Goal: Check status: Check status

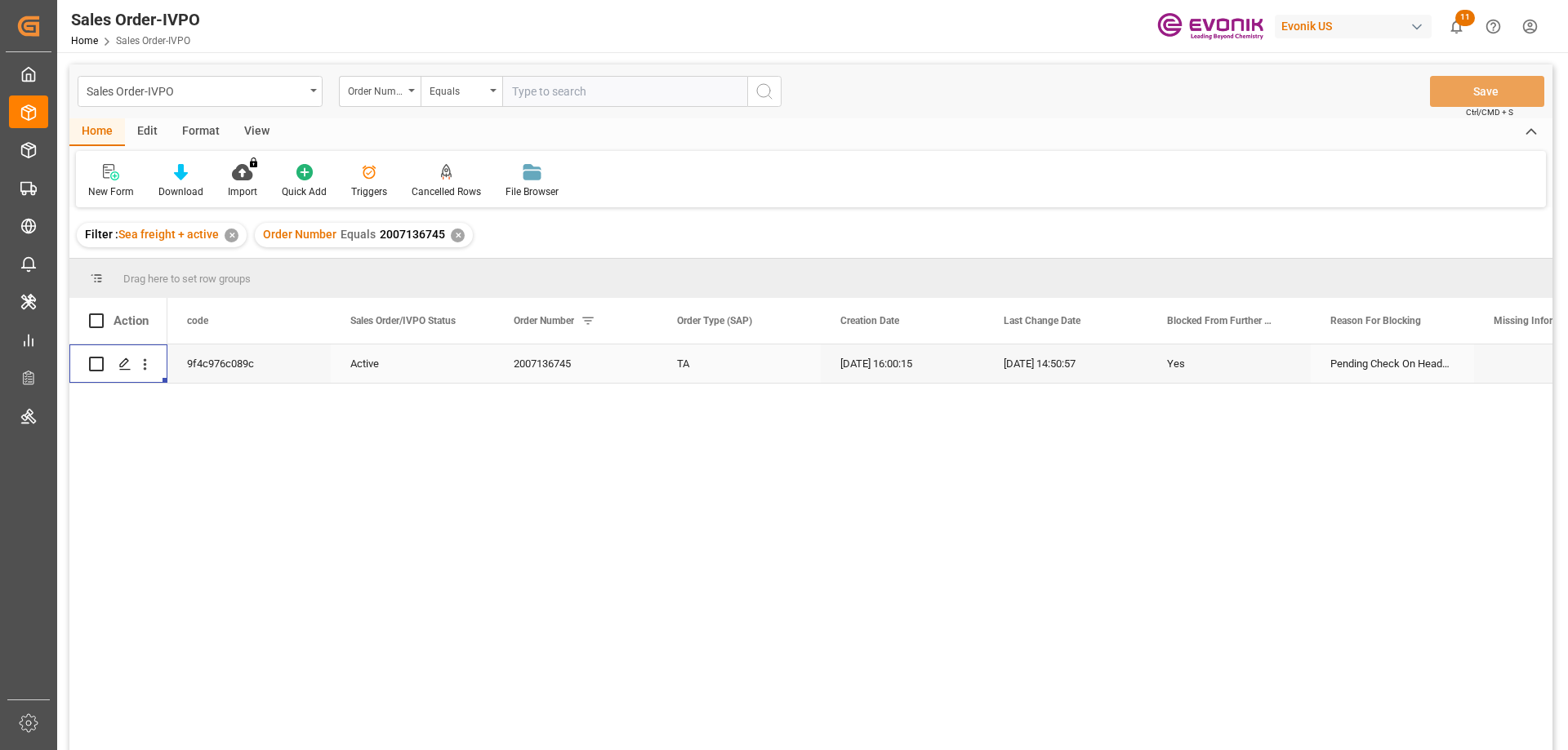
click at [592, 98] on input "text" at bounding box center [624, 91] width 245 height 31
paste input "2007054875"
type input "2007054875"
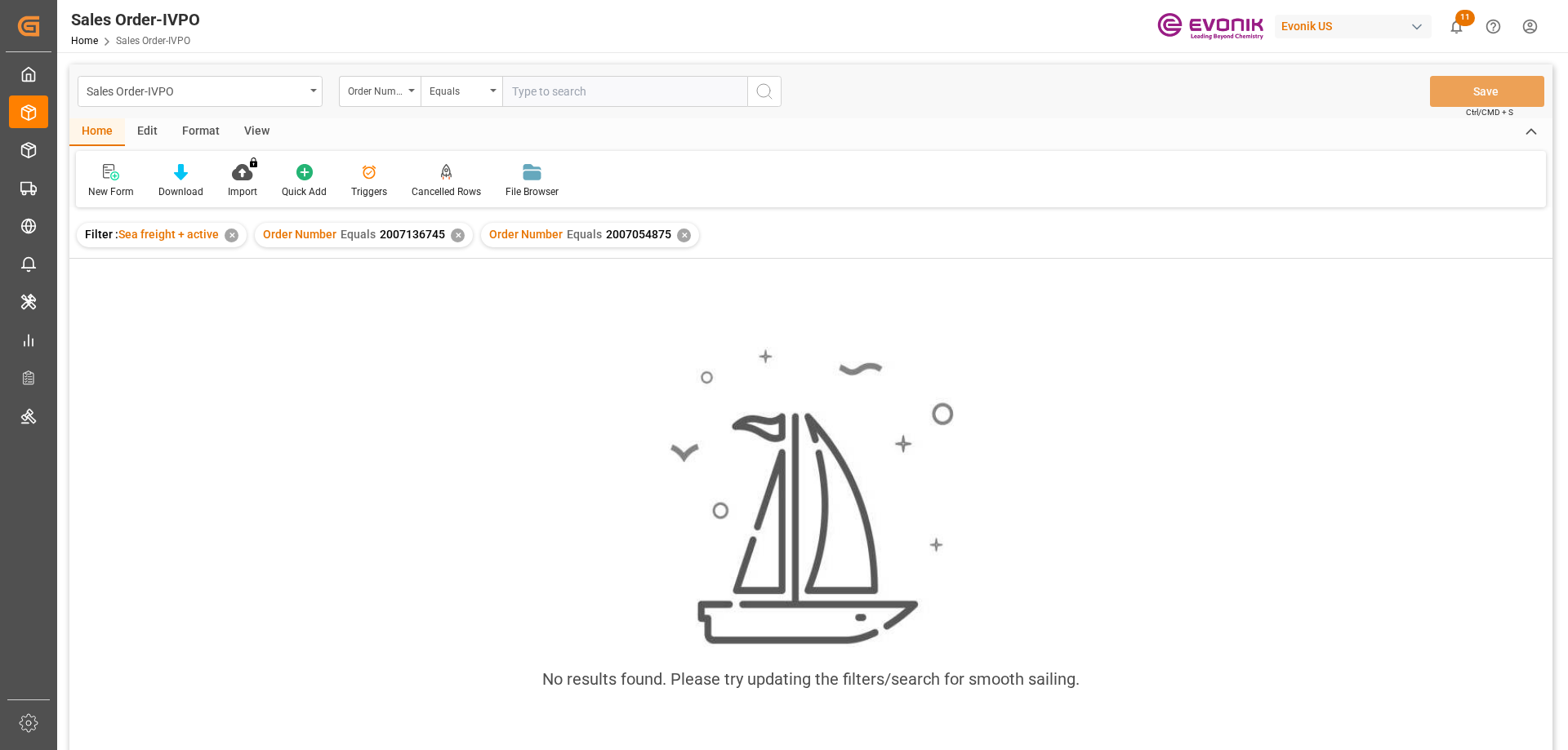
click at [458, 239] on div "✕" at bounding box center [458, 235] width 14 height 14
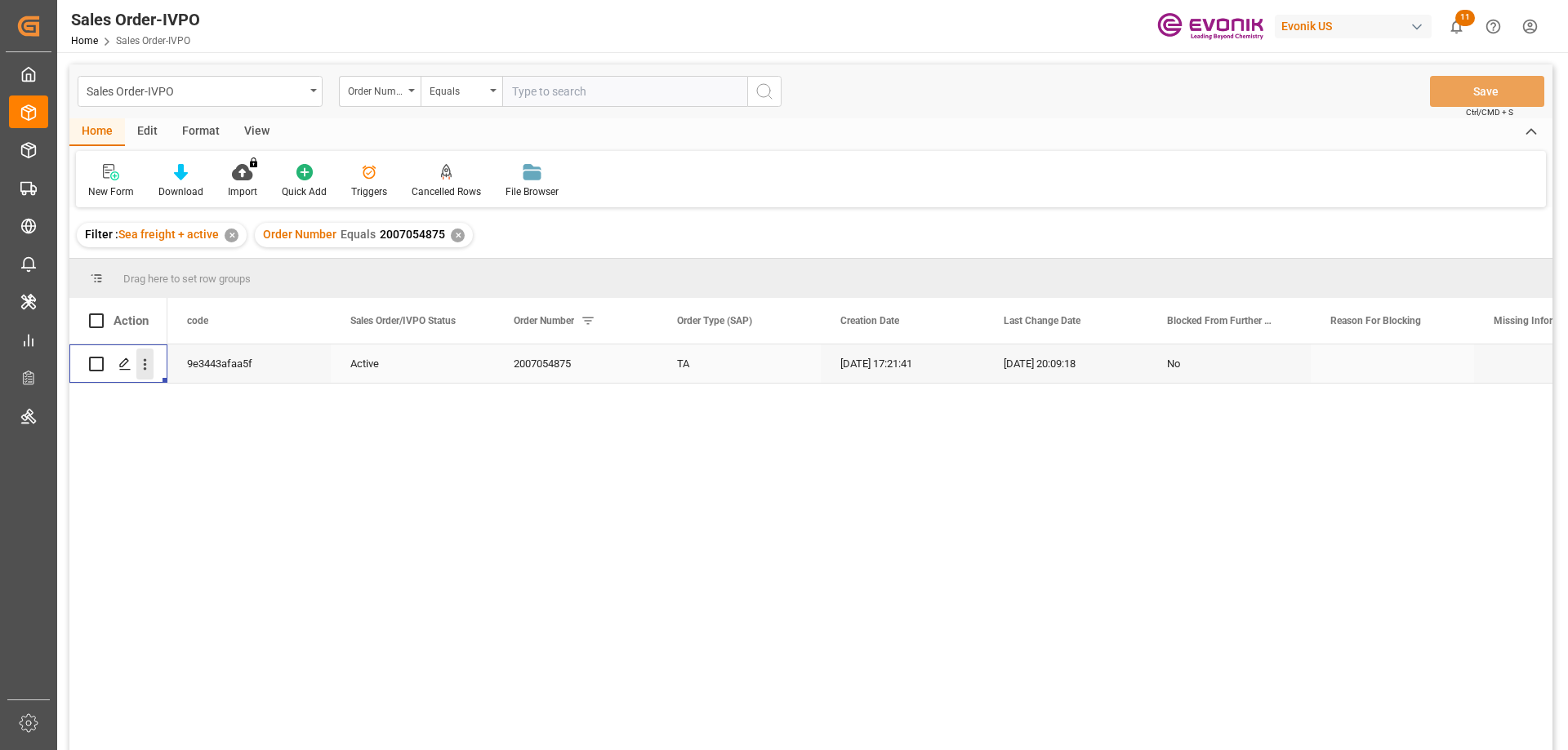
click at [141, 357] on icon "open menu" at bounding box center [145, 364] width 17 height 17
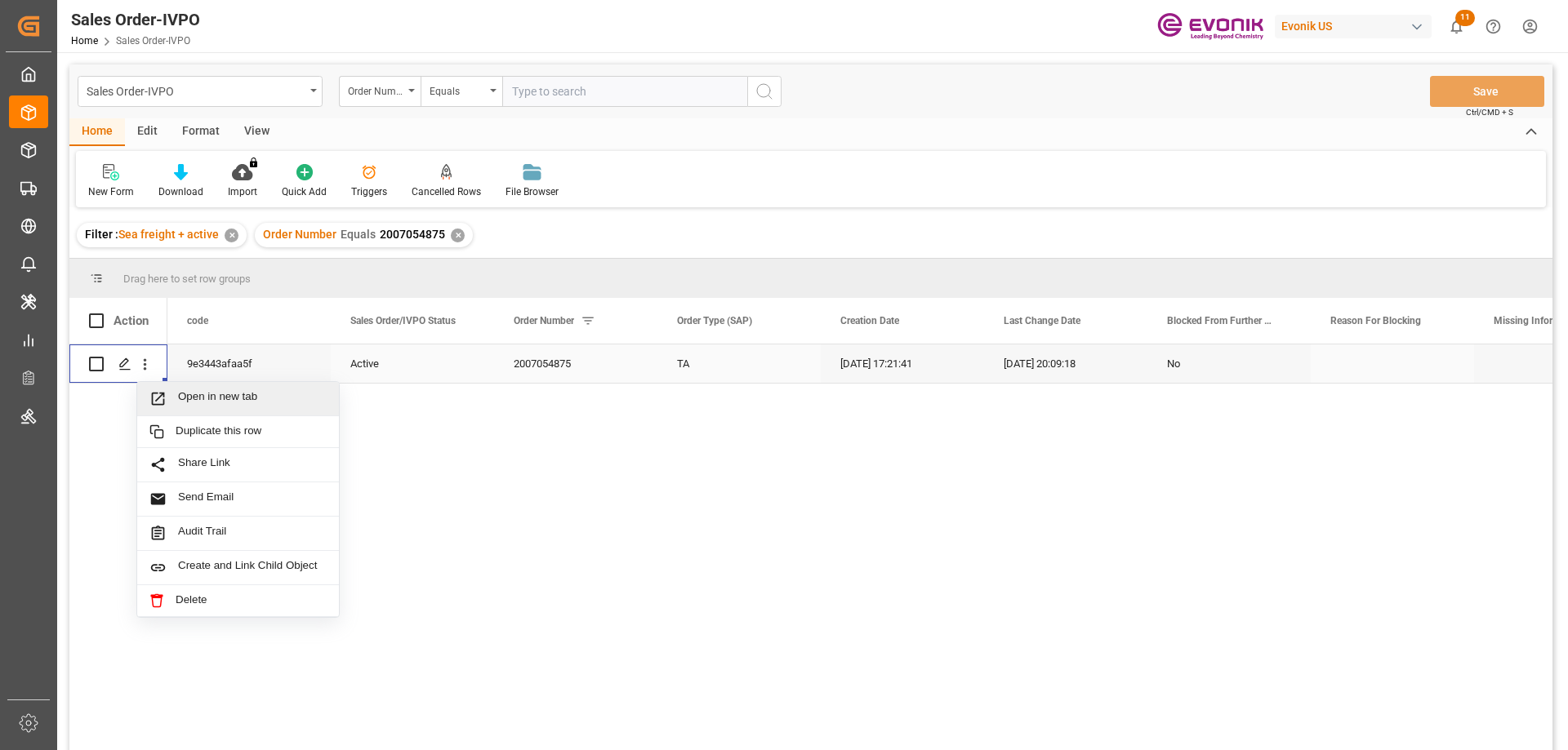
click at [210, 399] on span "Open in new tab" at bounding box center [253, 398] width 149 height 17
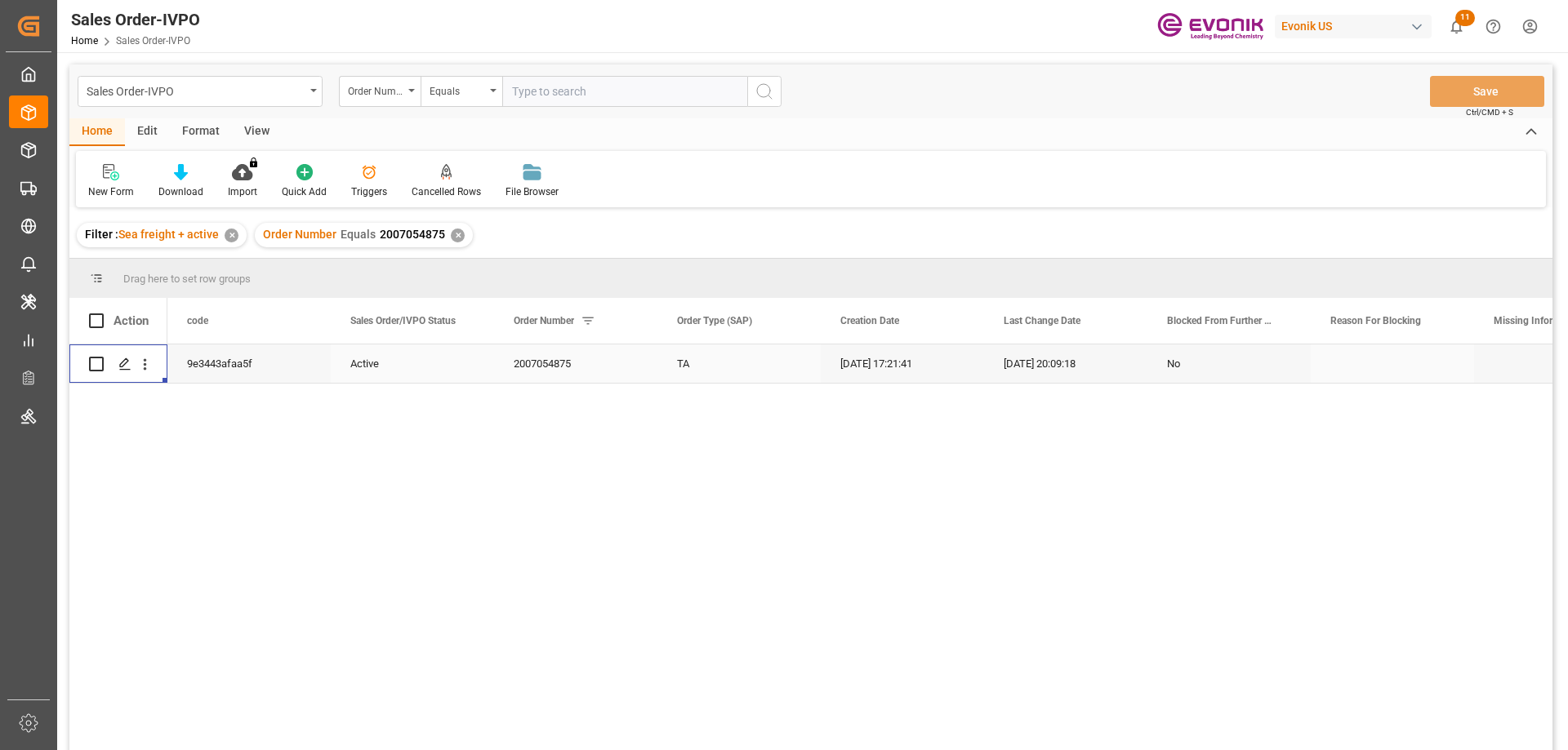
click at [600, 93] on input "text" at bounding box center [624, 91] width 245 height 31
paste input "0046464931"
type input "0046464931"
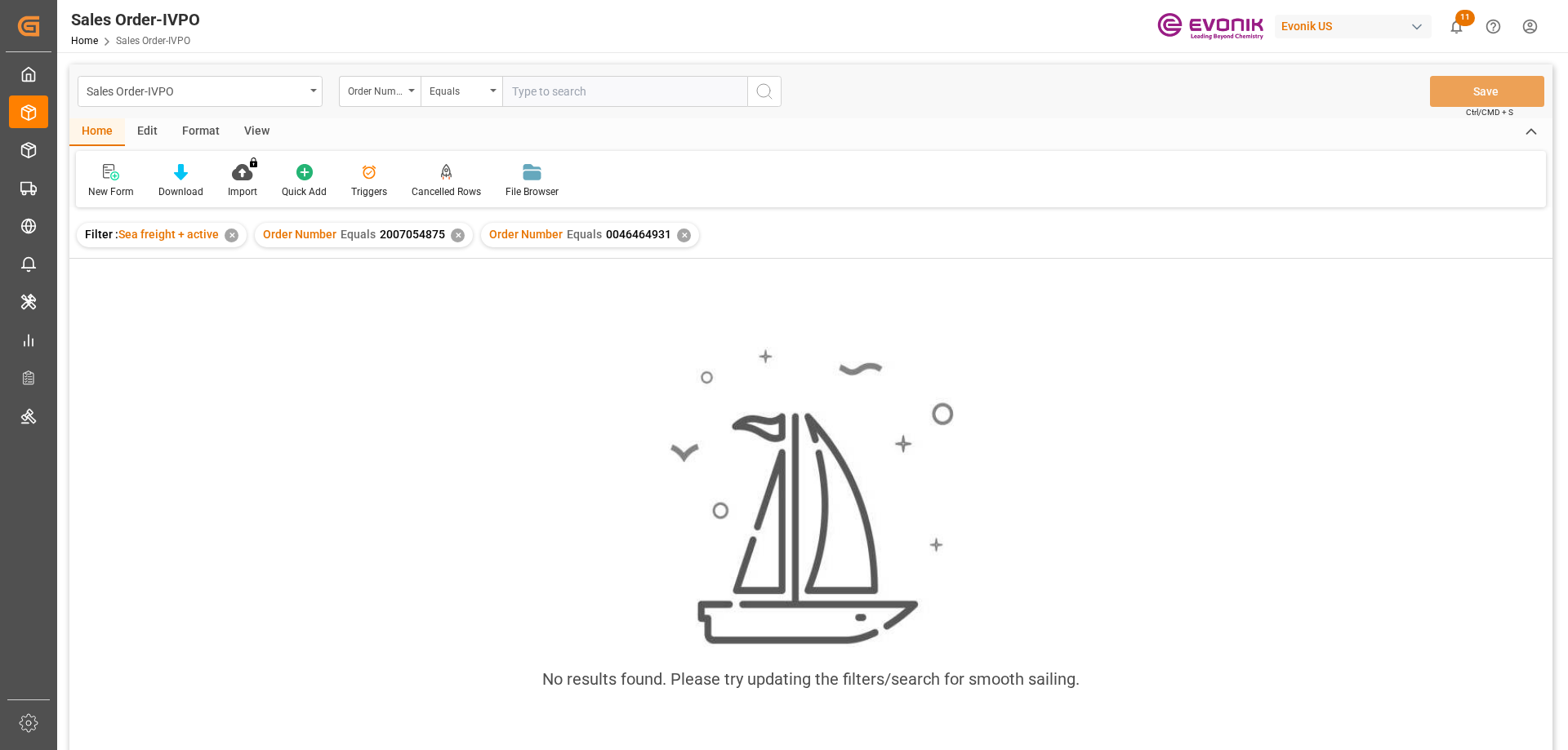
click at [451, 234] on div "✕" at bounding box center [458, 235] width 14 height 14
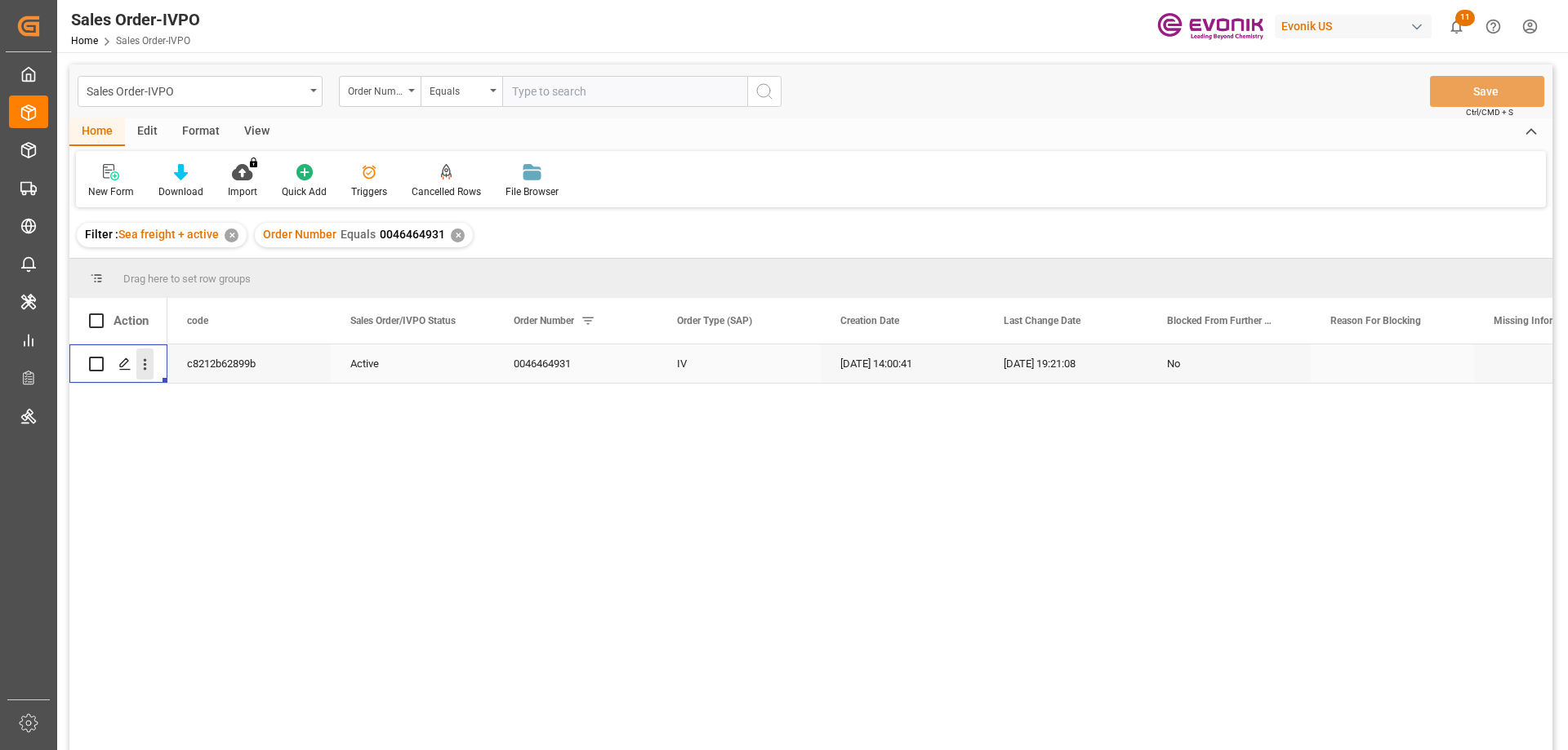
click at [143, 366] on icon "open menu" at bounding box center [145, 364] width 17 height 17
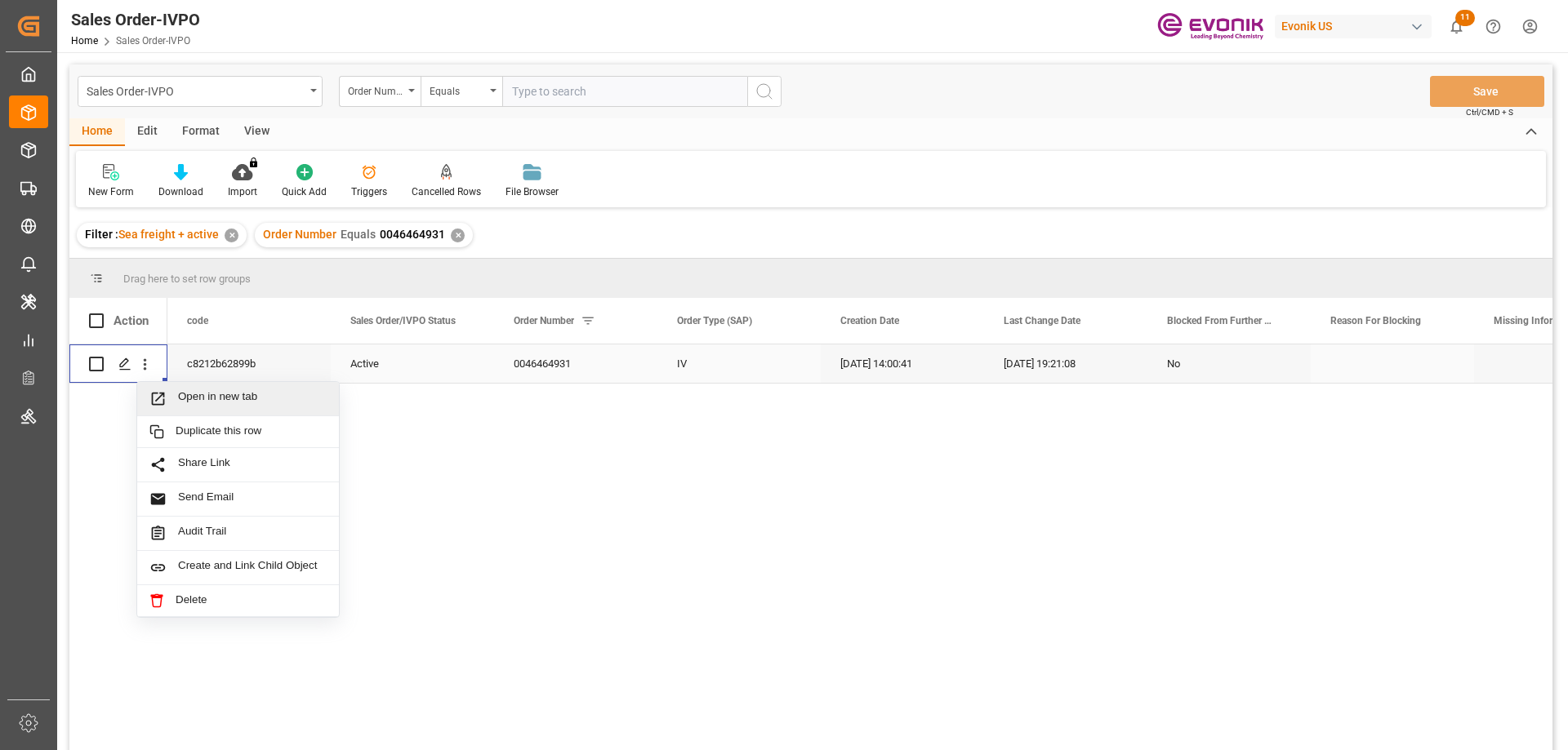
click at [208, 400] on span "Open in new tab" at bounding box center [253, 398] width 149 height 17
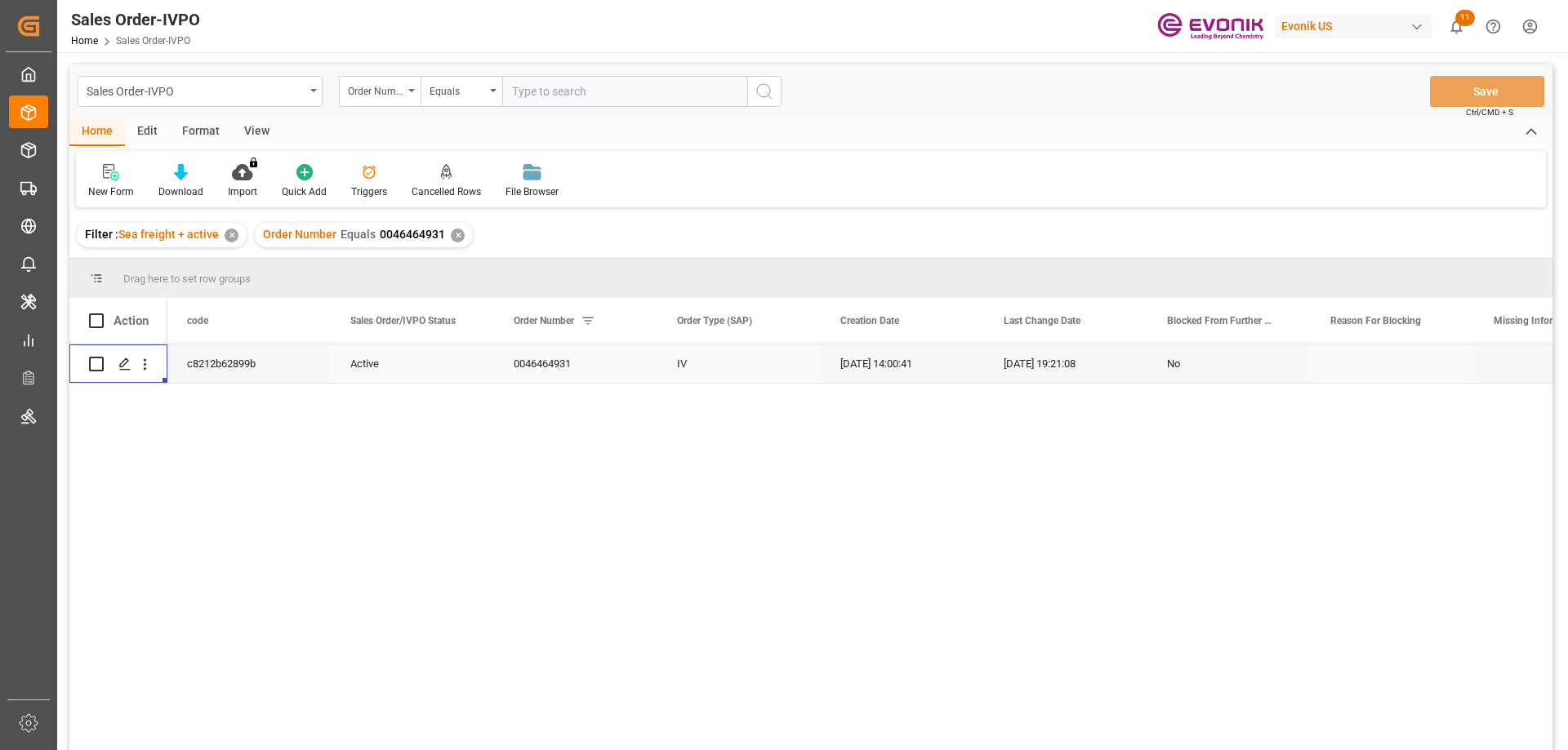
click at [572, 108] on div "Sales Order-IVPO Order Number Equals Save Ctrl/CMD + S" at bounding box center [810, 91] width 1483 height 54
click at [568, 98] on input "text" at bounding box center [624, 91] width 245 height 31
paste input "2007103563"
type input "2007103563"
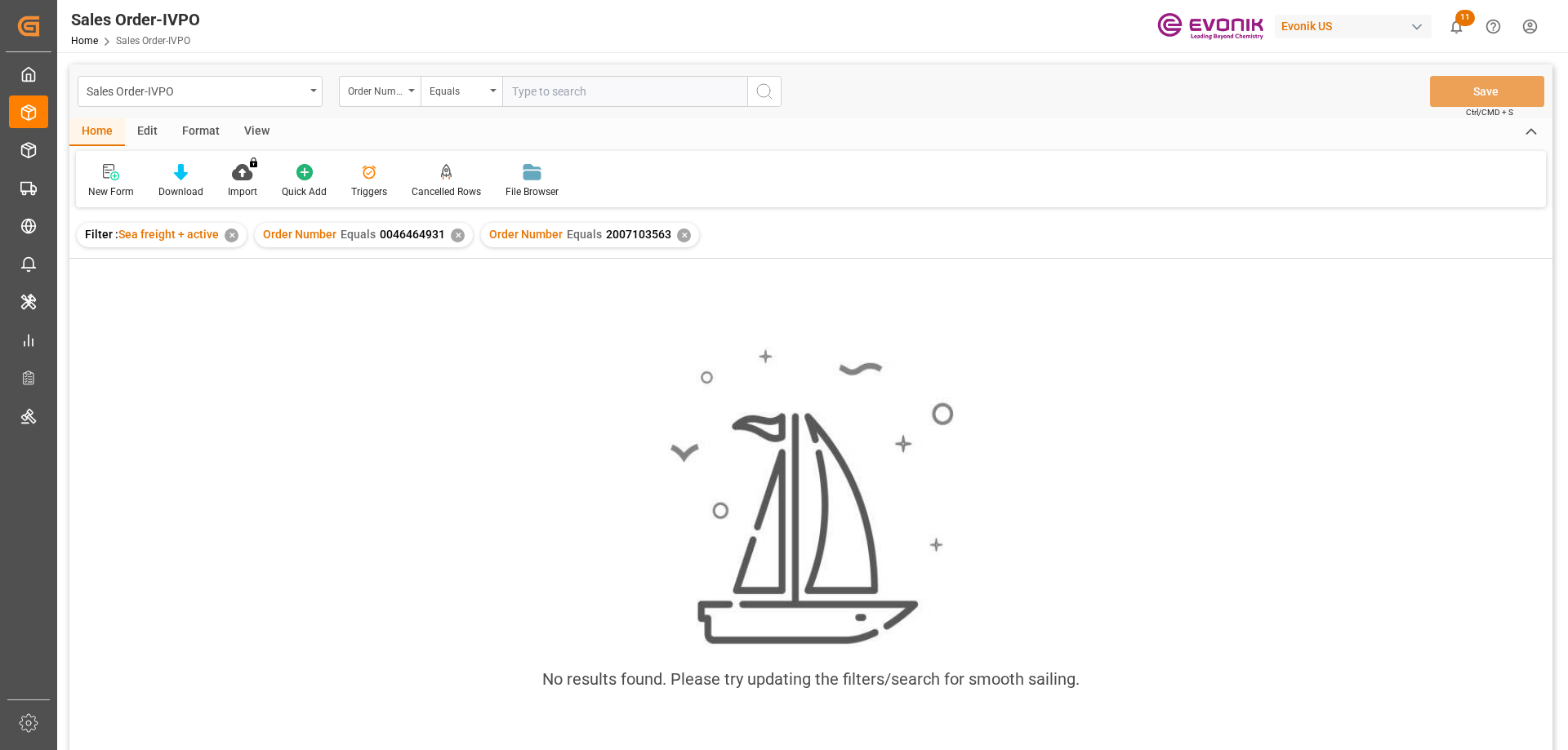
click at [458, 229] on div "Order Number Equals 0046464931 ✕" at bounding box center [363, 235] width 218 height 25
click at [457, 234] on div "✕" at bounding box center [458, 235] width 14 height 14
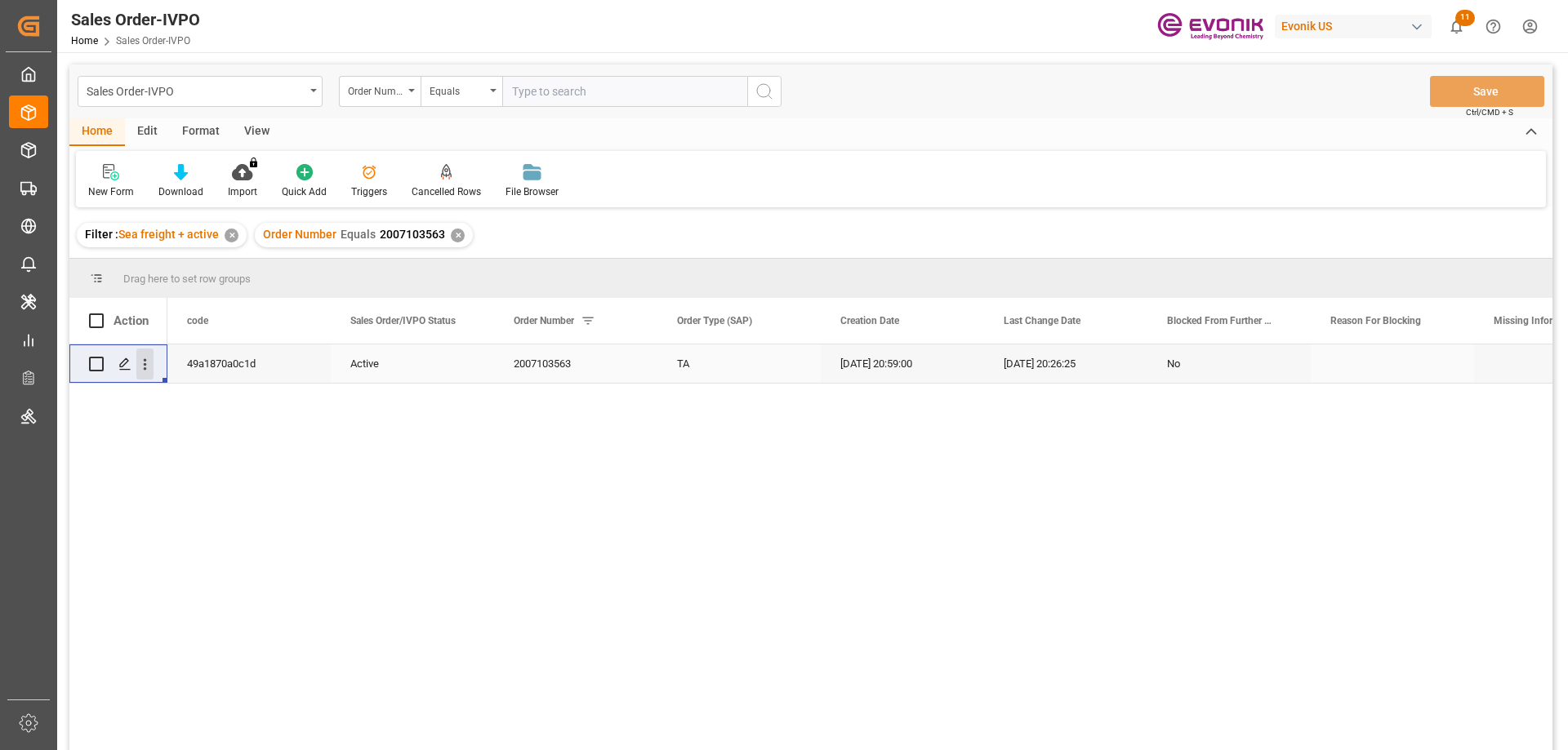
click at [143, 362] on icon "open menu" at bounding box center [145, 364] width 17 height 17
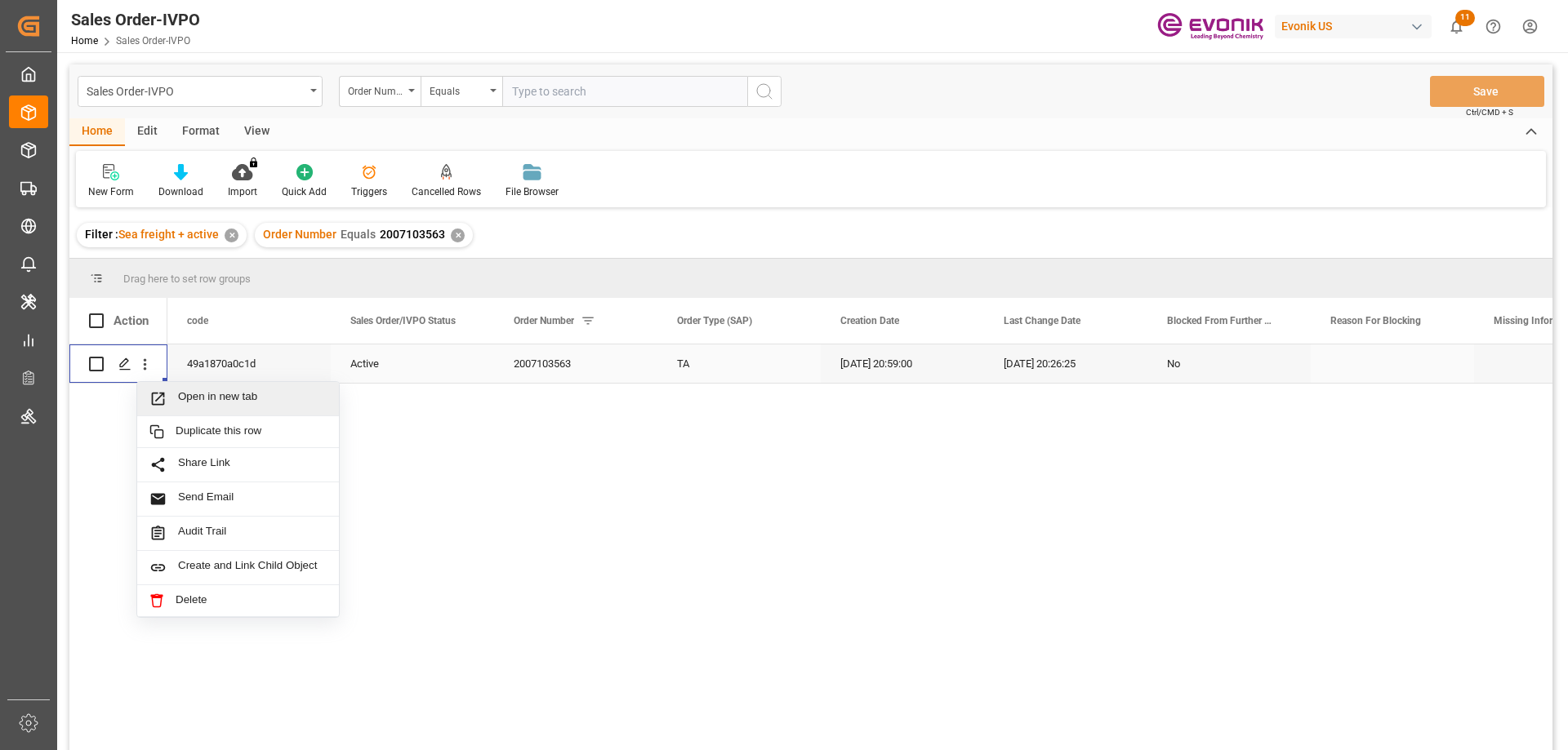
click at [211, 402] on span "Open in new tab" at bounding box center [253, 398] width 149 height 17
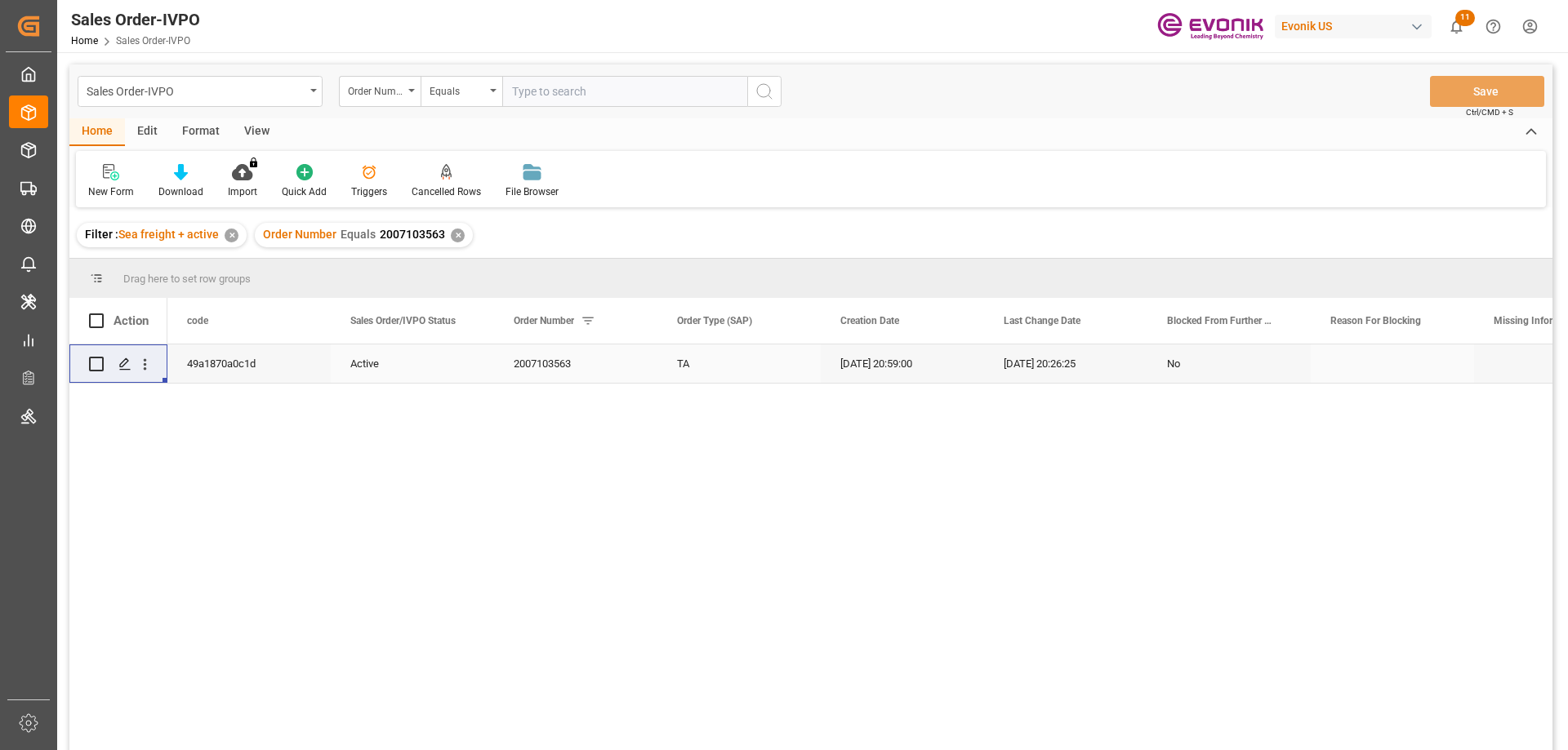
click at [578, 91] on input "text" at bounding box center [624, 91] width 245 height 31
paste input "46468521"
click at [516, 93] on input "46468521" at bounding box center [624, 91] width 245 height 31
type input "0046468521"
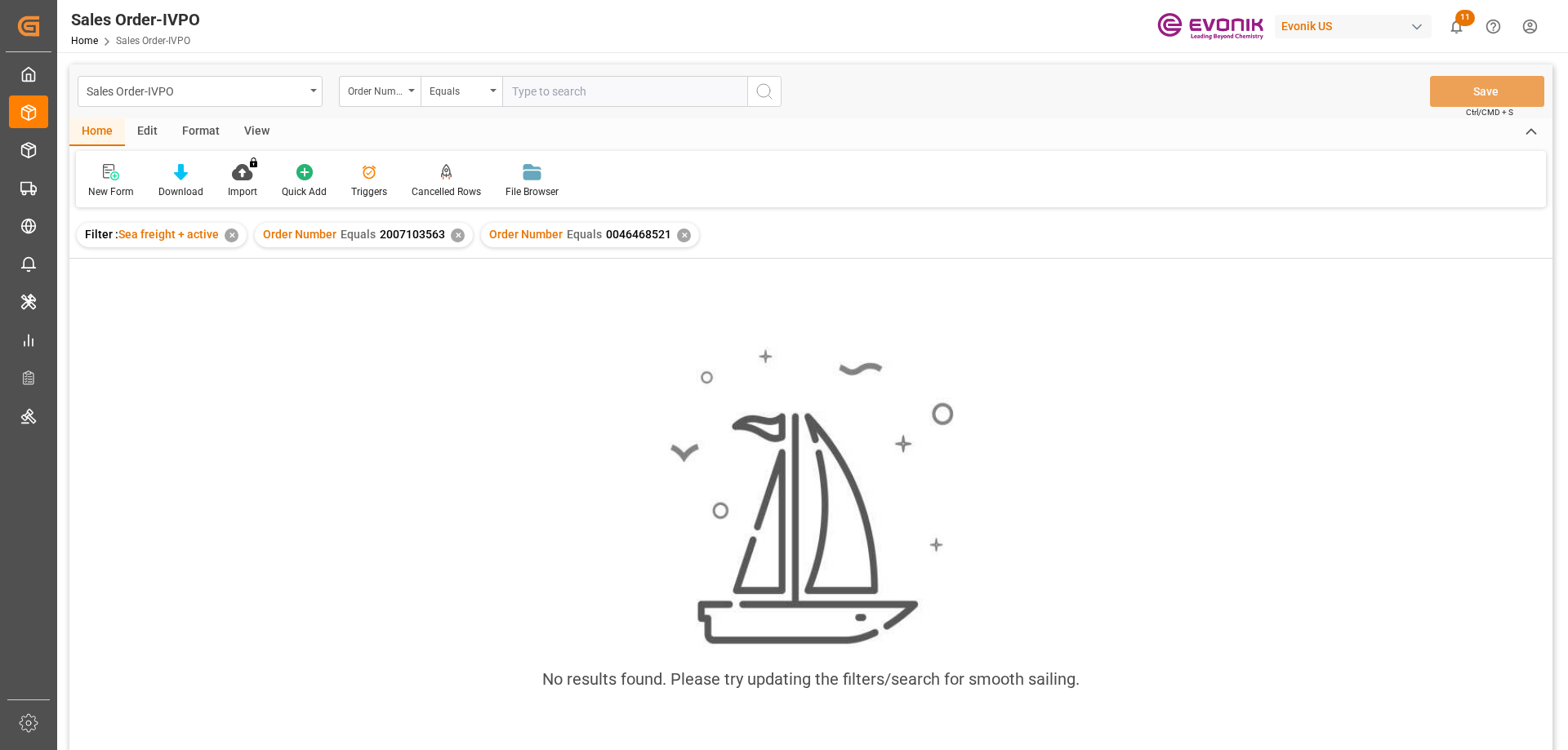
click at [453, 235] on div "✕" at bounding box center [458, 235] width 14 height 14
click at [583, 84] on input "text" at bounding box center [624, 91] width 245 height 31
paste input "46470551"
click at [512, 90] on input "46470551" at bounding box center [624, 91] width 245 height 31
type input "0046470551"
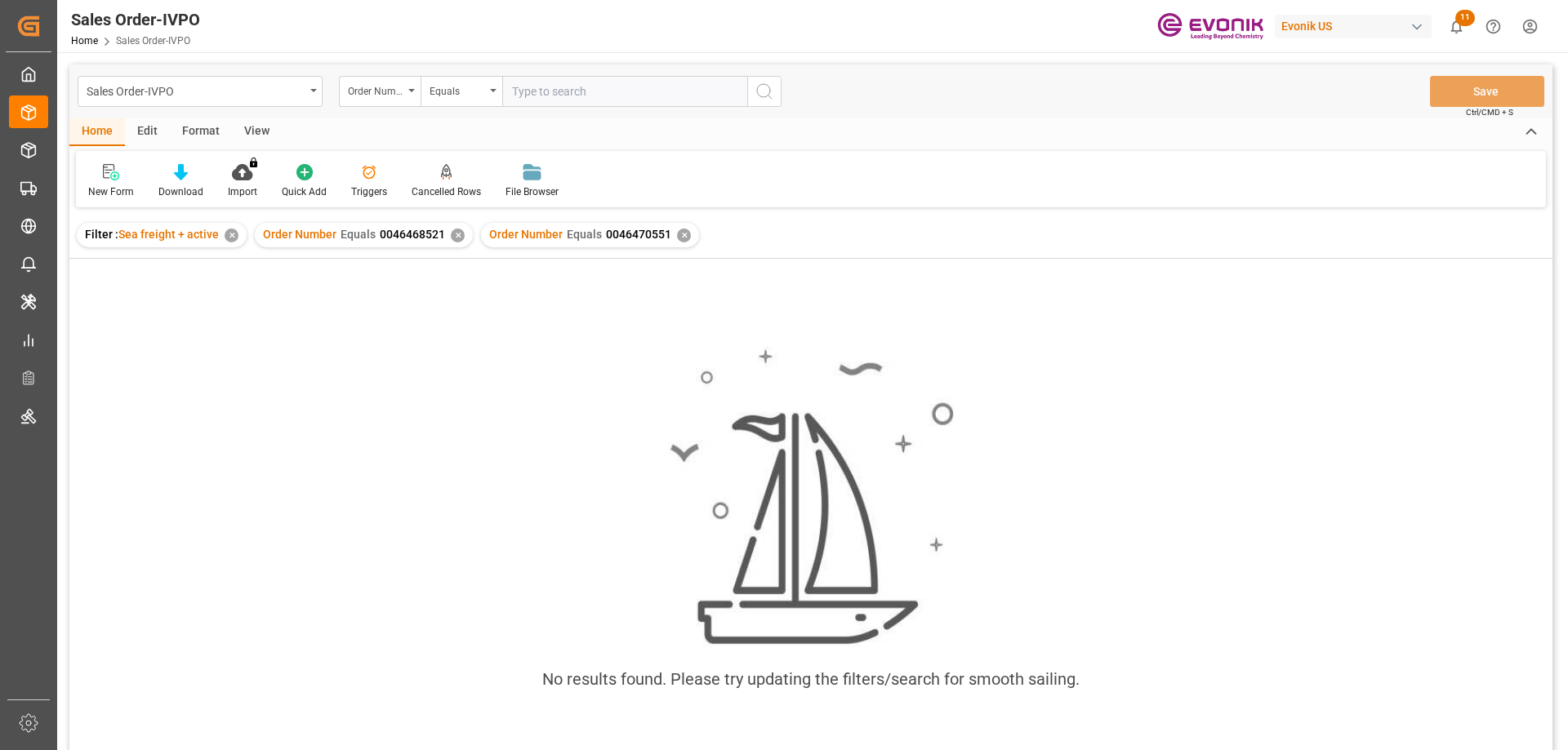
click at [458, 236] on div "✕" at bounding box center [458, 235] width 14 height 14
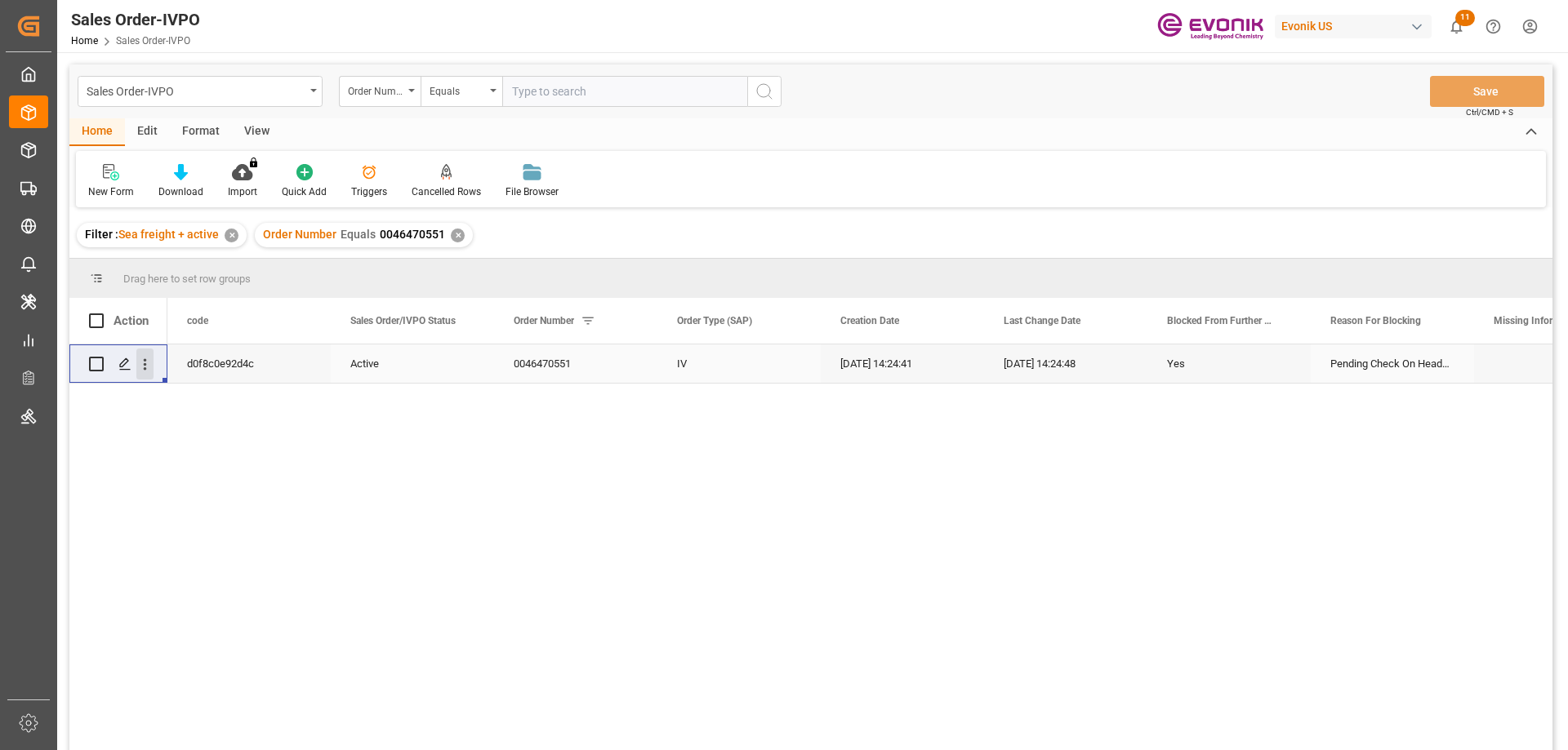
click at [140, 367] on icon "open menu" at bounding box center [145, 364] width 17 height 17
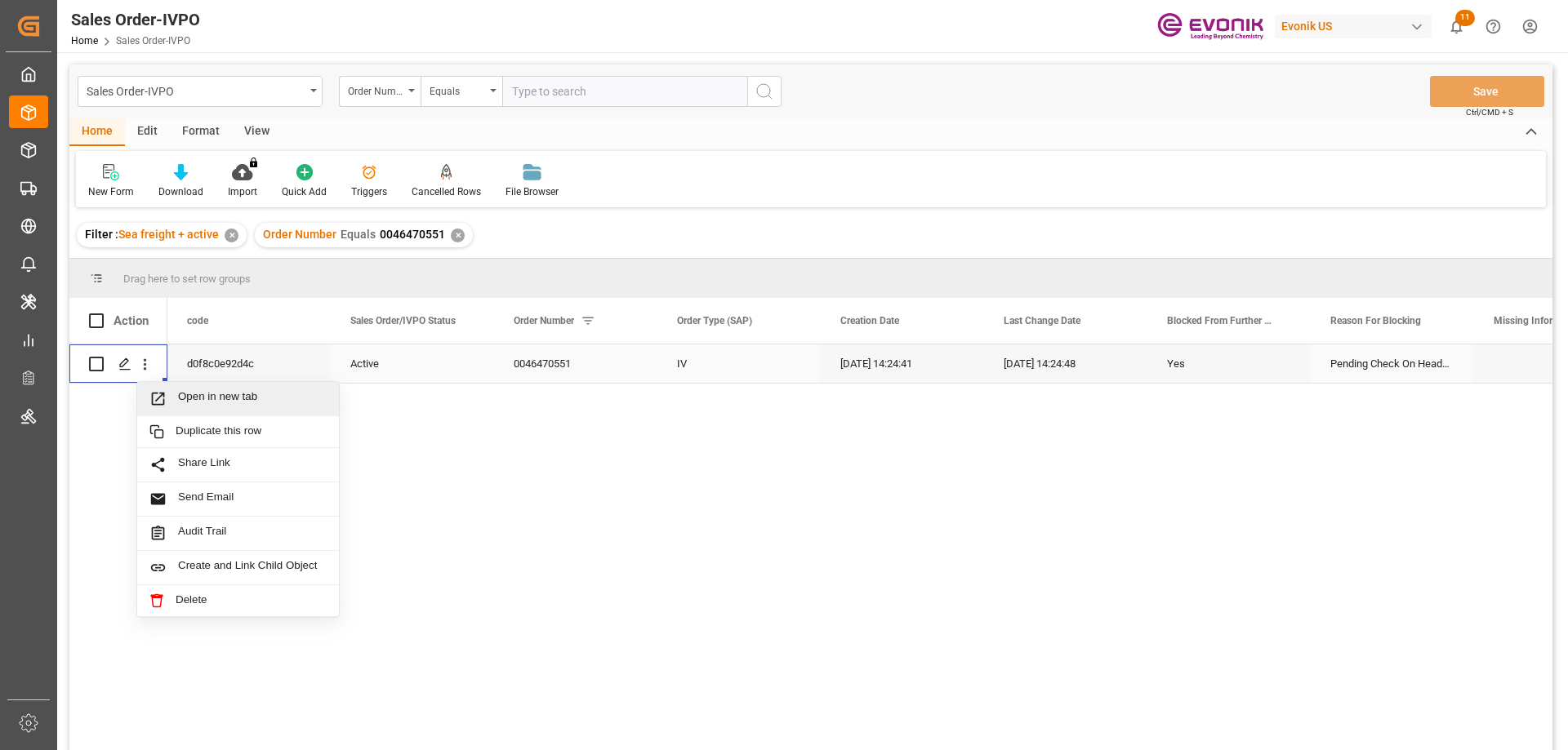
click at [193, 392] on span "Open in new tab" at bounding box center [253, 398] width 149 height 17
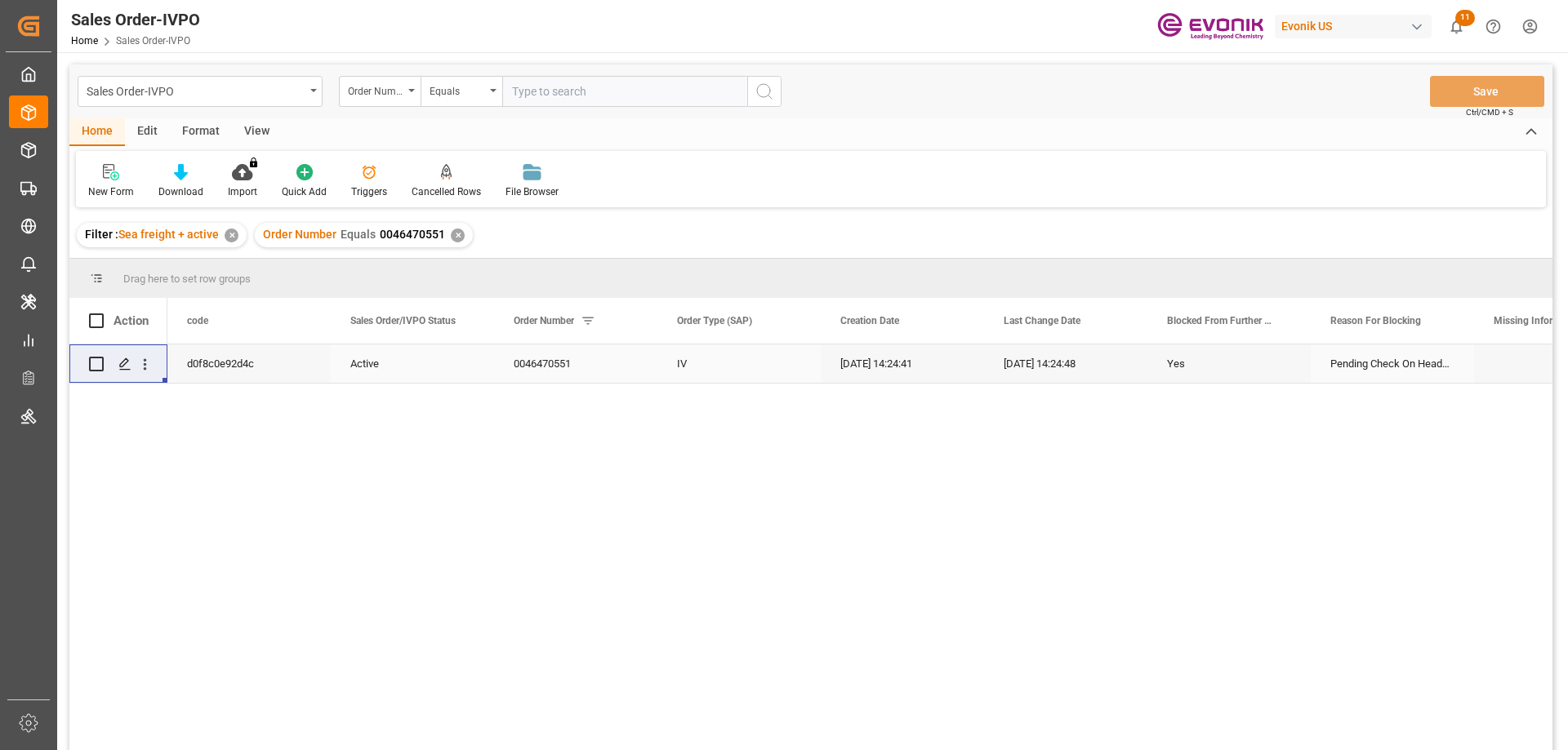
click at [637, 84] on input "text" at bounding box center [624, 91] width 245 height 31
paste input "46462786"
type input "46462786"
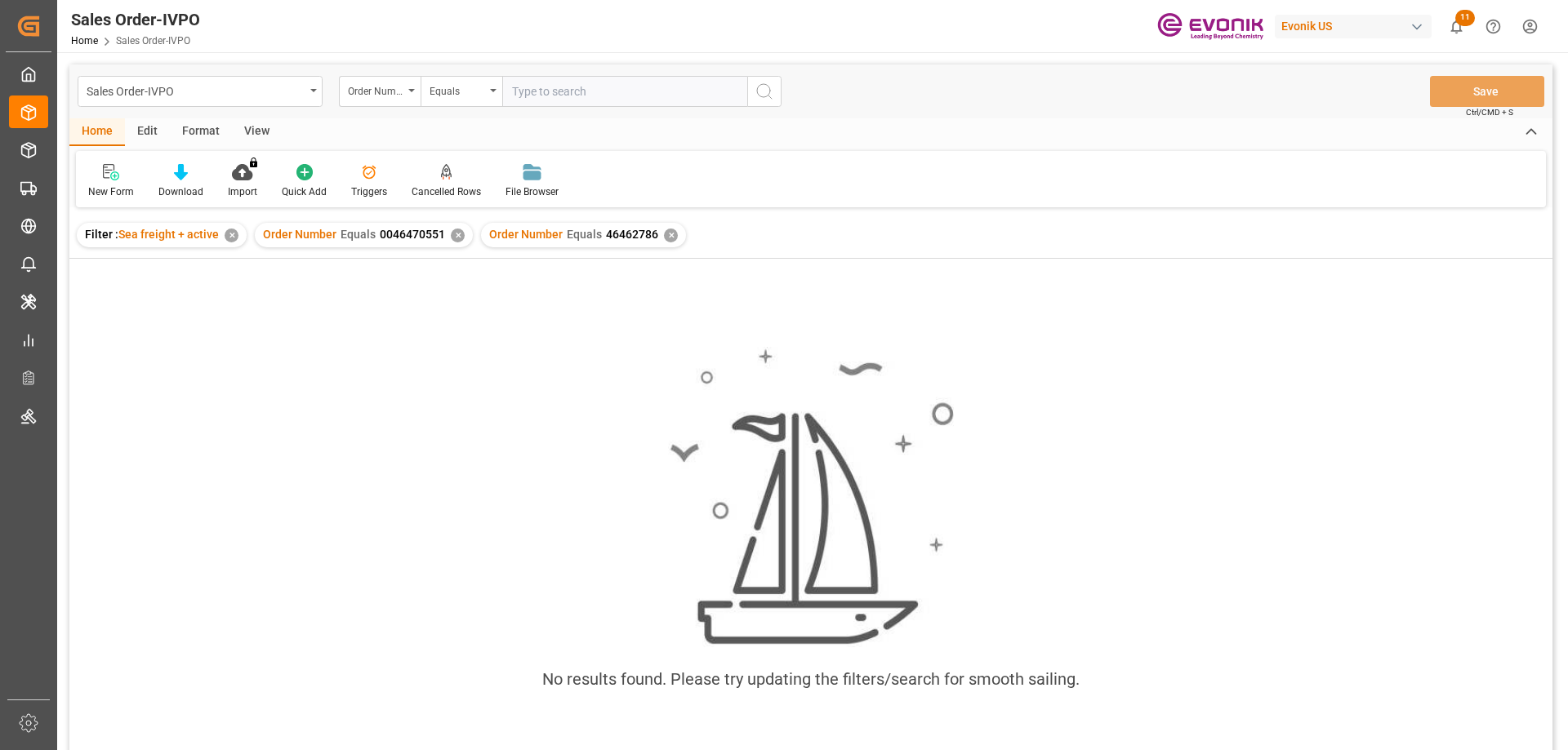
click at [462, 234] on div "Order Number Equals 0046470551 ✕" at bounding box center [363, 235] width 218 height 25
click at [456, 234] on div "✕" at bounding box center [458, 235] width 14 height 14
click at [551, 97] on input "text" at bounding box center [624, 91] width 245 height 31
paste input "46462786"
type input "0046462786"
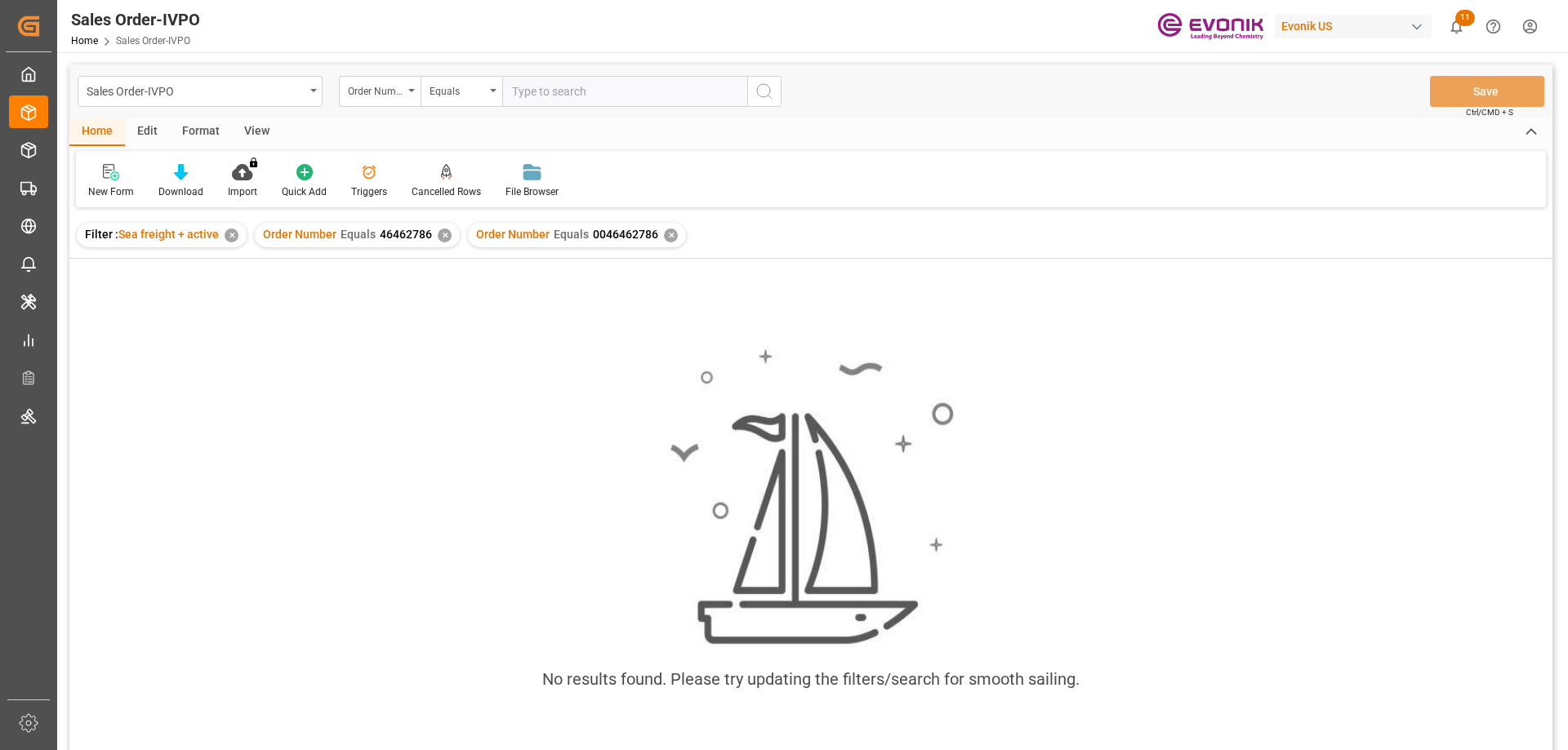
click at [440, 233] on div "✕" at bounding box center [445, 235] width 14 height 14
click at [567, 96] on input "text" at bounding box center [624, 91] width 245 height 31
paste input "46462786"
type input "0046462786"
click at [233, 234] on div "✕" at bounding box center [231, 235] width 14 height 14
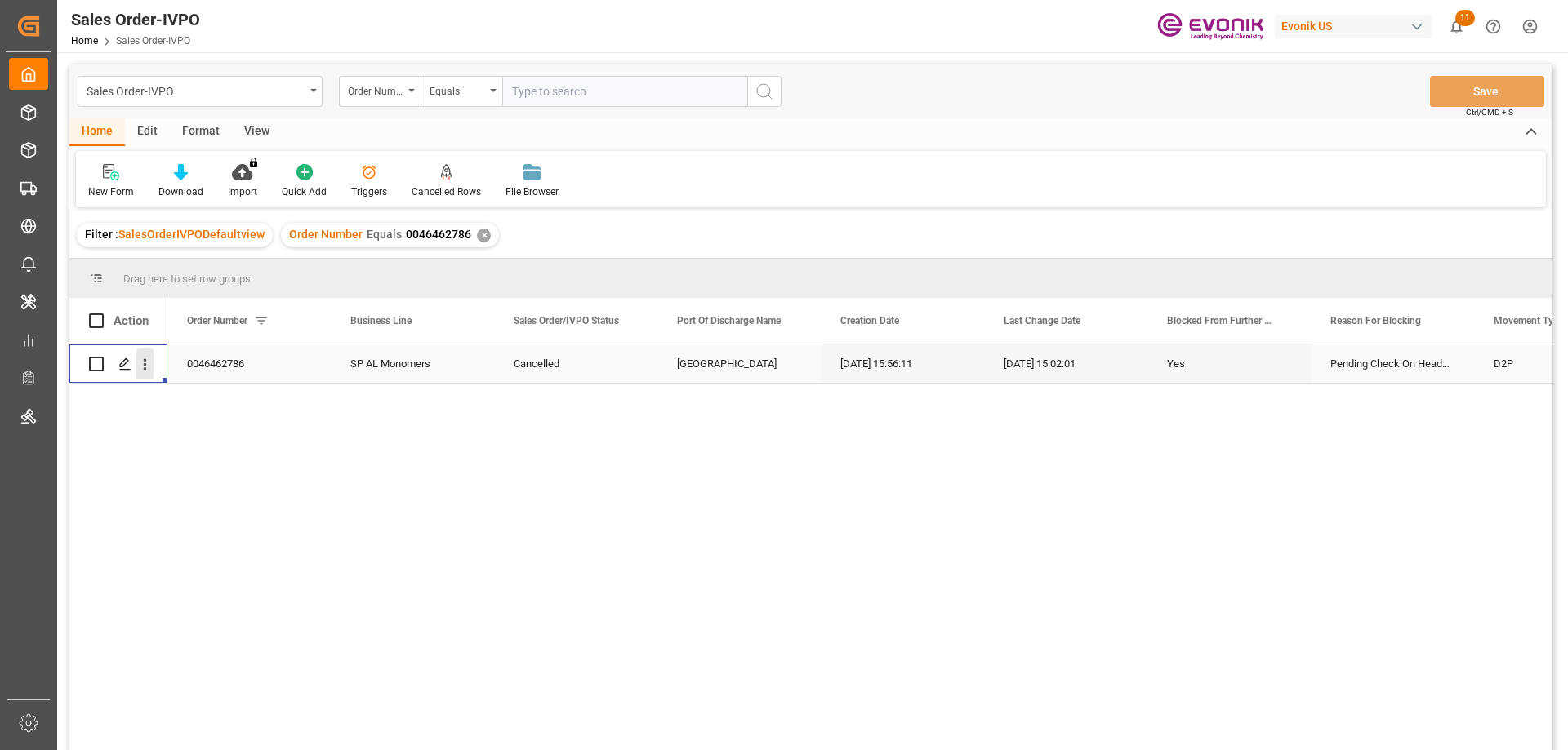
click at [148, 359] on icon "open menu" at bounding box center [145, 364] width 17 height 17
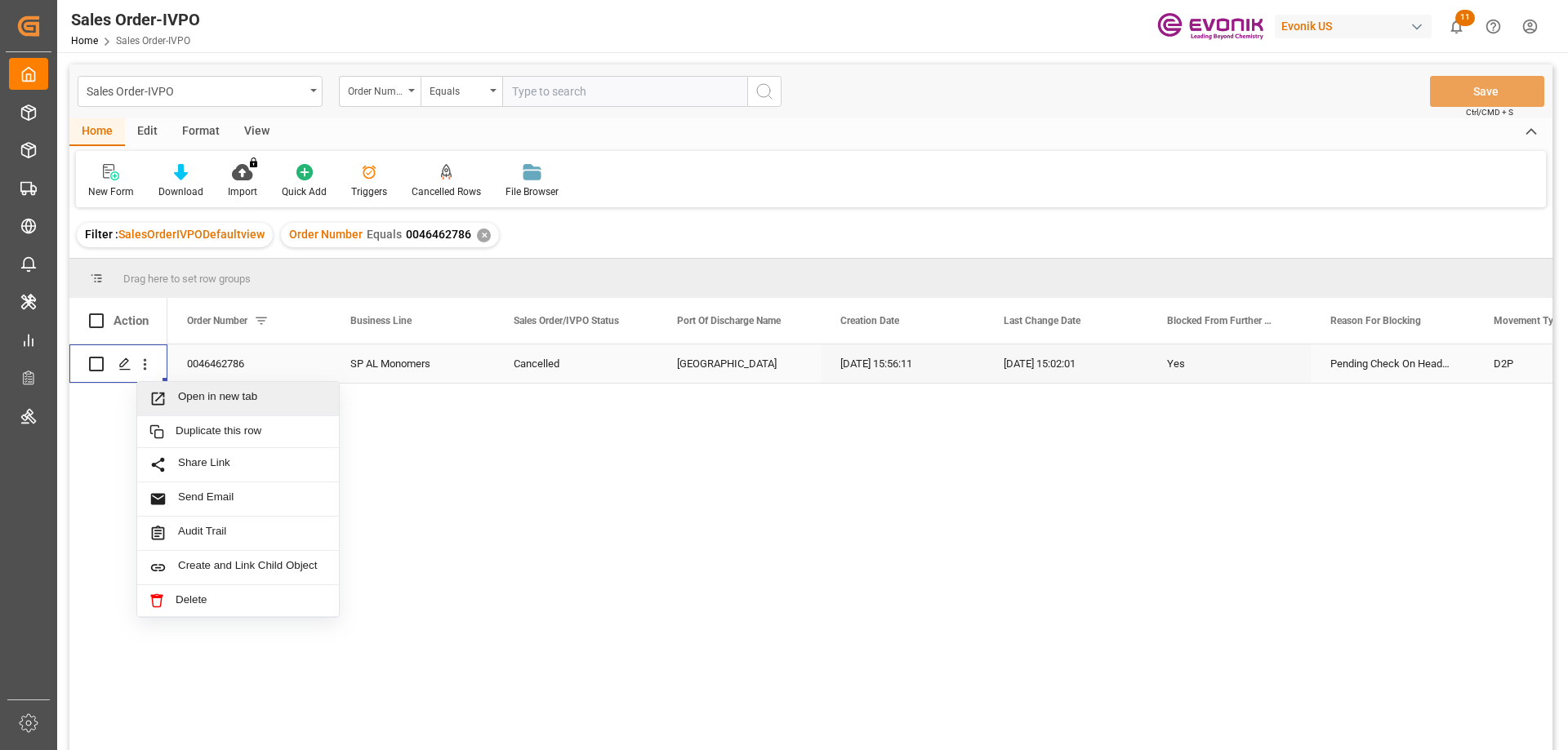
click at [197, 392] on span "Open in new tab" at bounding box center [253, 398] width 149 height 17
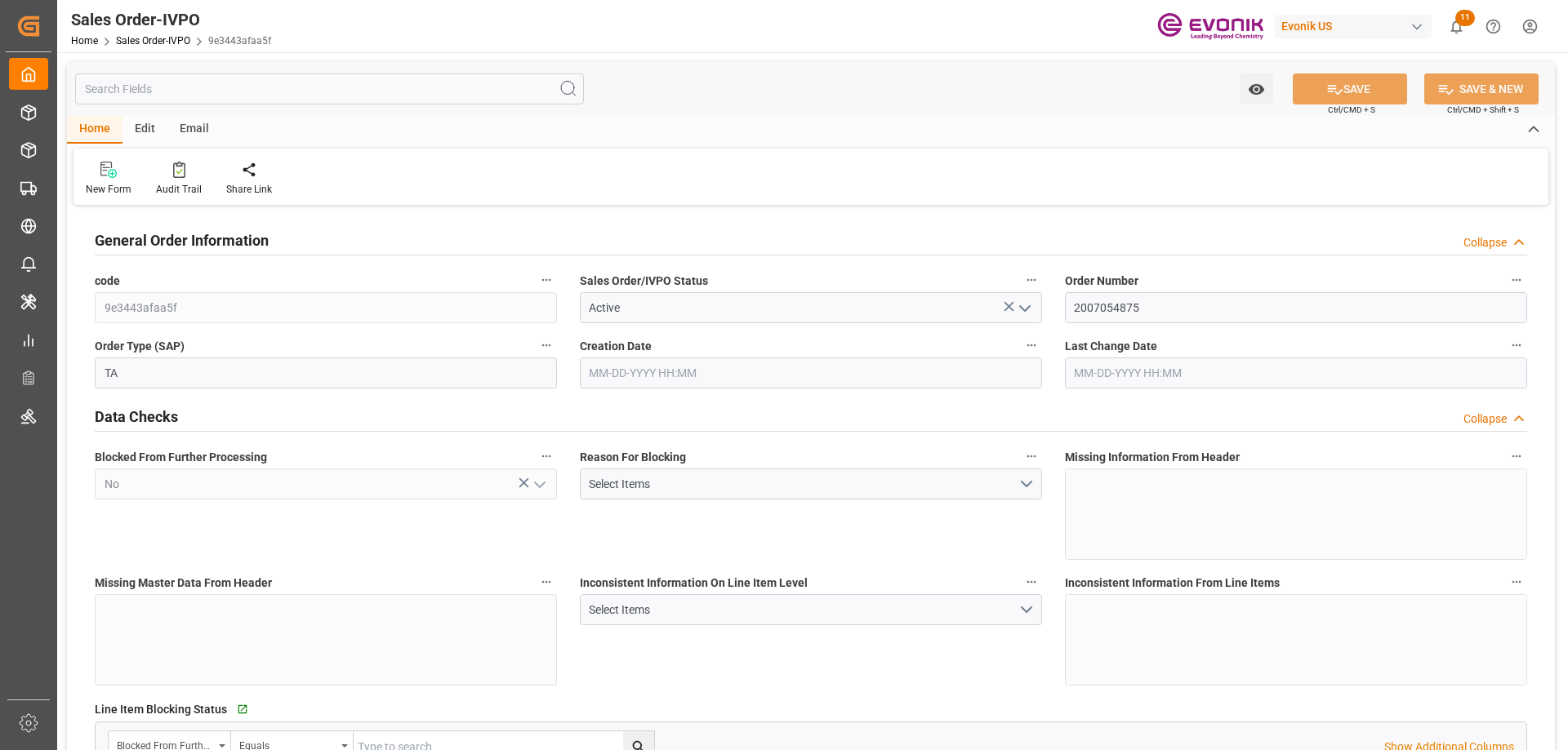
type input "TNTUN"
type input "0"
type input "2"
type input "3"
type input "2"
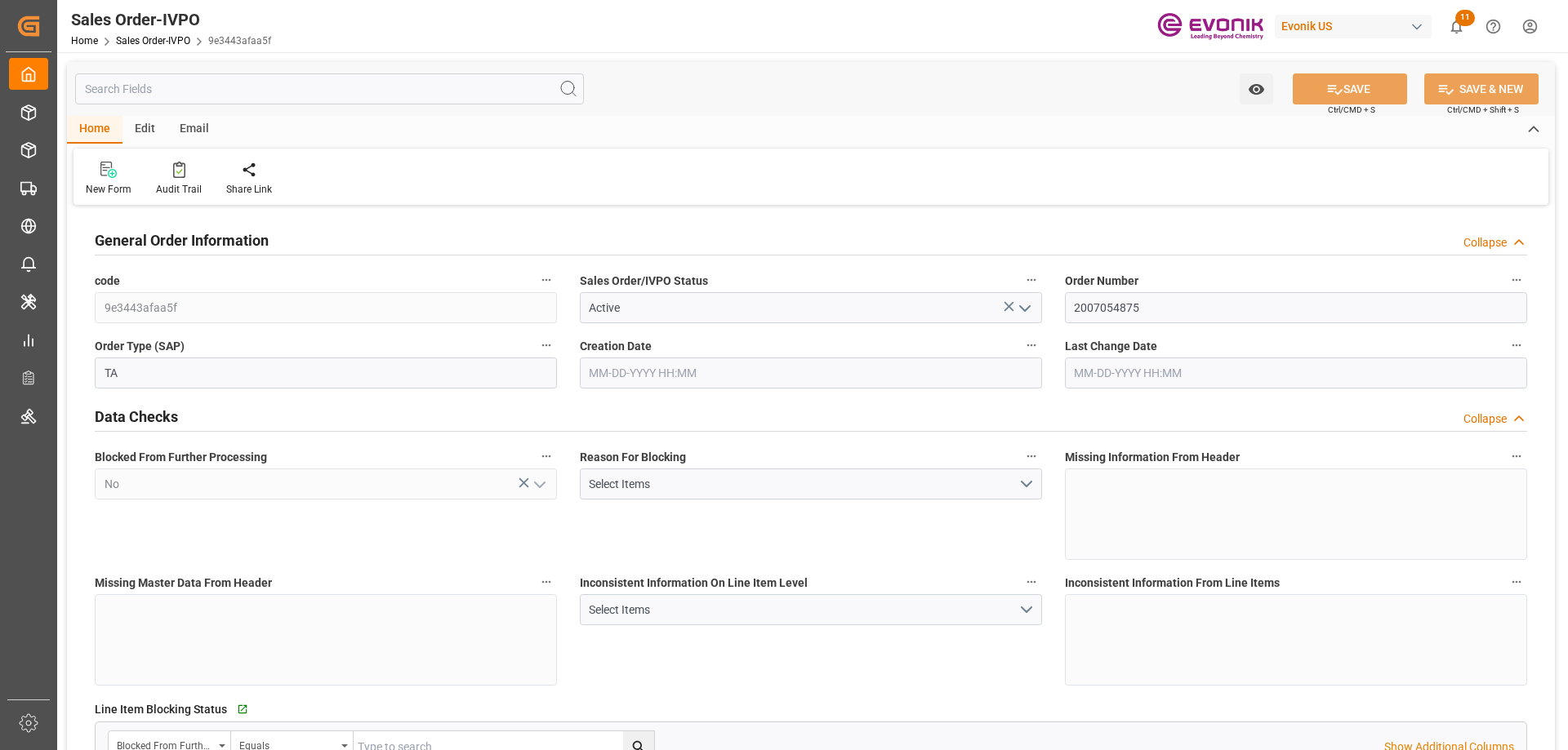
type input "39602.08"
type input "35.7032"
type input "34000"
type input "60"
type input "06-17-2025 17:21"
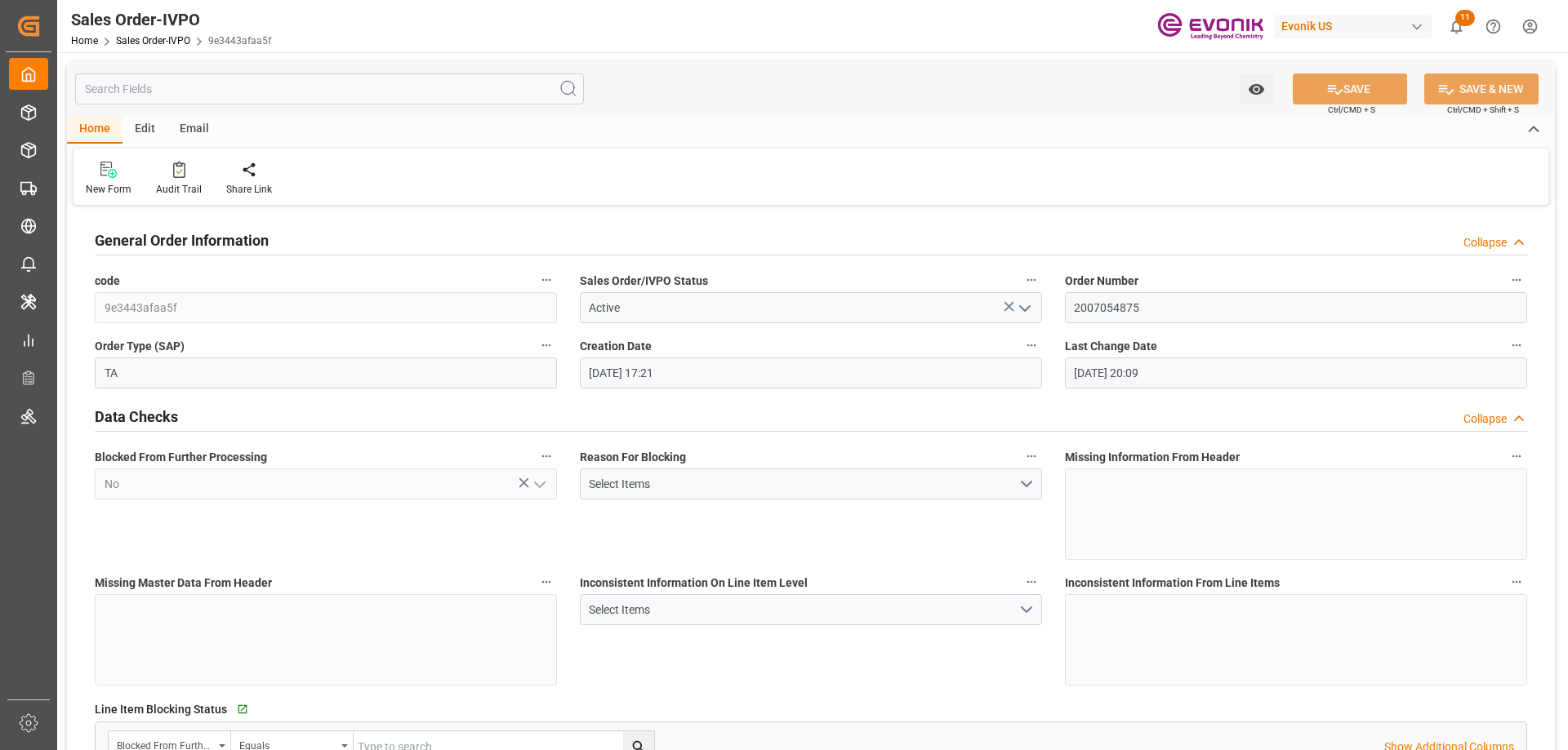
type input "08-11-2025 20:09"
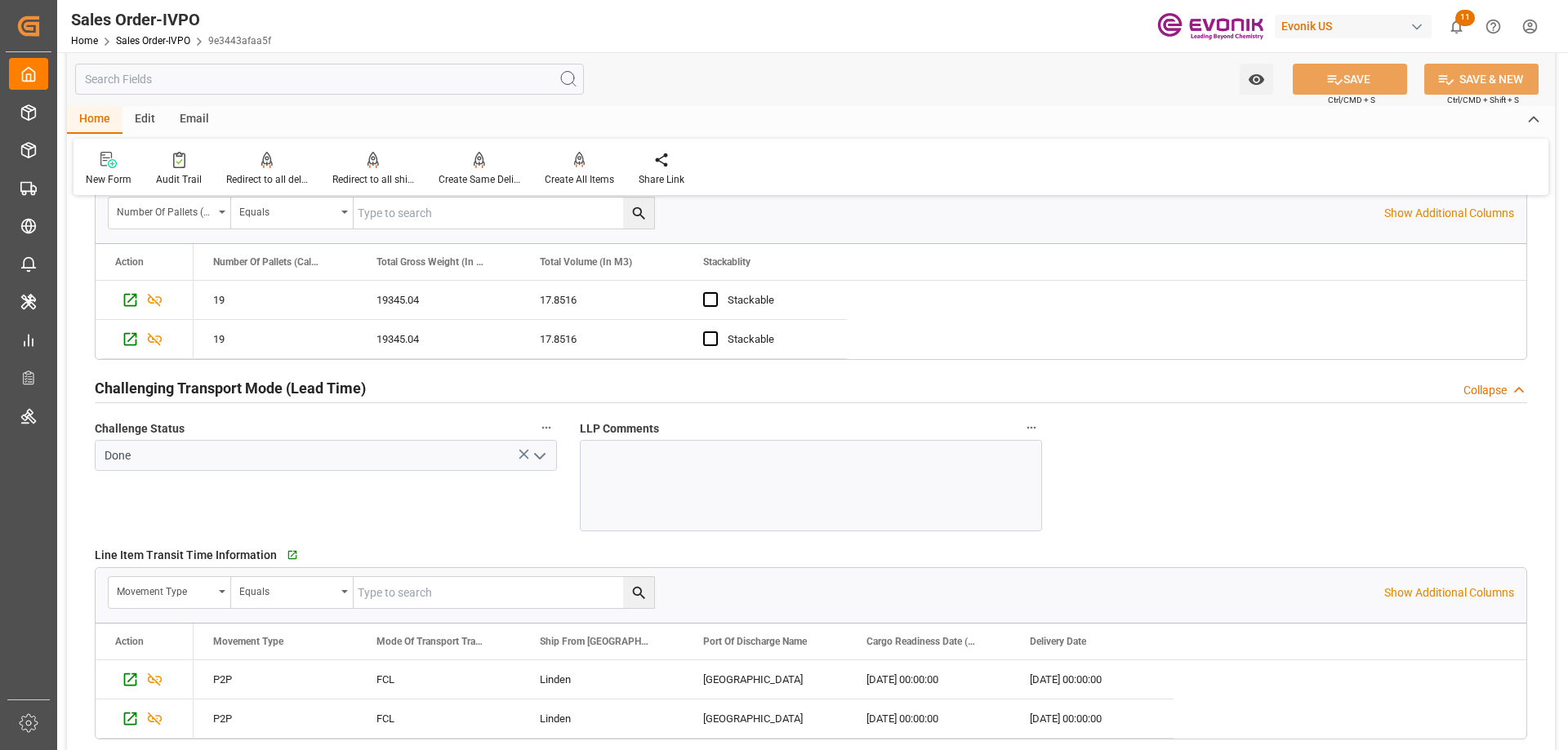
scroll to position [2612, 0]
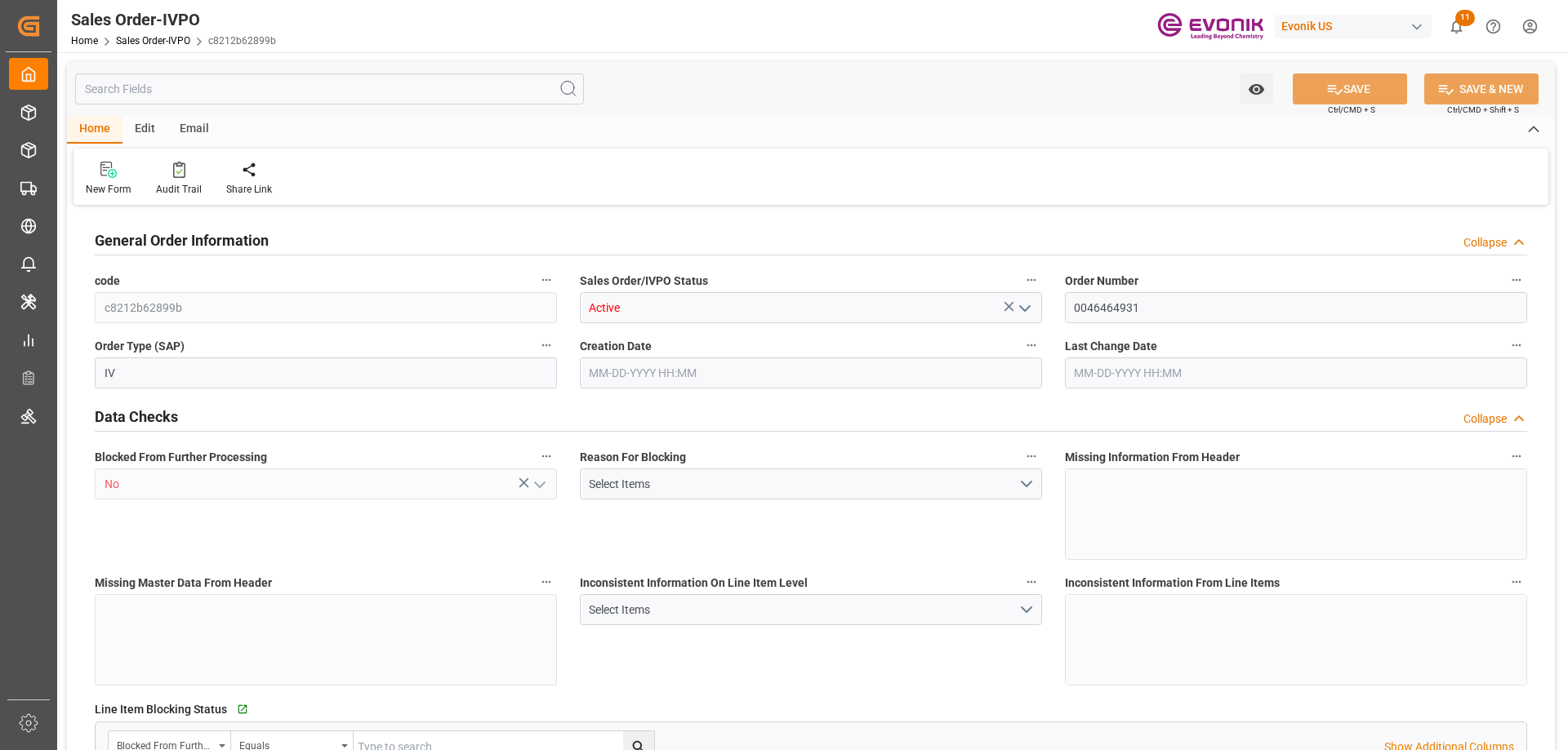
type input "GBSOU"
type input "+44 (0) 161 2304357Fax No.:"
type input "0"
type input "1"
type input "2"
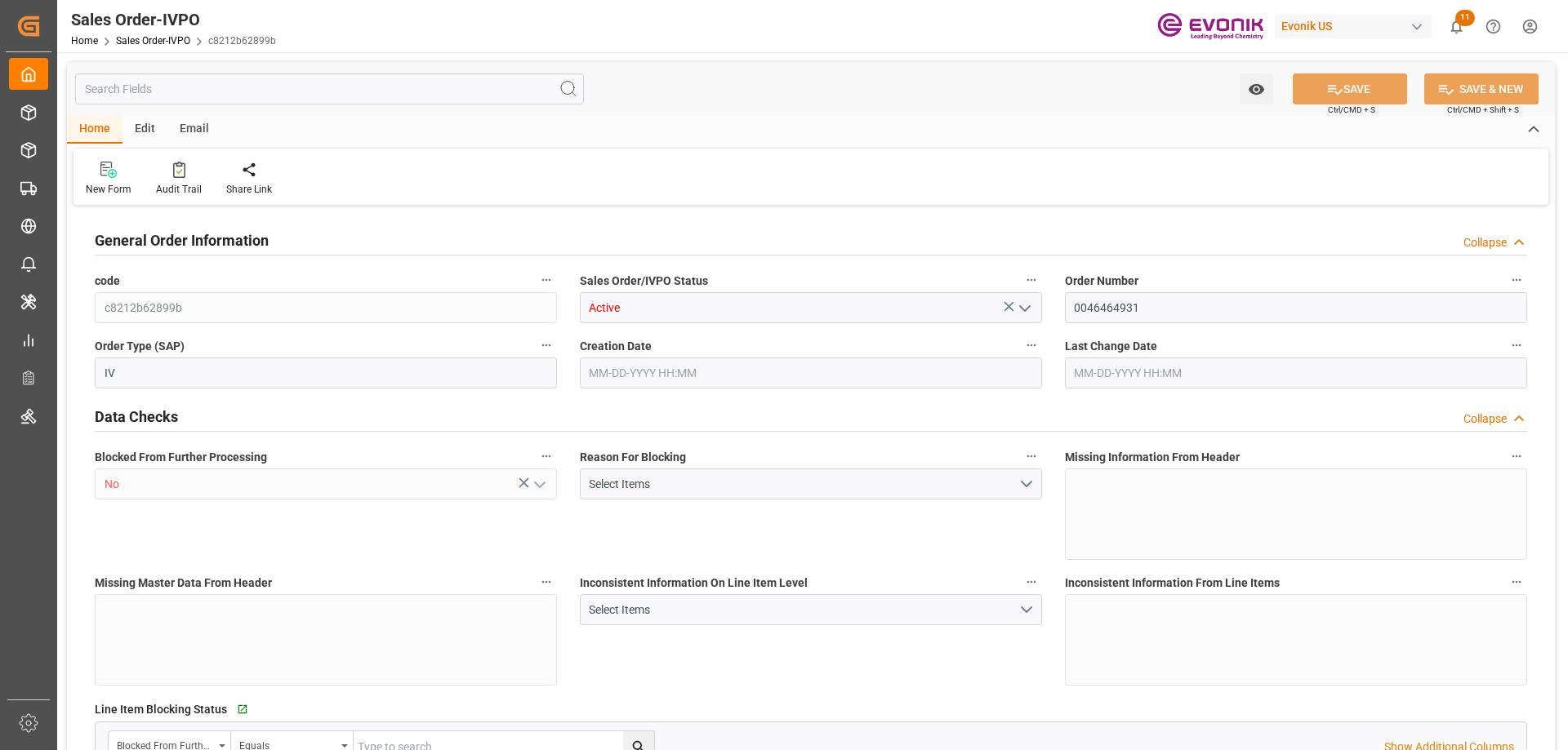
type input "2"
type input "18774"
type input "50.112"
type input "17000"
type input "30"
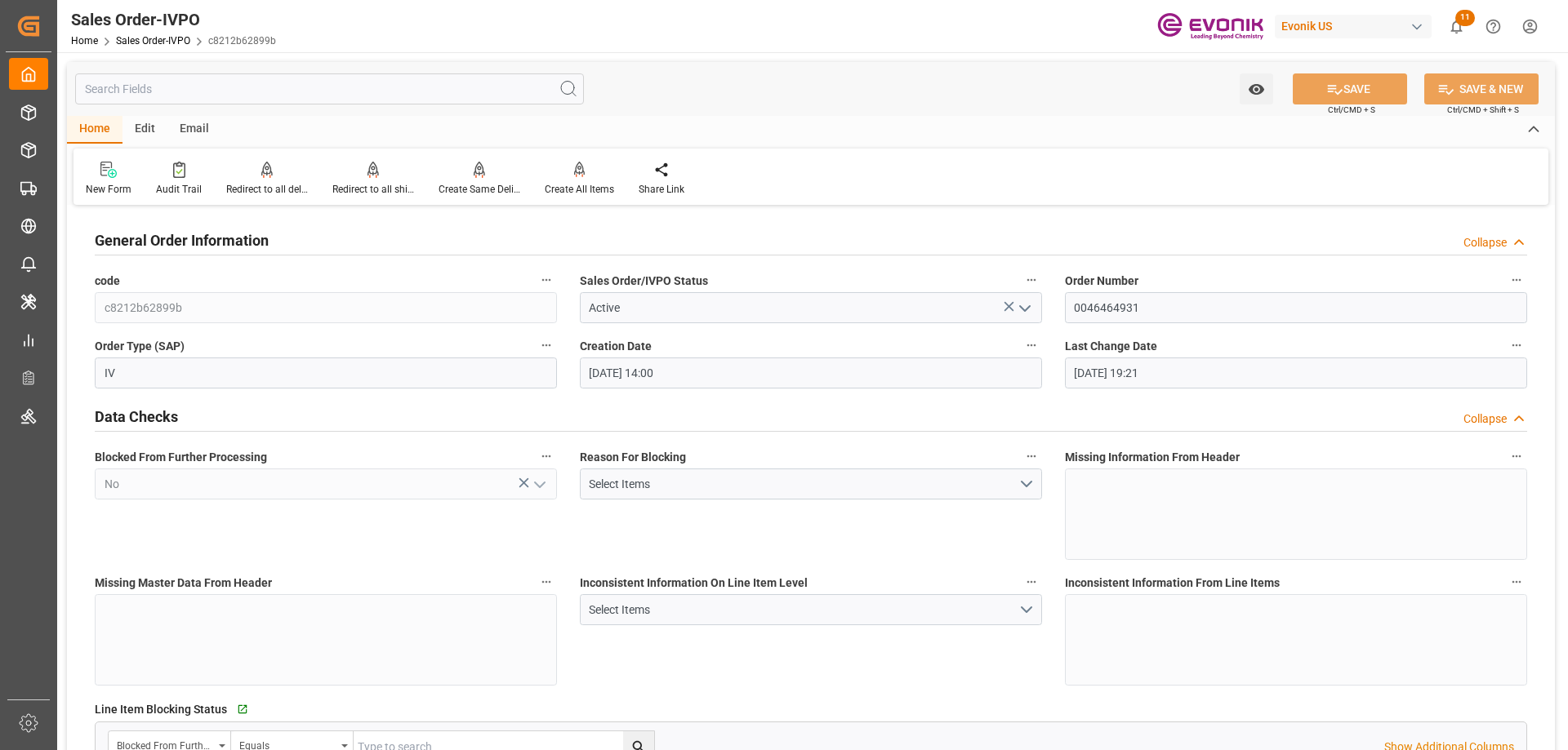
type input "07-22-2025 14:00"
type input "08-26-2025 19:21"
type input "+44 (0) 161 2304357Fax No.:"
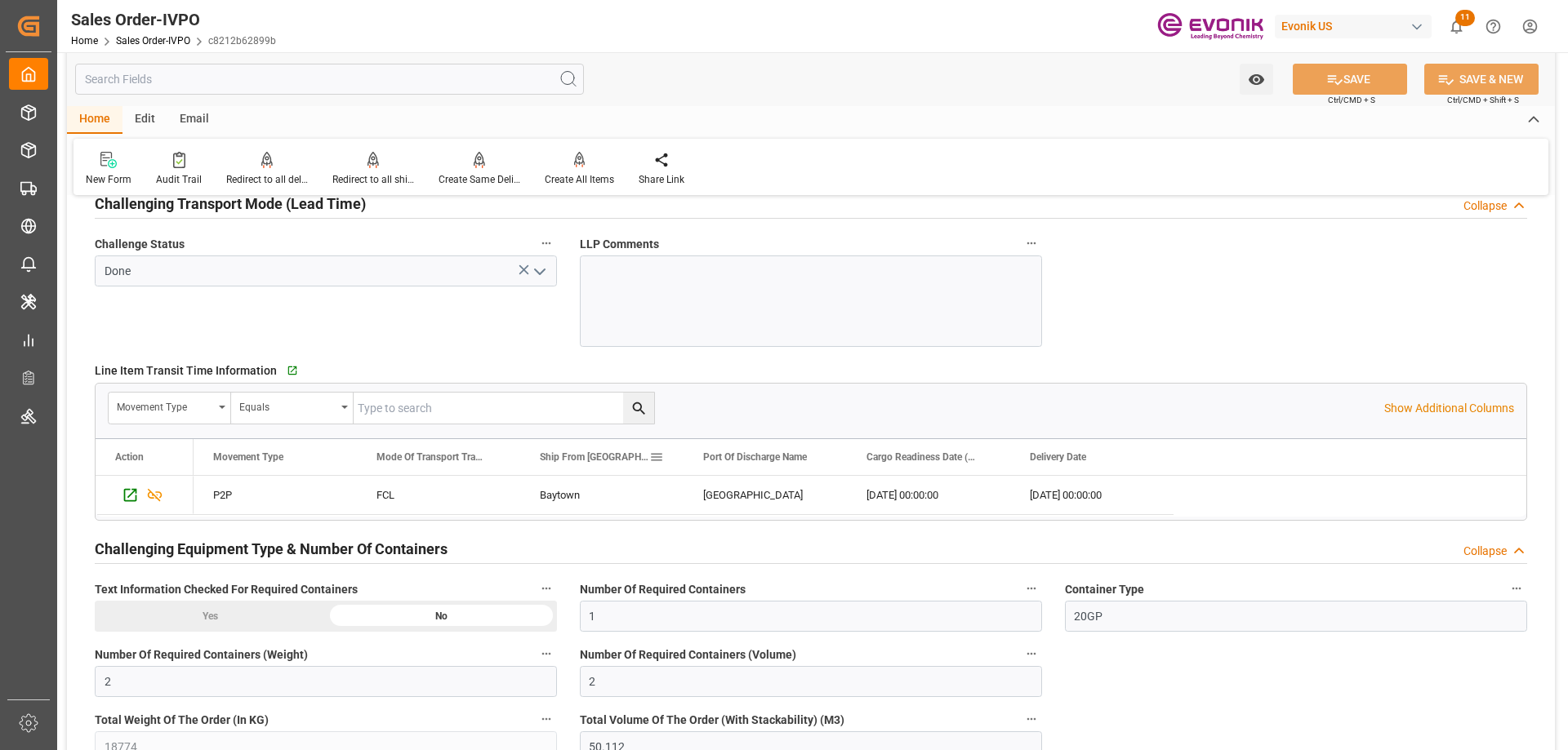
scroll to position [2857, 0]
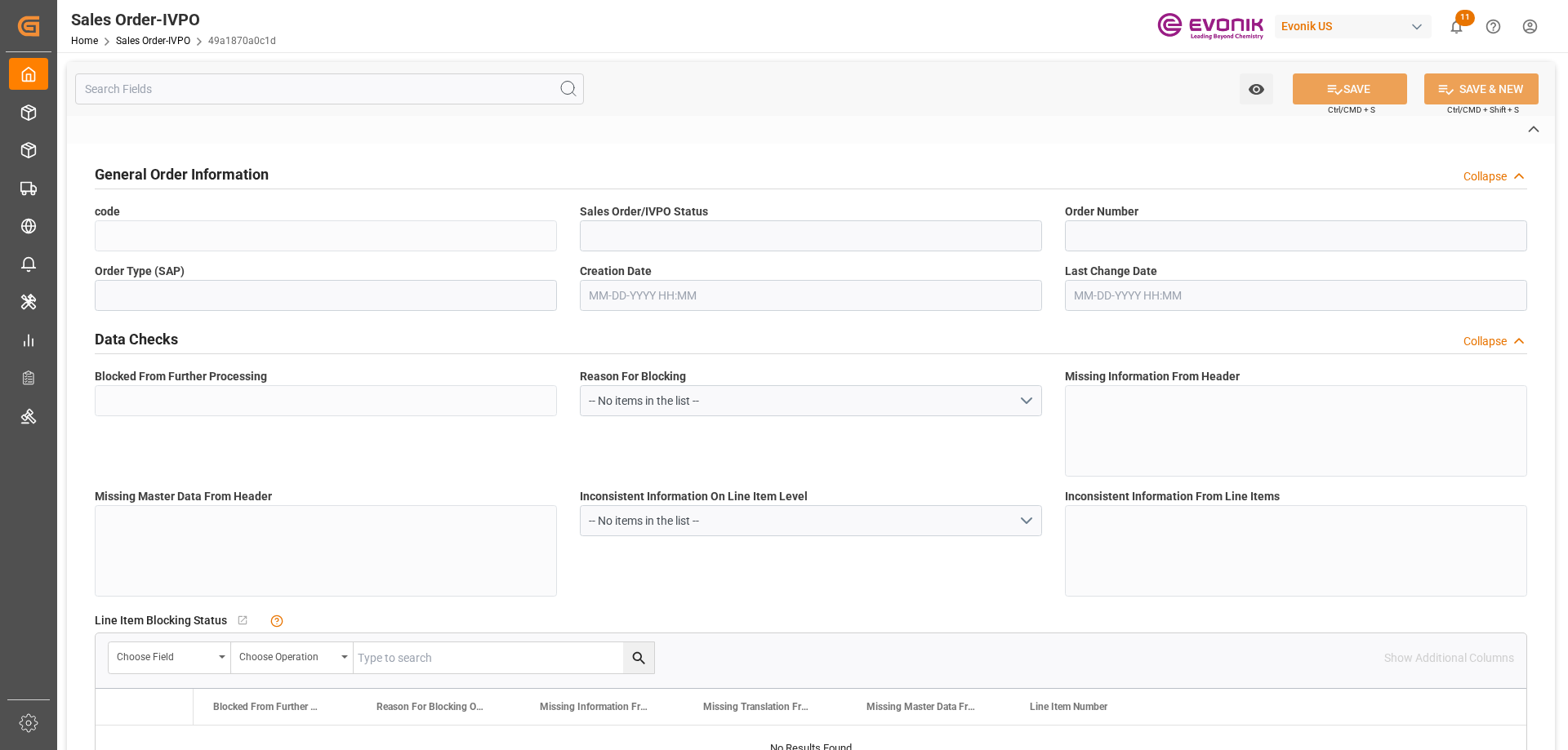
type input "49a1870a0c1d"
type input "Active"
type input "2007103563"
type input "TA"
type input "No"
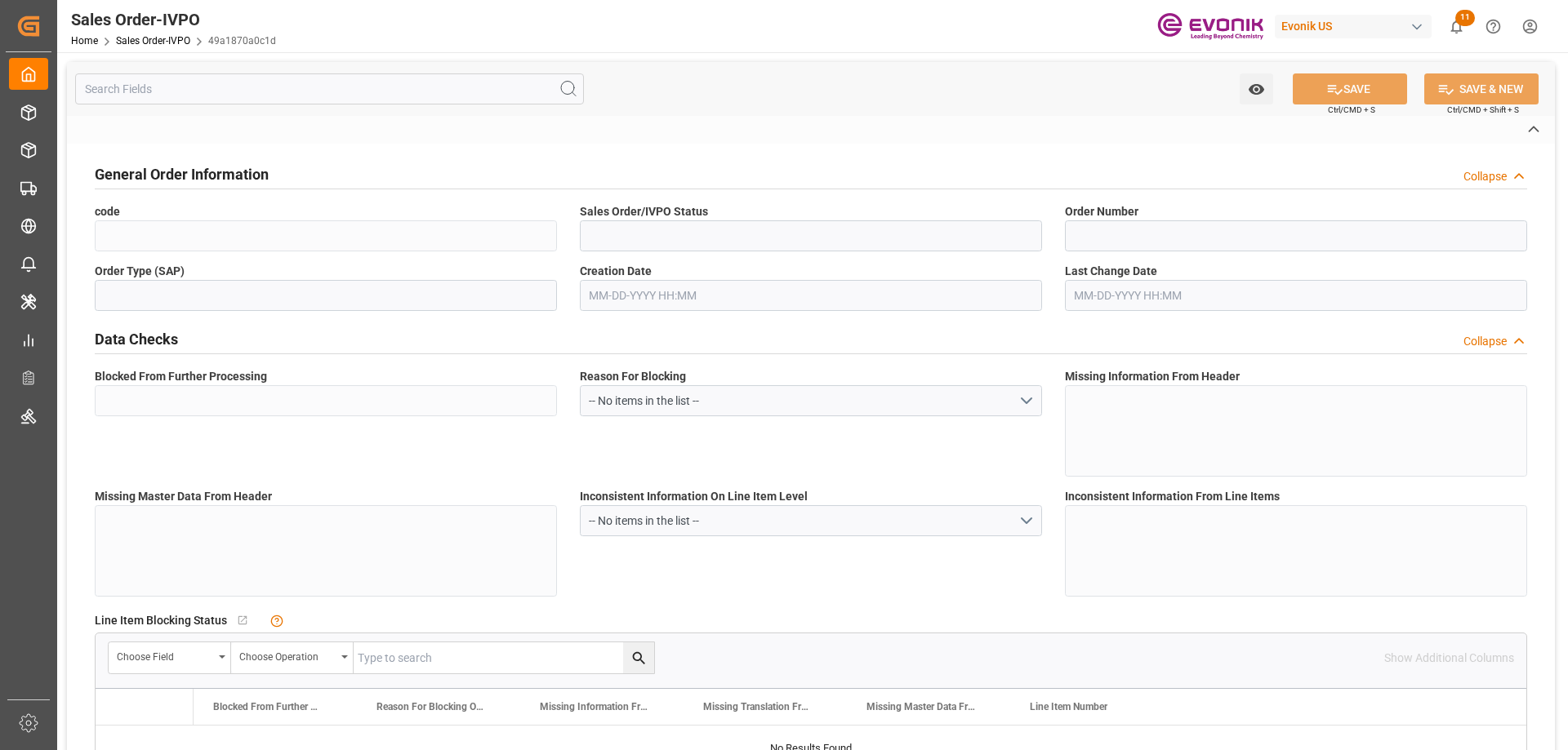
type input "P2P"
type input "41"
type input "LCL"
type input "0008"
type input "LCL"
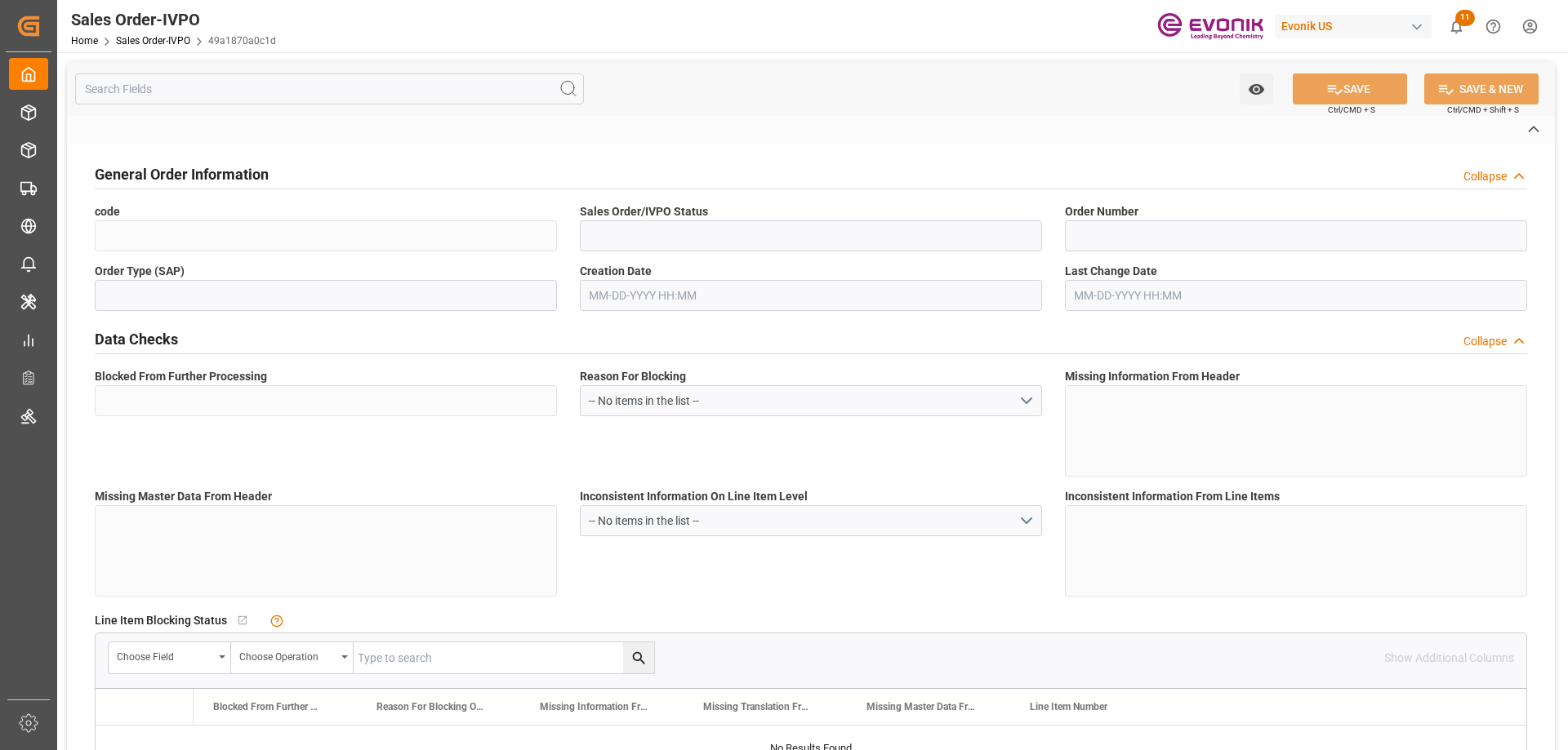
type textarea "No Tank Container"
type input "4500358269"
type input "OI"
type input "SP OI Interf.&Perf."
type input "Specialty Additives"
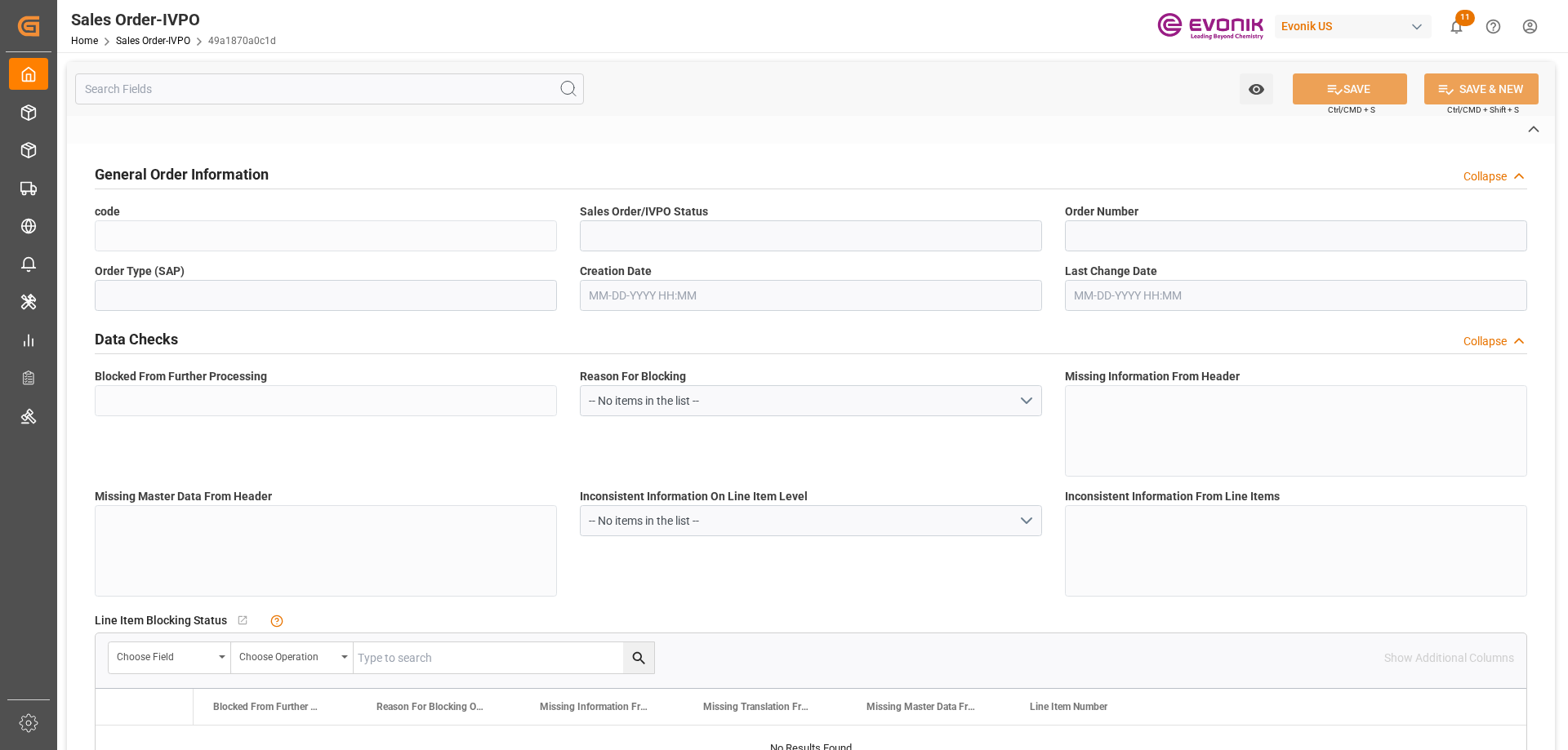
type input "CIF"
type input "MELBOURNE, AUSTRALIA"
type input "Melbourne"
type input "SHIPPING.AU@BRENNTAG-ASIA.COM"
type textarea "Not required"
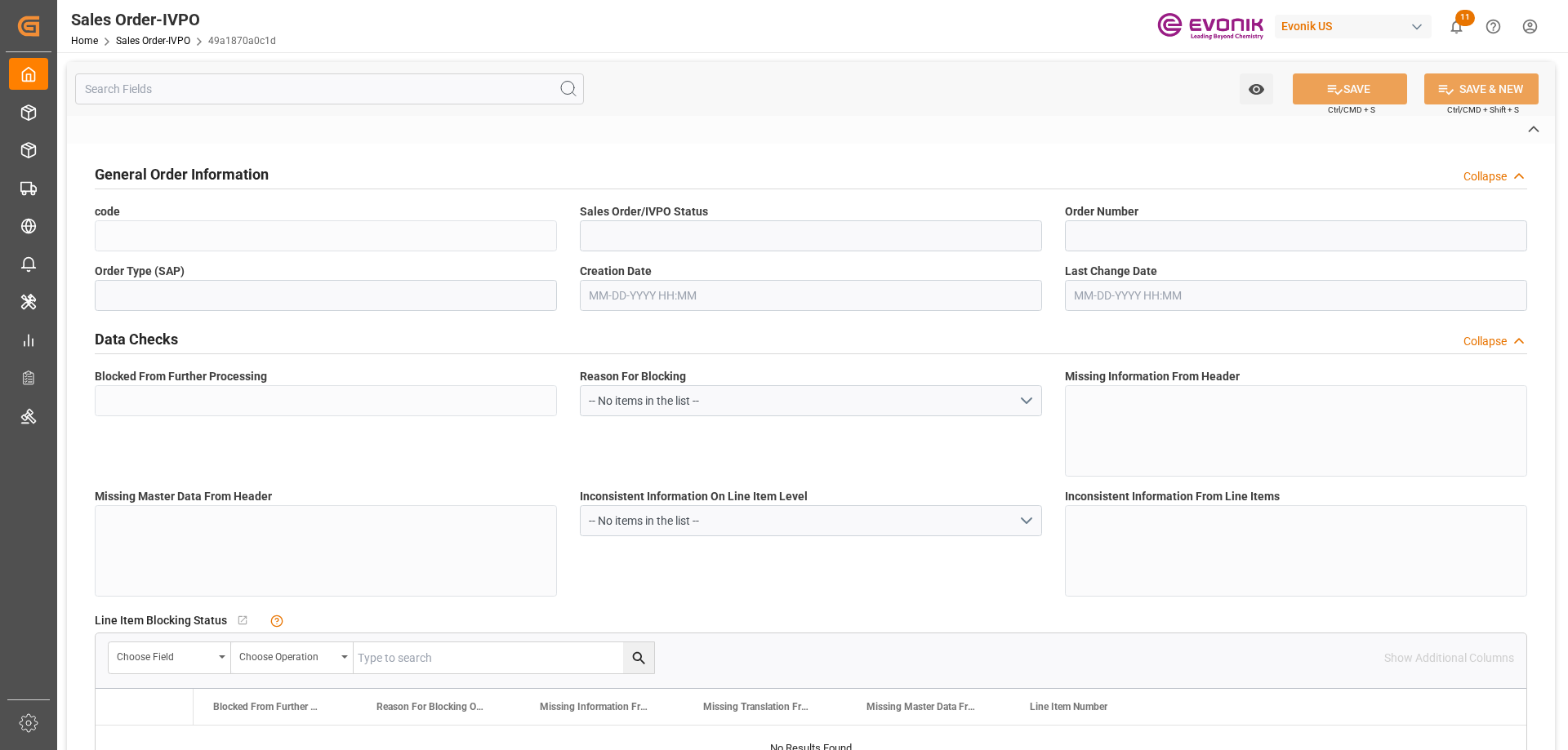
type textarea "DIRECT CONSUMER"
type textarea "EXPRESS BL NEEDED PLEASE ADD NOTIFY PARTY 2 IN BODY OF BOL PLEASE NOTE SHIPPING…"
type input "AU"
type input "Done"
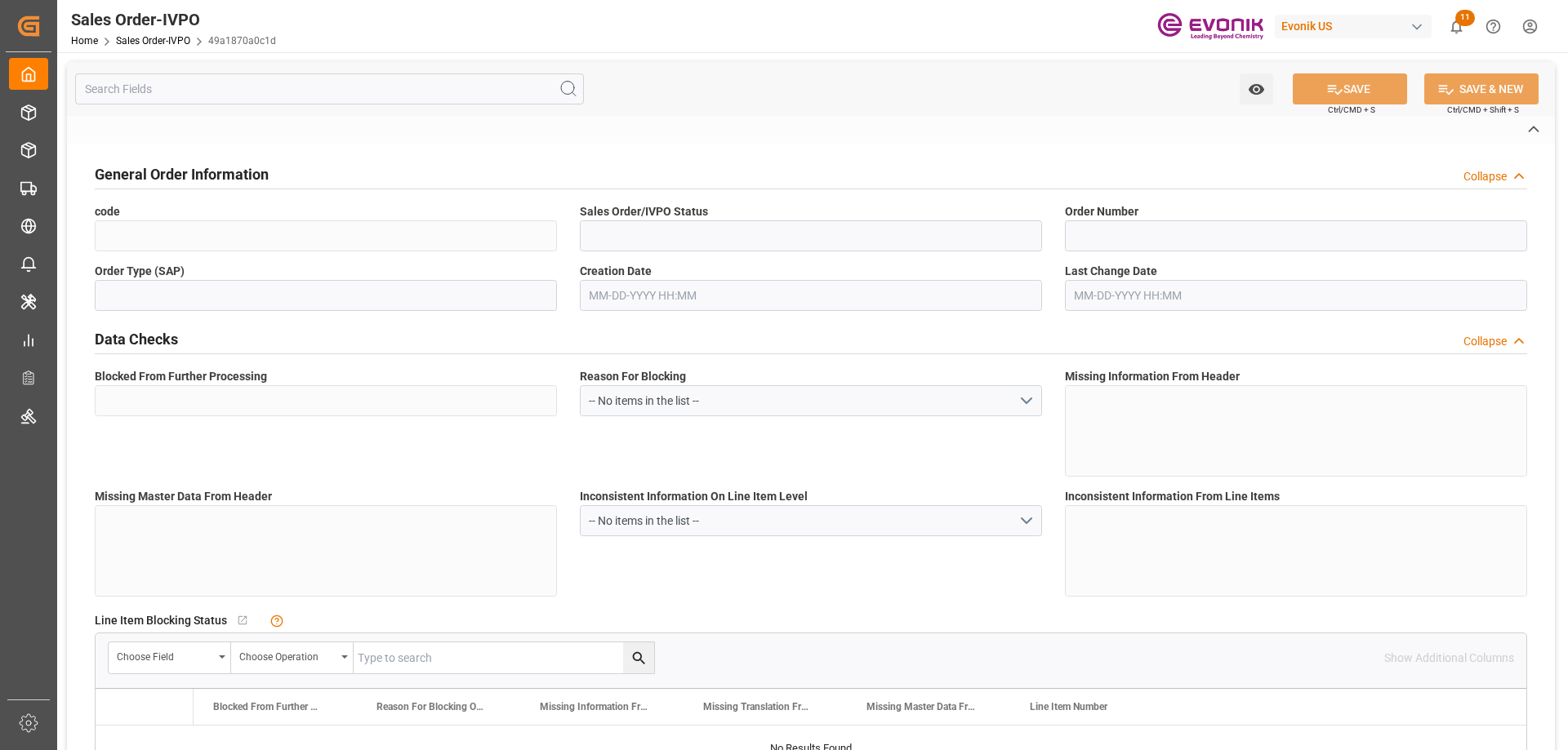
type input "LCL"
type input "Done"
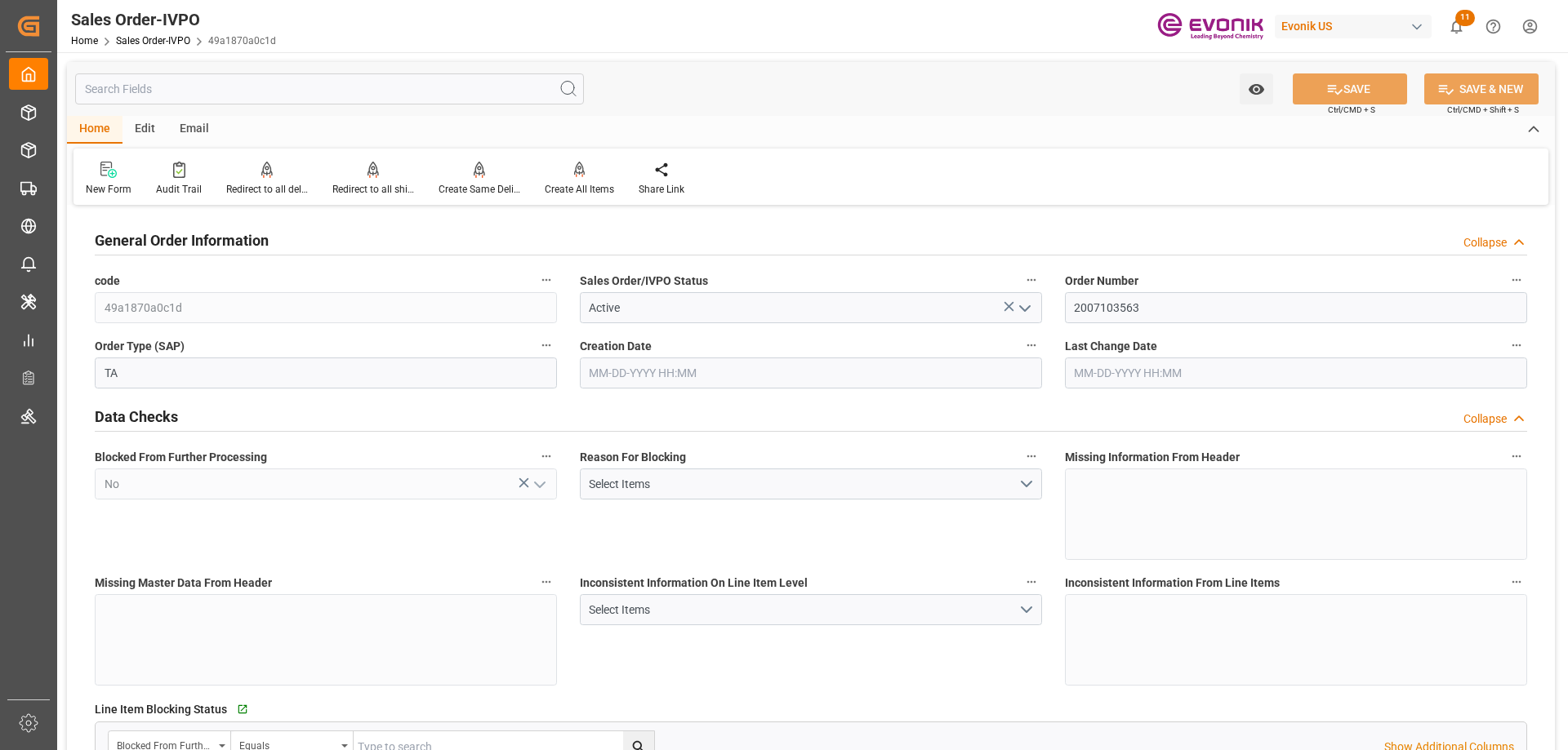
type input "AUMEL"
type input "0"
type input "1"
type input "2724"
type input "08-21-2025 20:59"
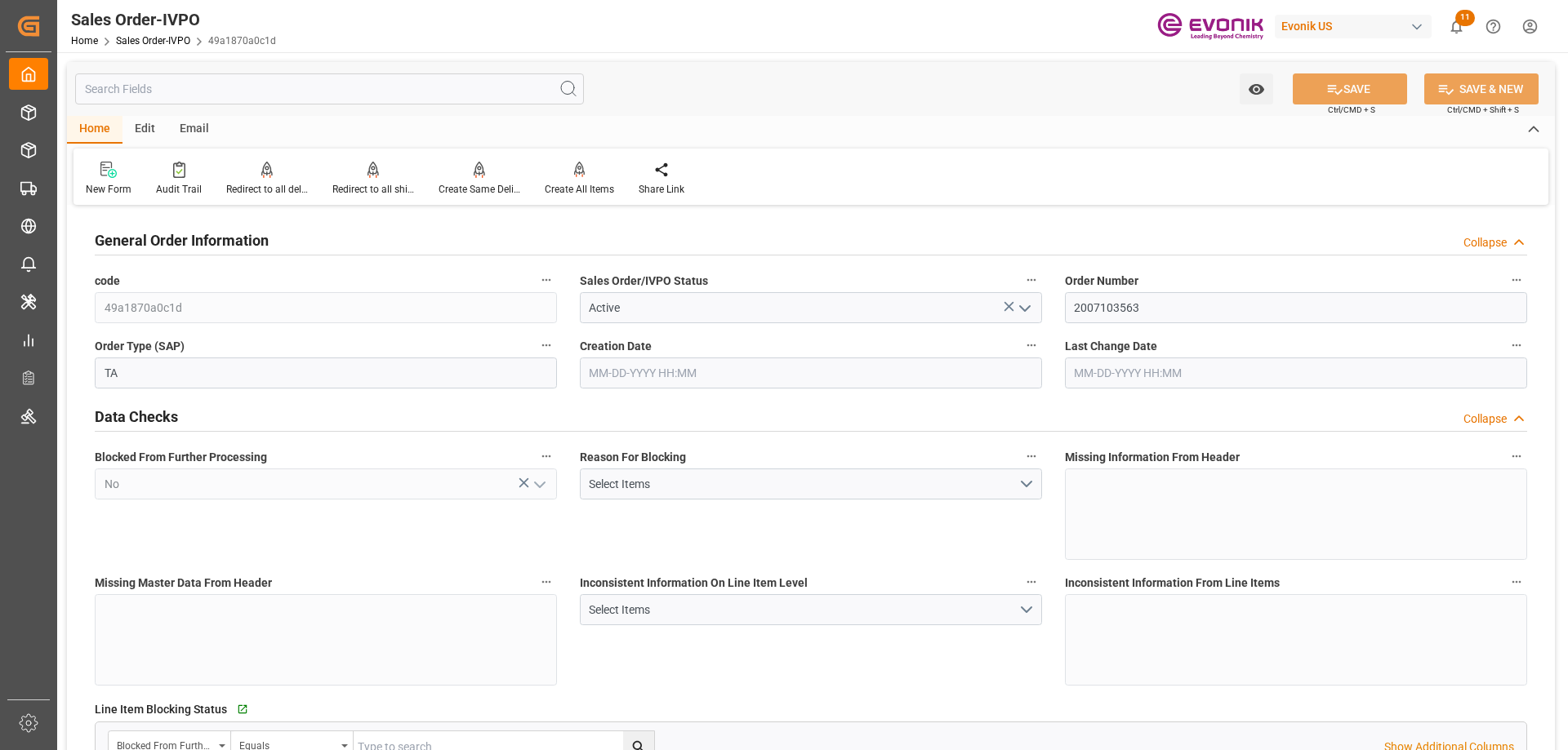
type input "08-22-2025 20:26"
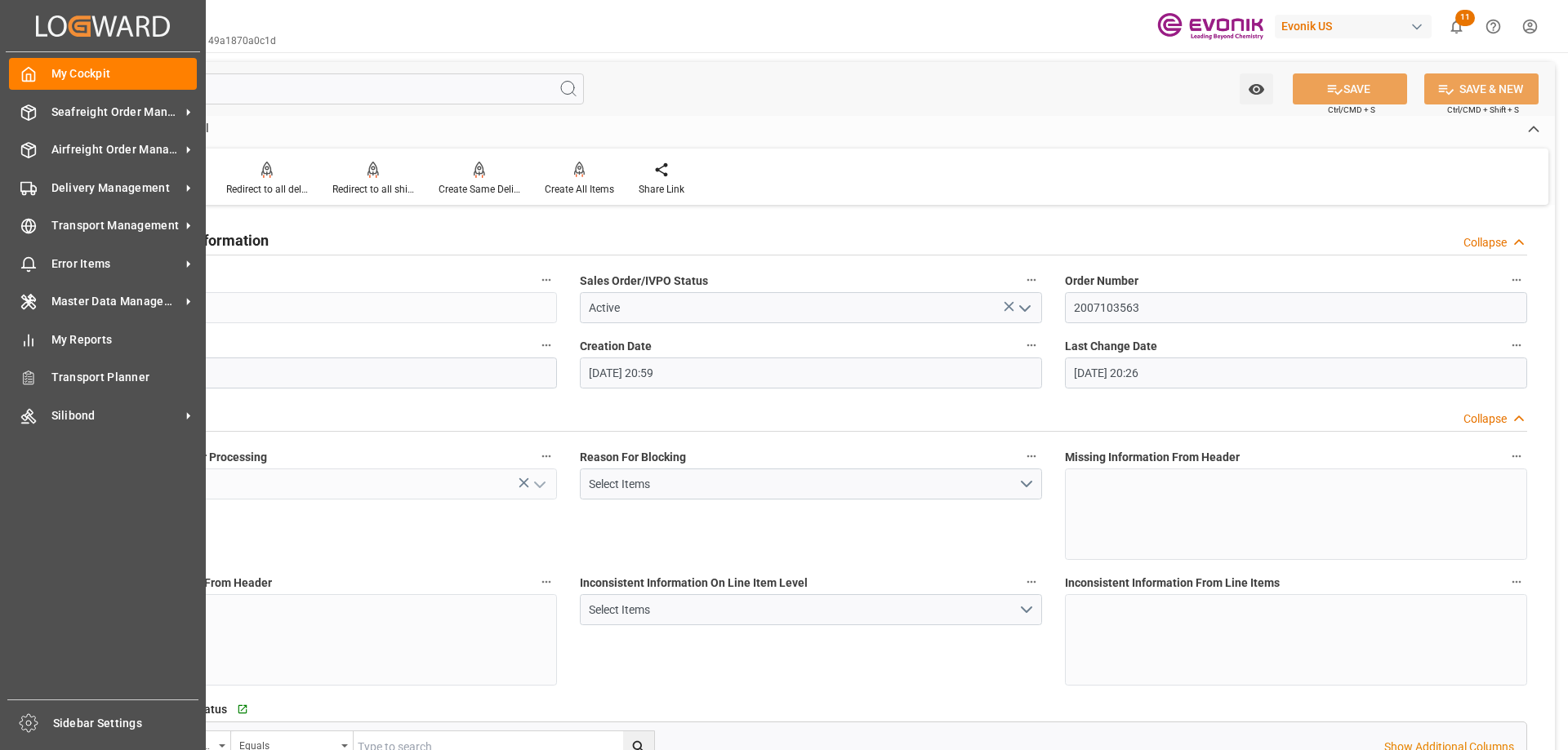
click at [143, 26] on icon at bounding box center [143, 26] width 13 height 20
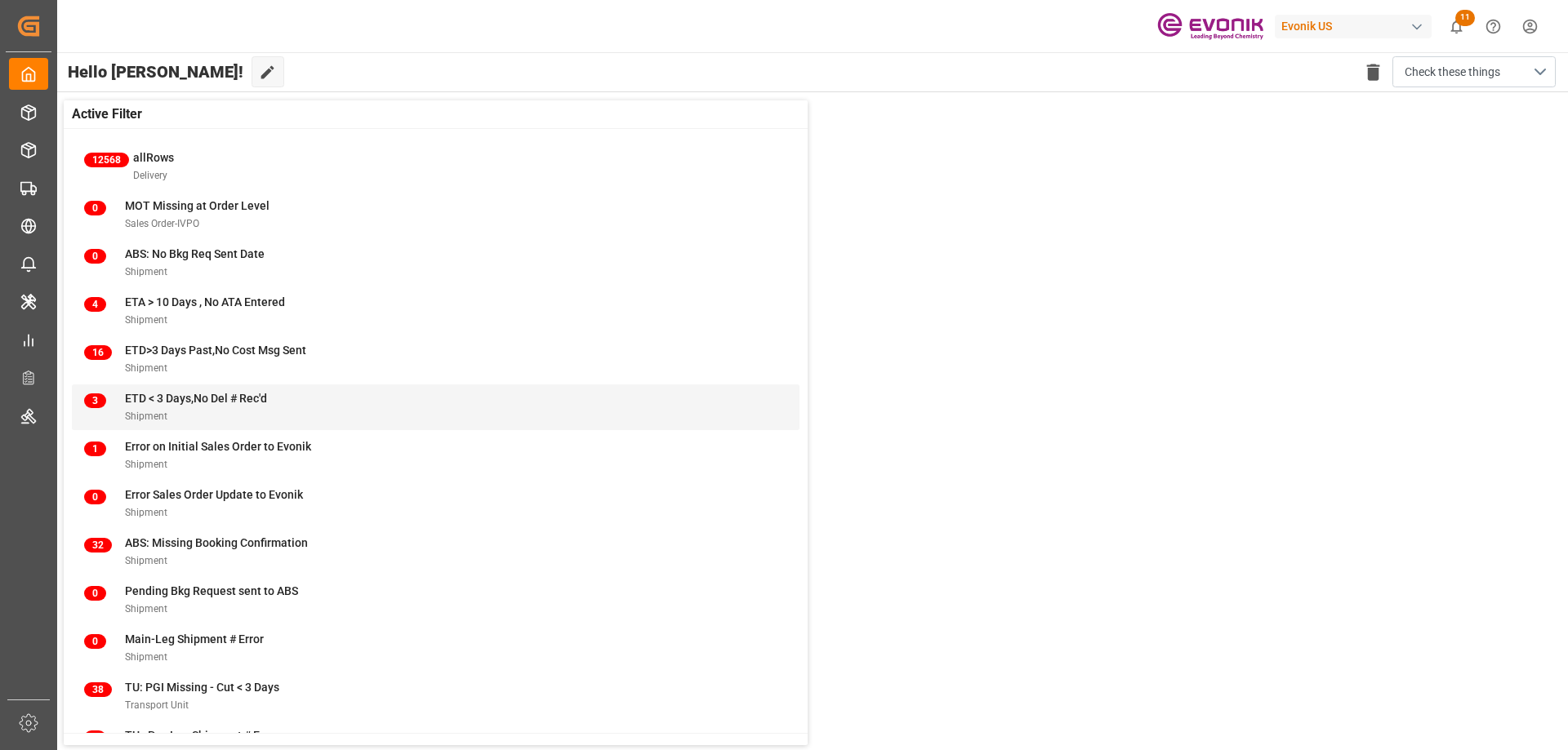
scroll to position [63, 0]
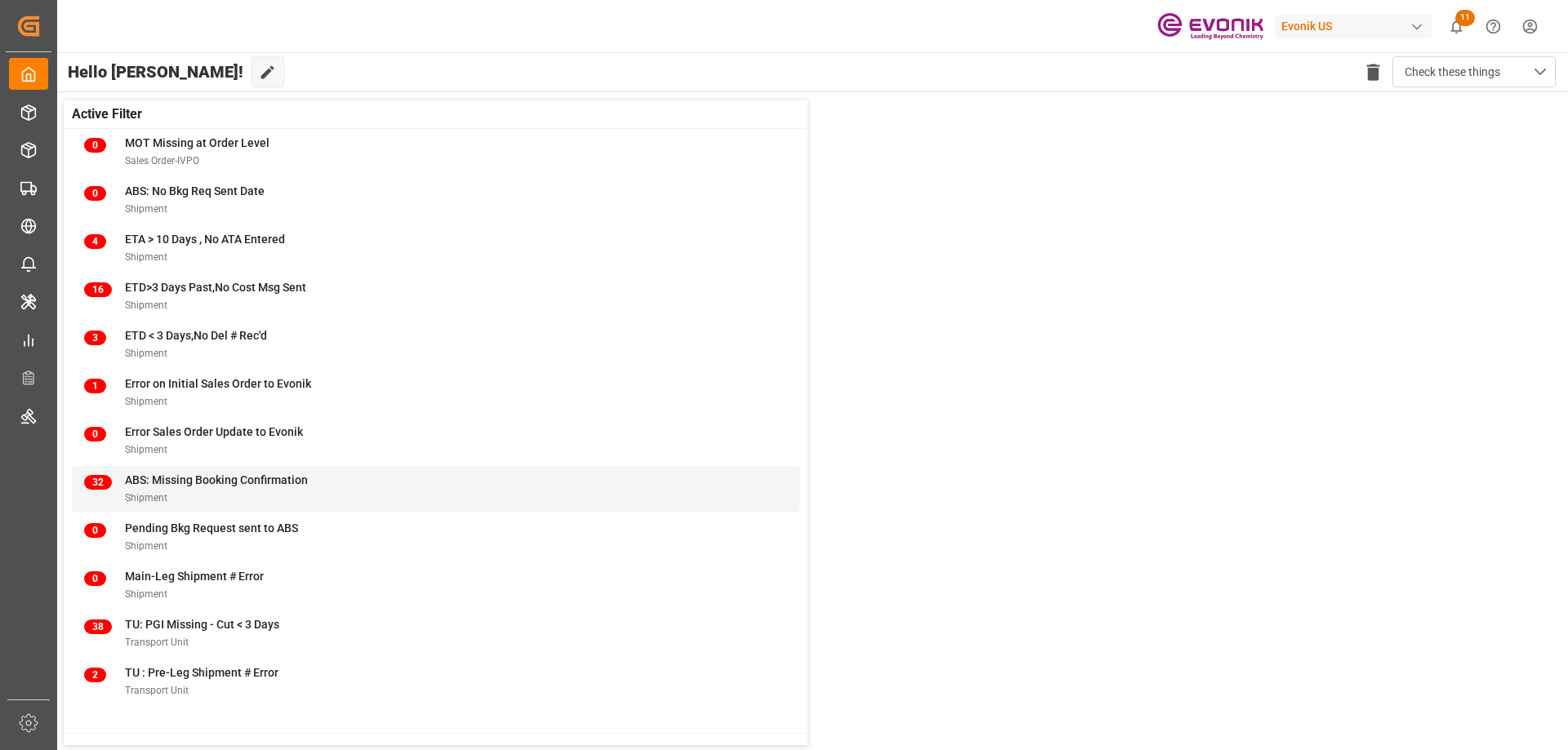
click at [199, 481] on span "ABS: Missing Booking Confirmation" at bounding box center [216, 480] width 183 height 13
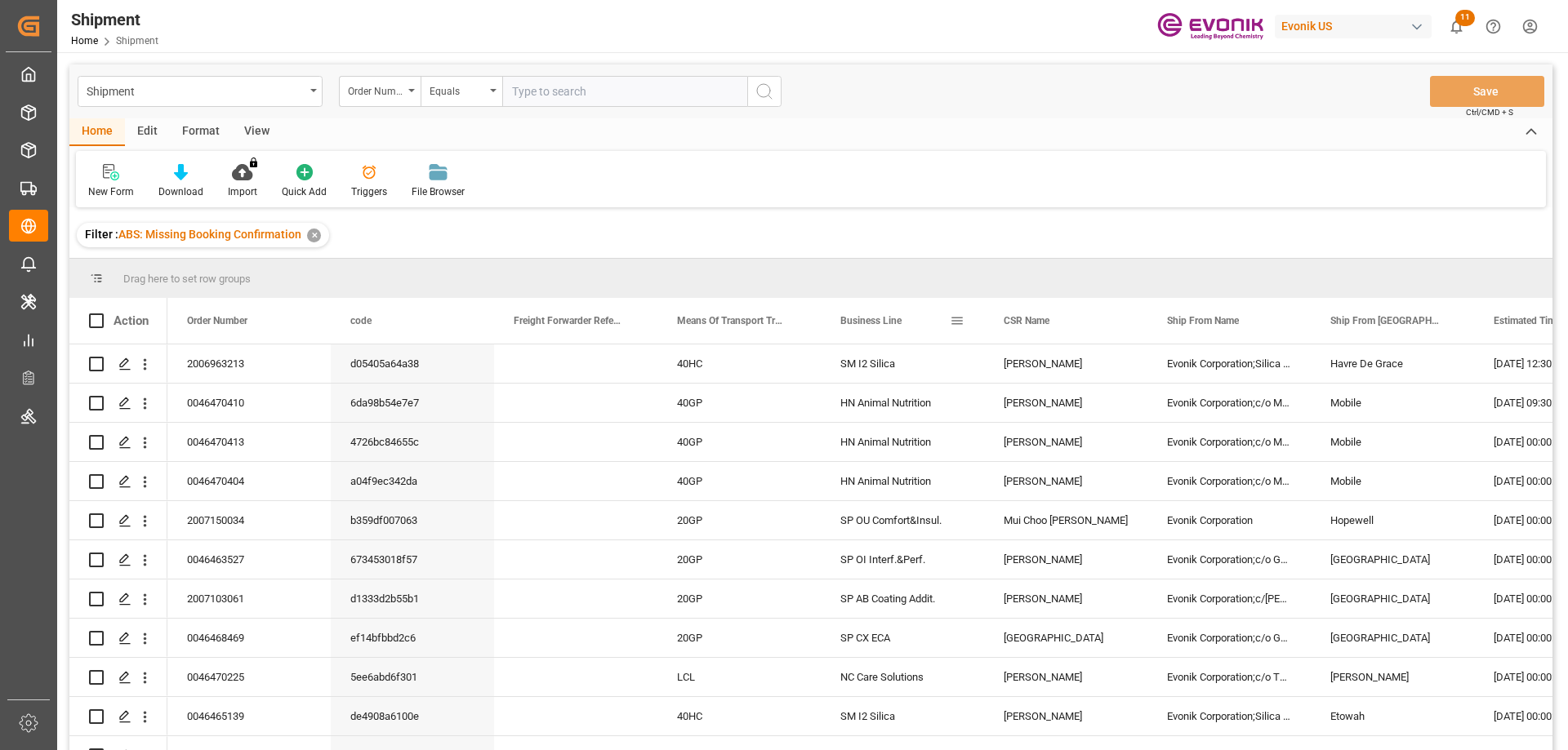
click at [963, 317] on span at bounding box center [957, 320] width 15 height 15
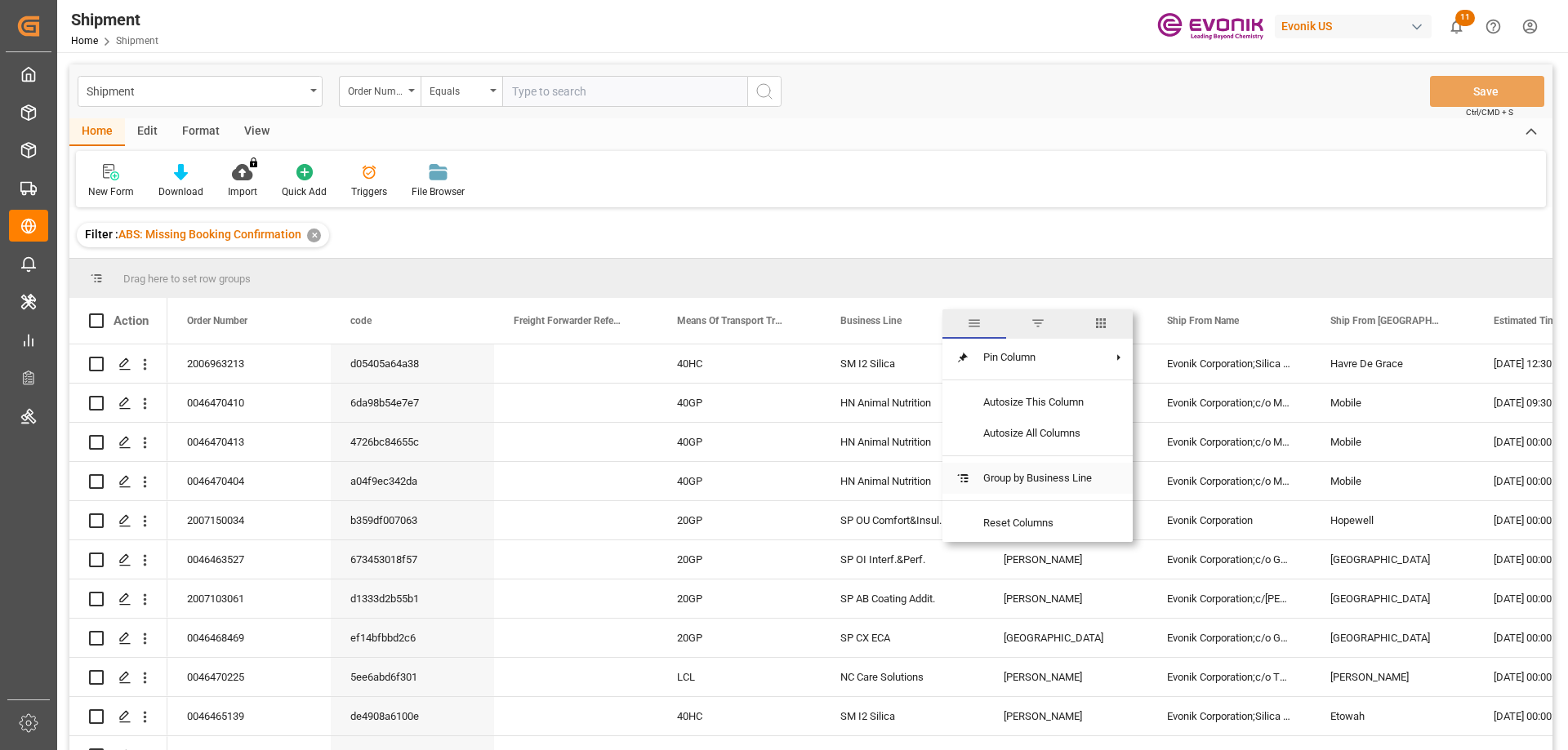
click at [1050, 480] on span "Group by Business Line" at bounding box center [1037, 478] width 135 height 31
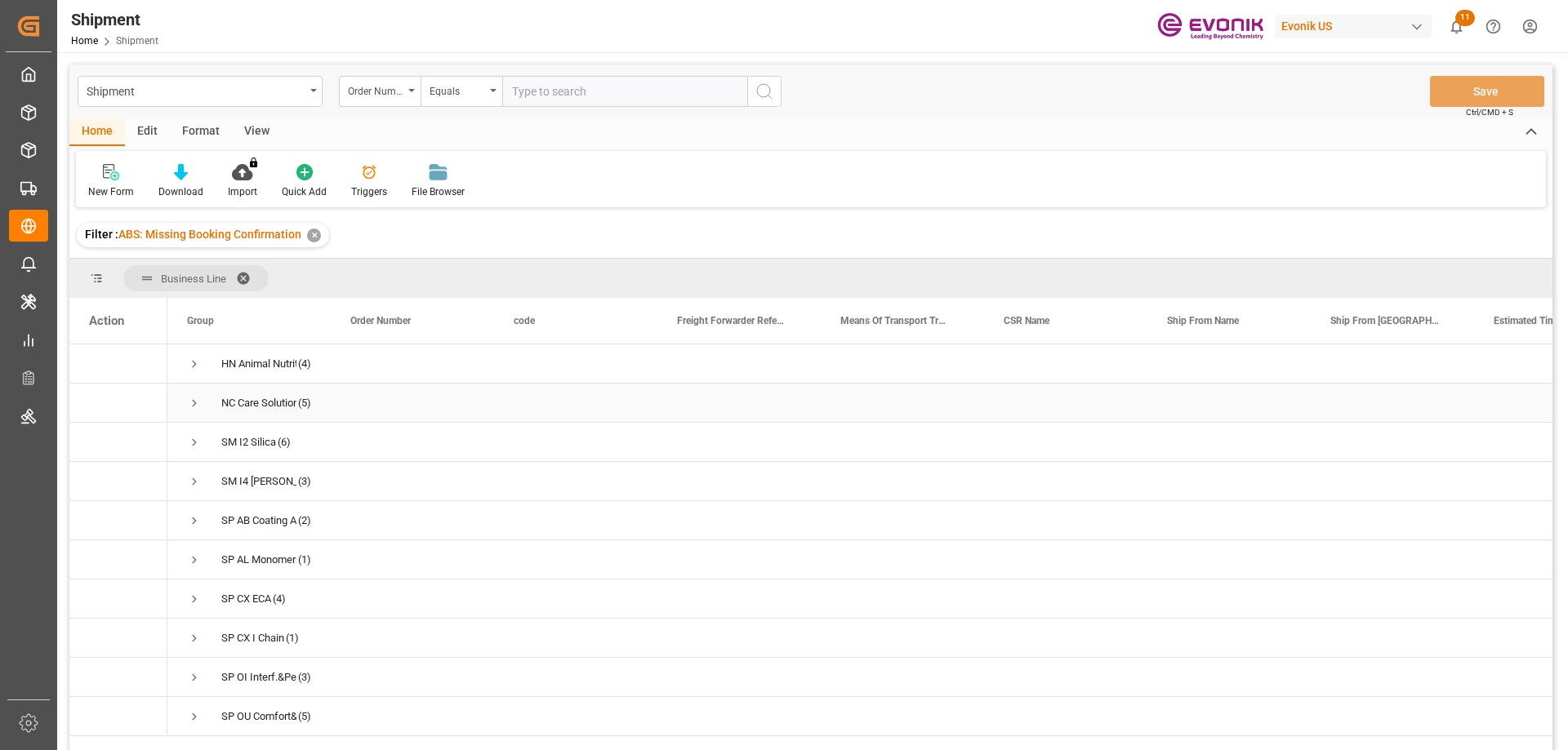
scroll to position [82, 0]
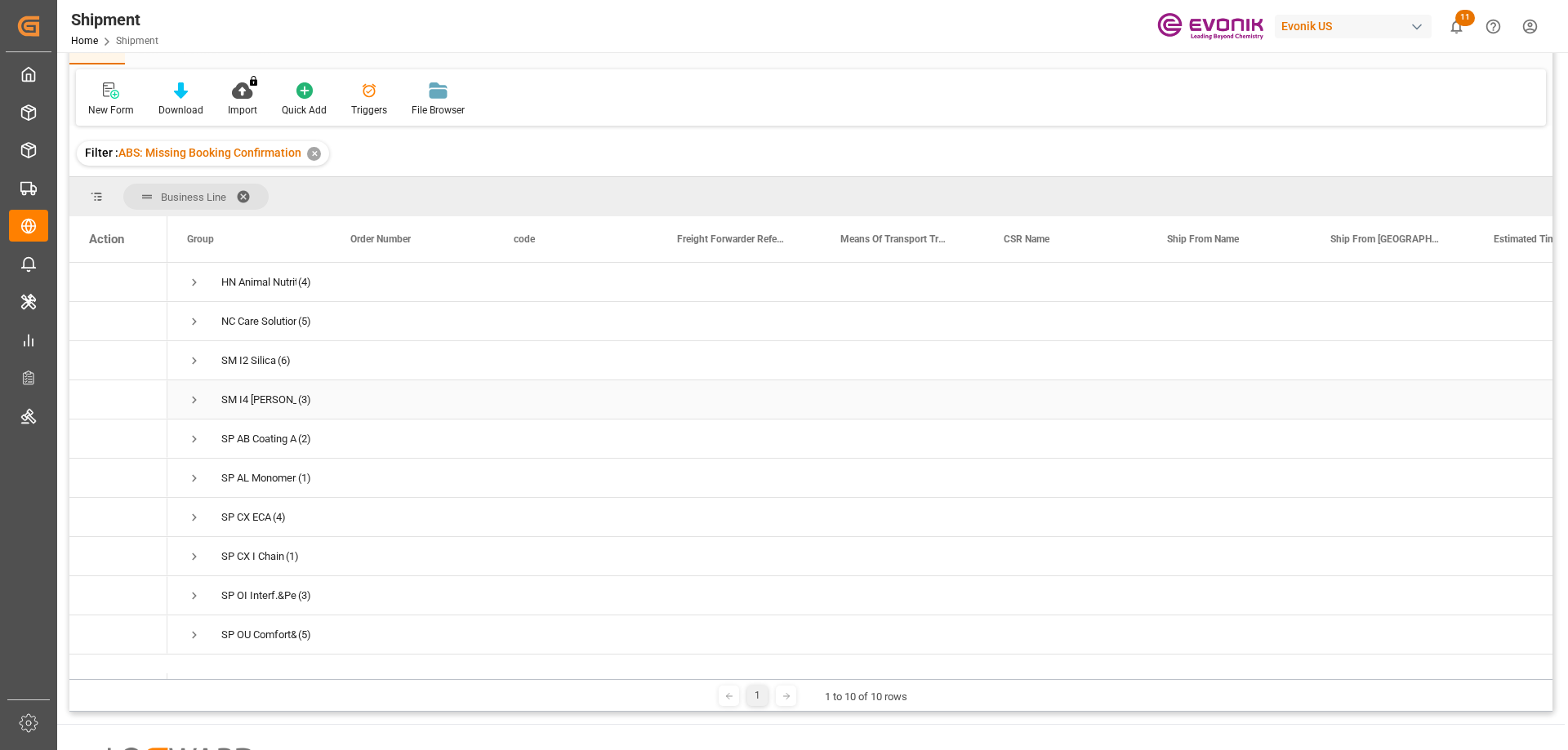
click at [196, 402] on span "Press SPACE to select this row." at bounding box center [194, 399] width 15 height 15
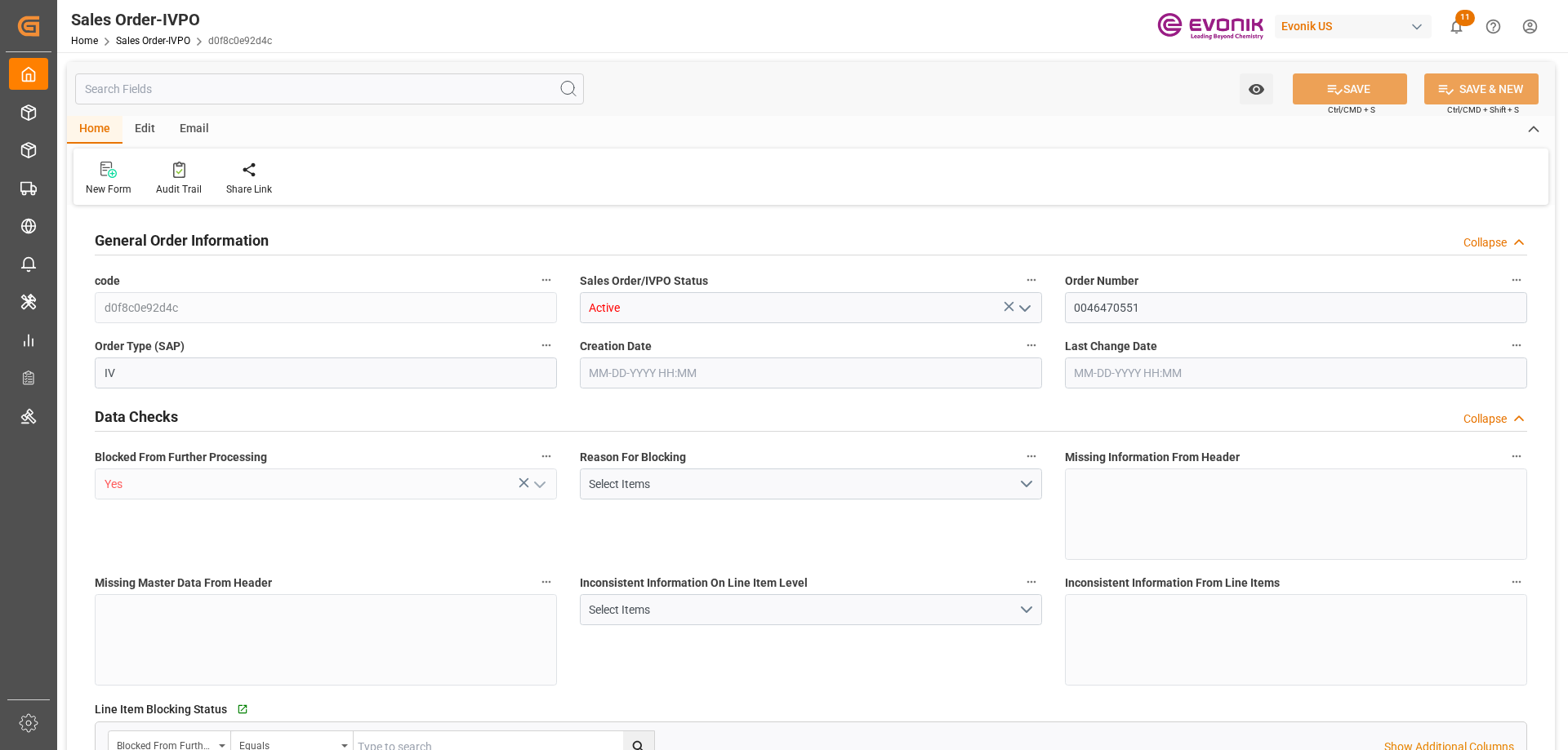
type input "NLRTM"
type input "0"
type input "1"
type input "16200"
type input "[DATE] 14:24"
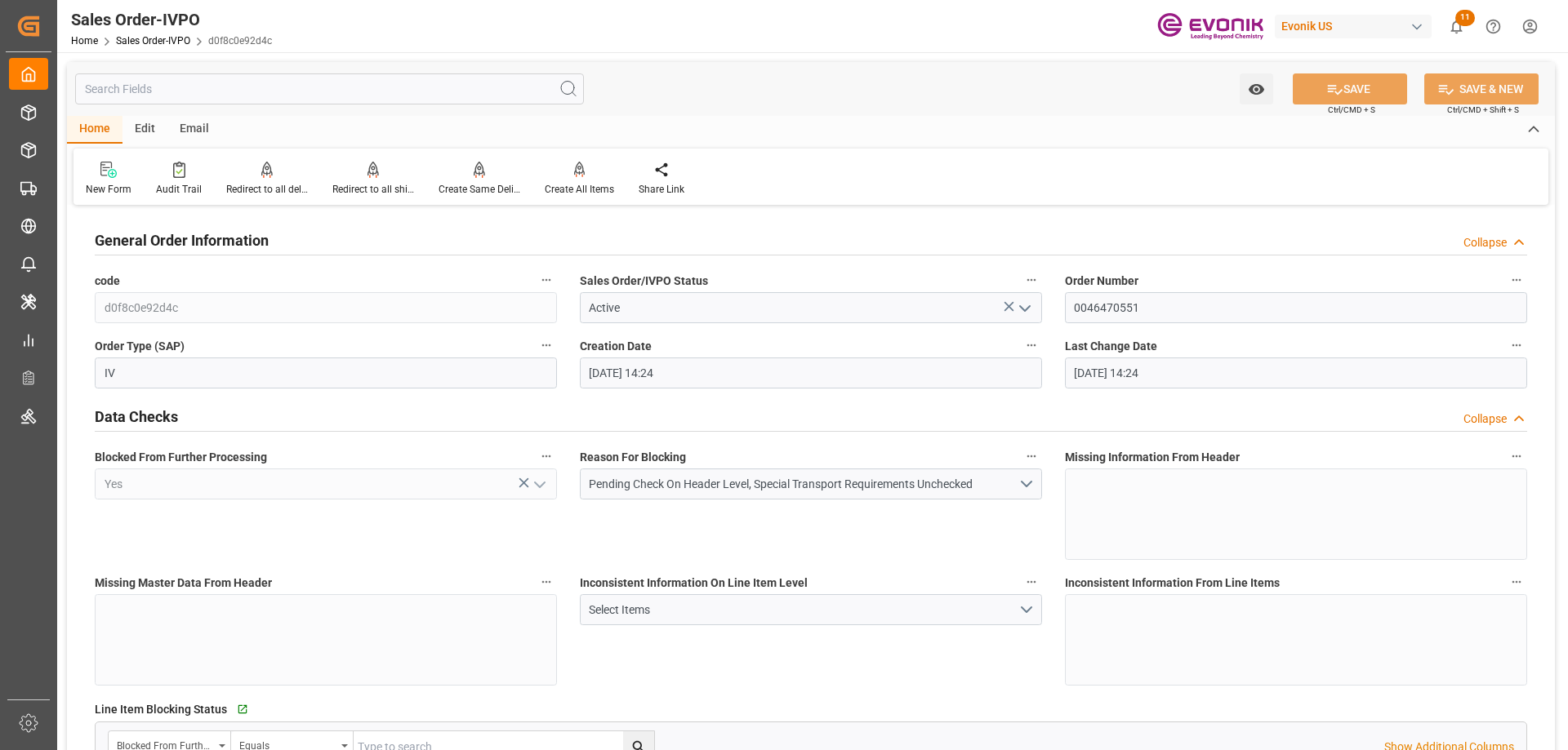
type input "[DATE] 14:24"
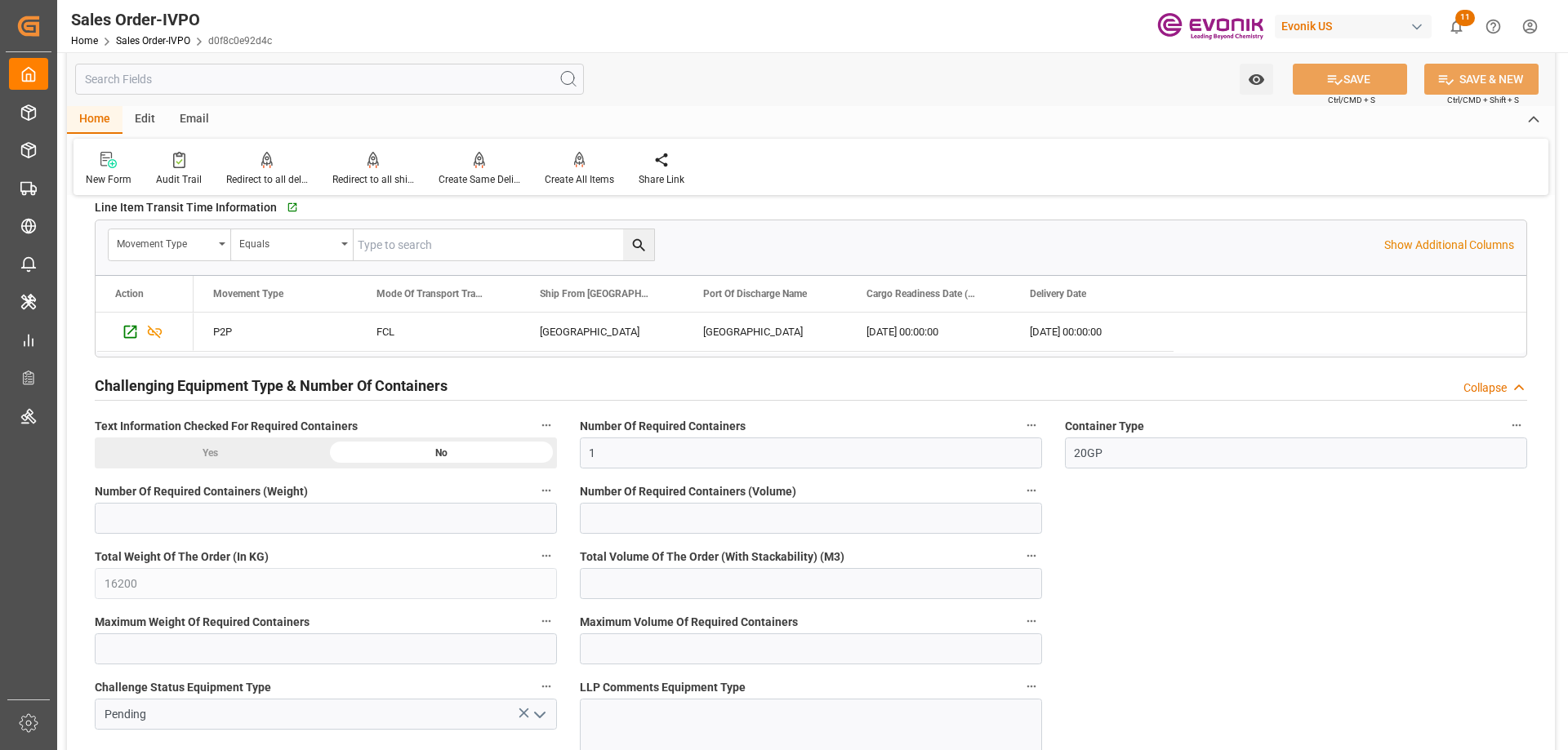
scroll to position [3265, 0]
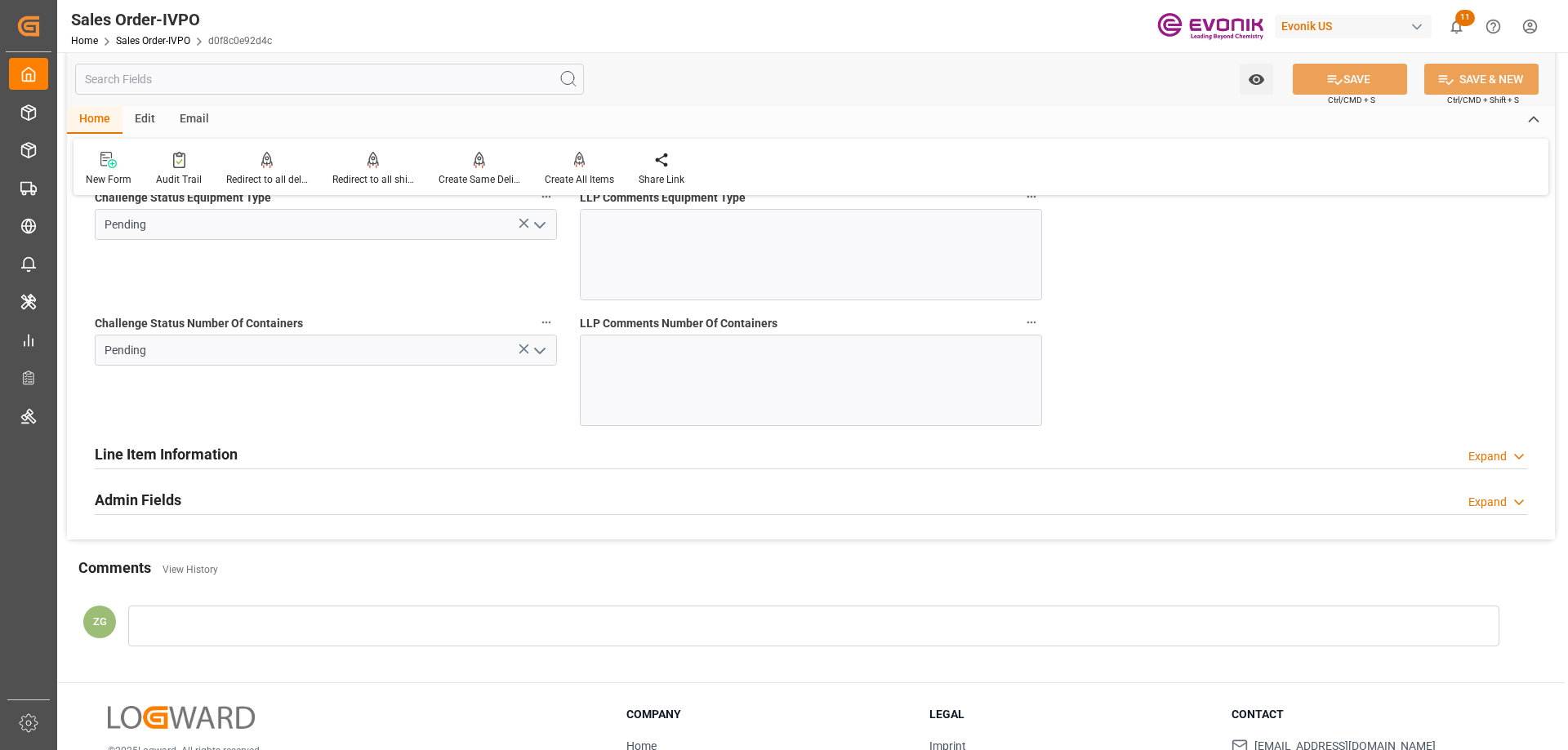
click at [539, 355] on icon "open menu" at bounding box center [539, 351] width 20 height 20
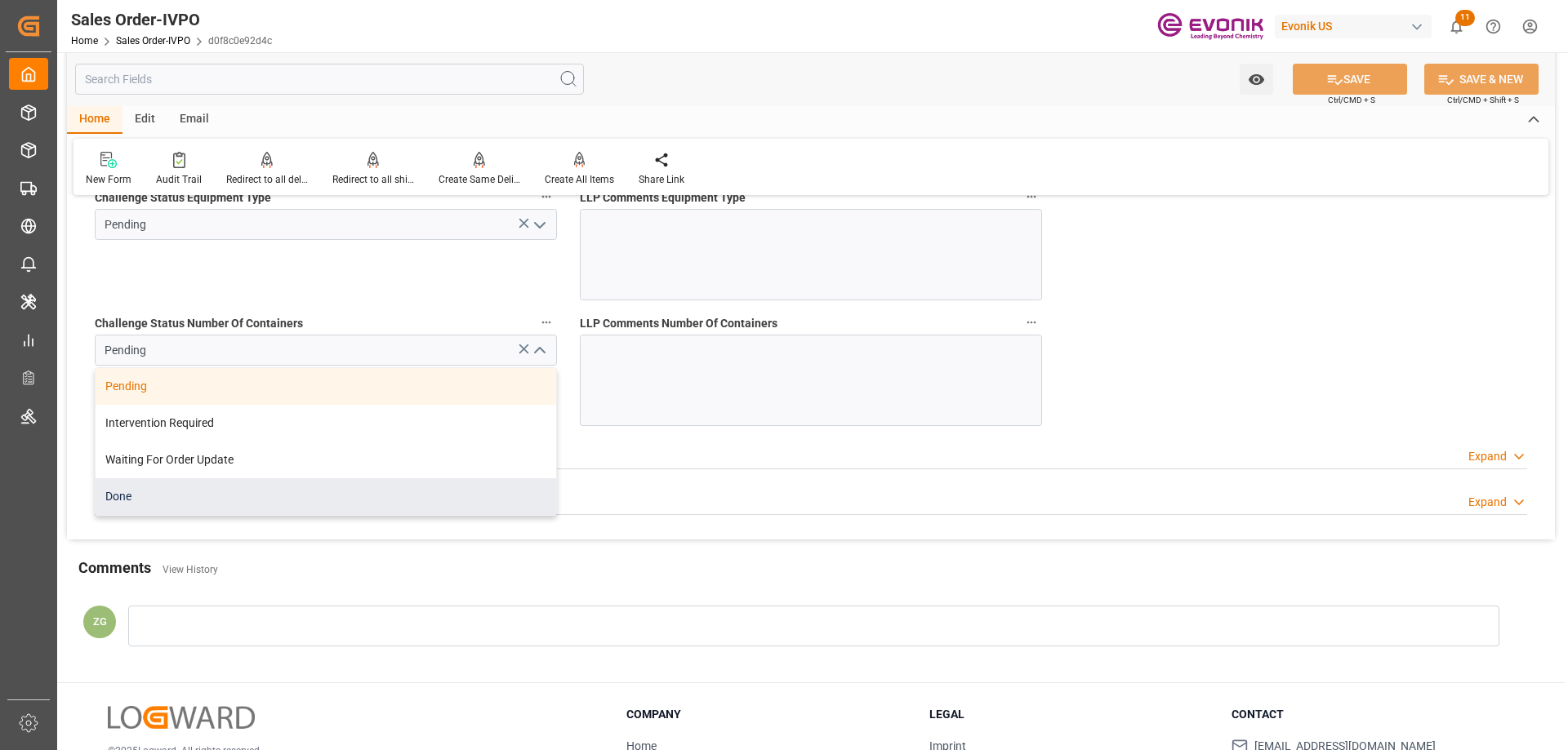
click at [141, 487] on div "Done" at bounding box center [326, 497] width 461 height 37
type input "Done"
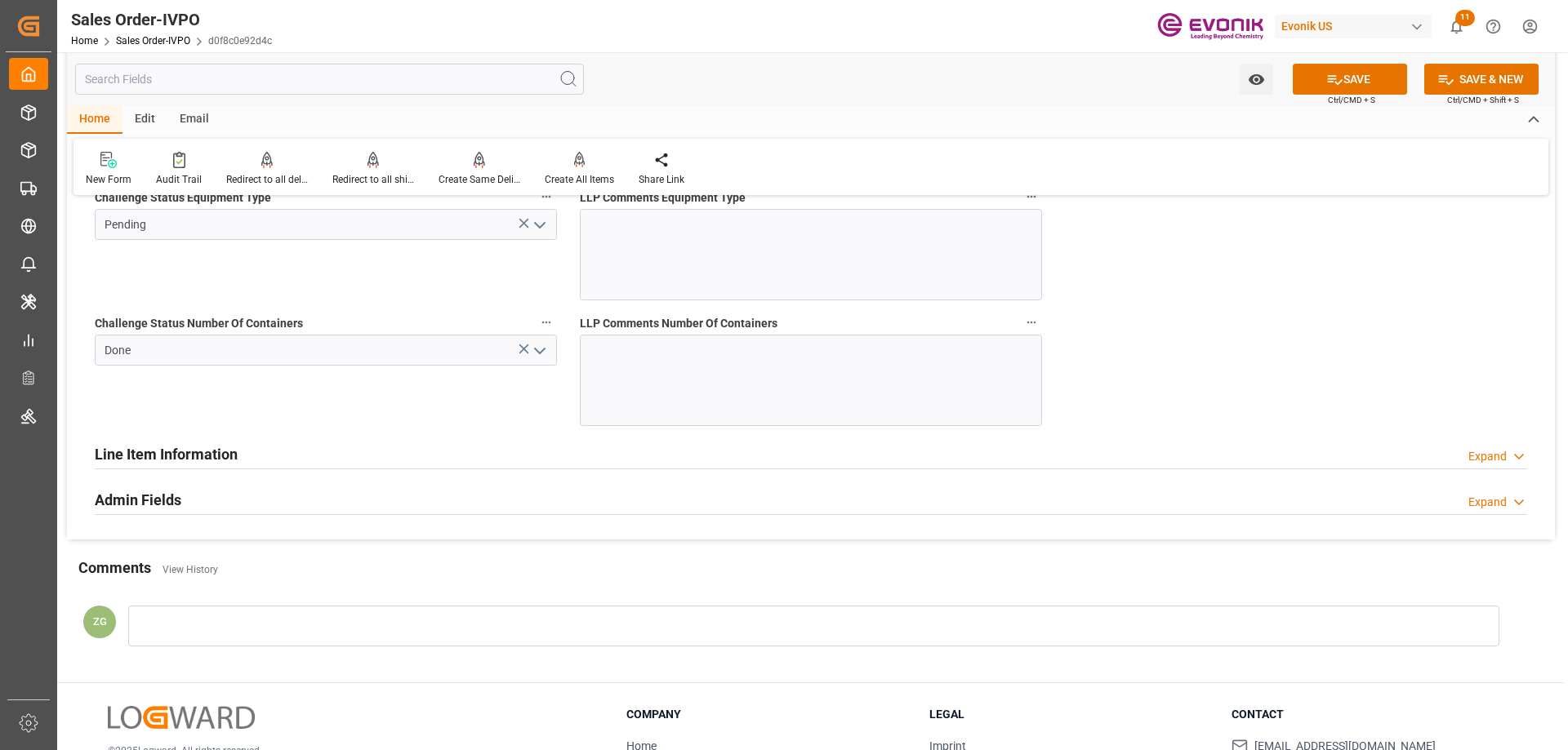
click at [541, 224] on icon "open menu" at bounding box center [539, 225] width 20 height 20
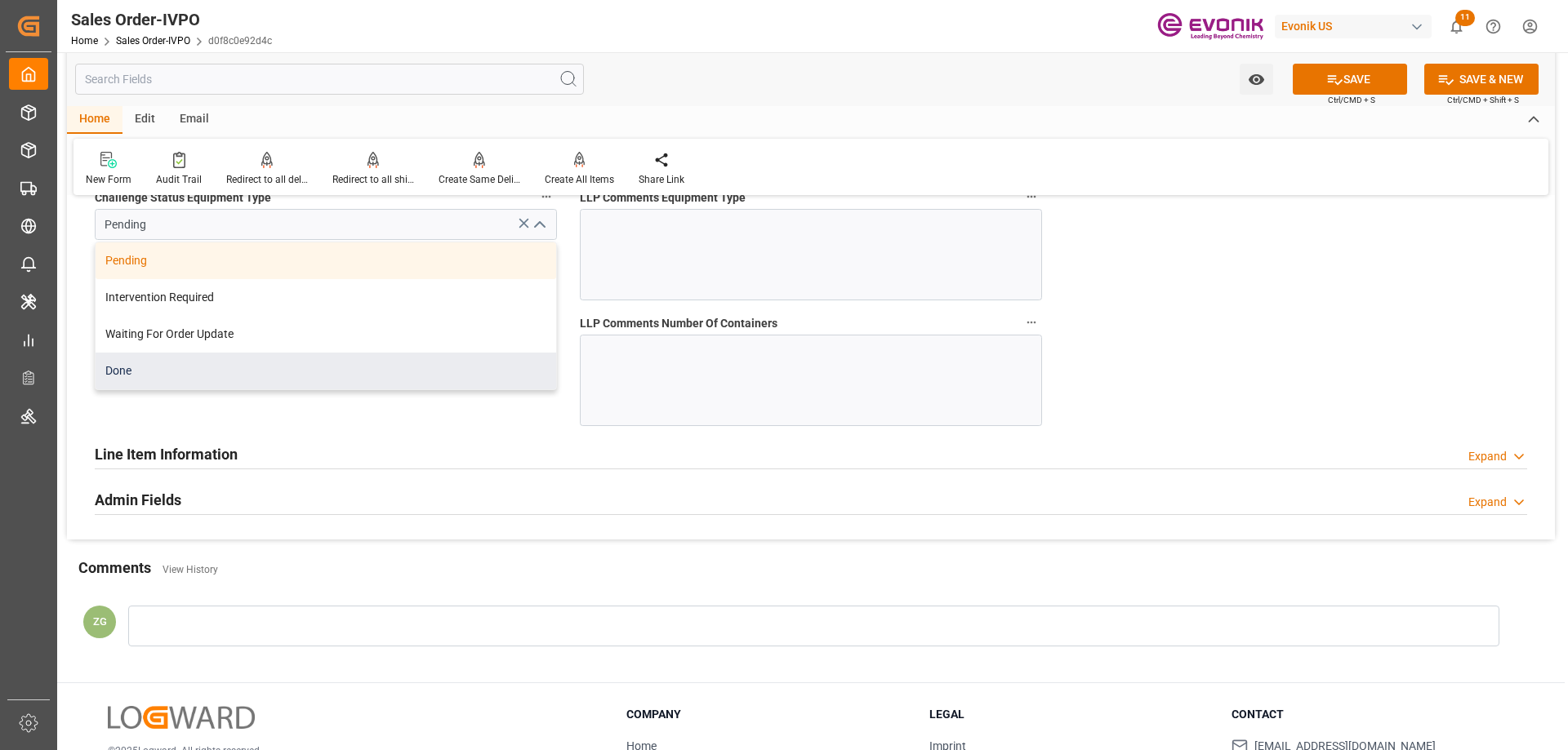
click at [122, 369] on div "Done" at bounding box center [326, 370] width 461 height 37
type input "Done"
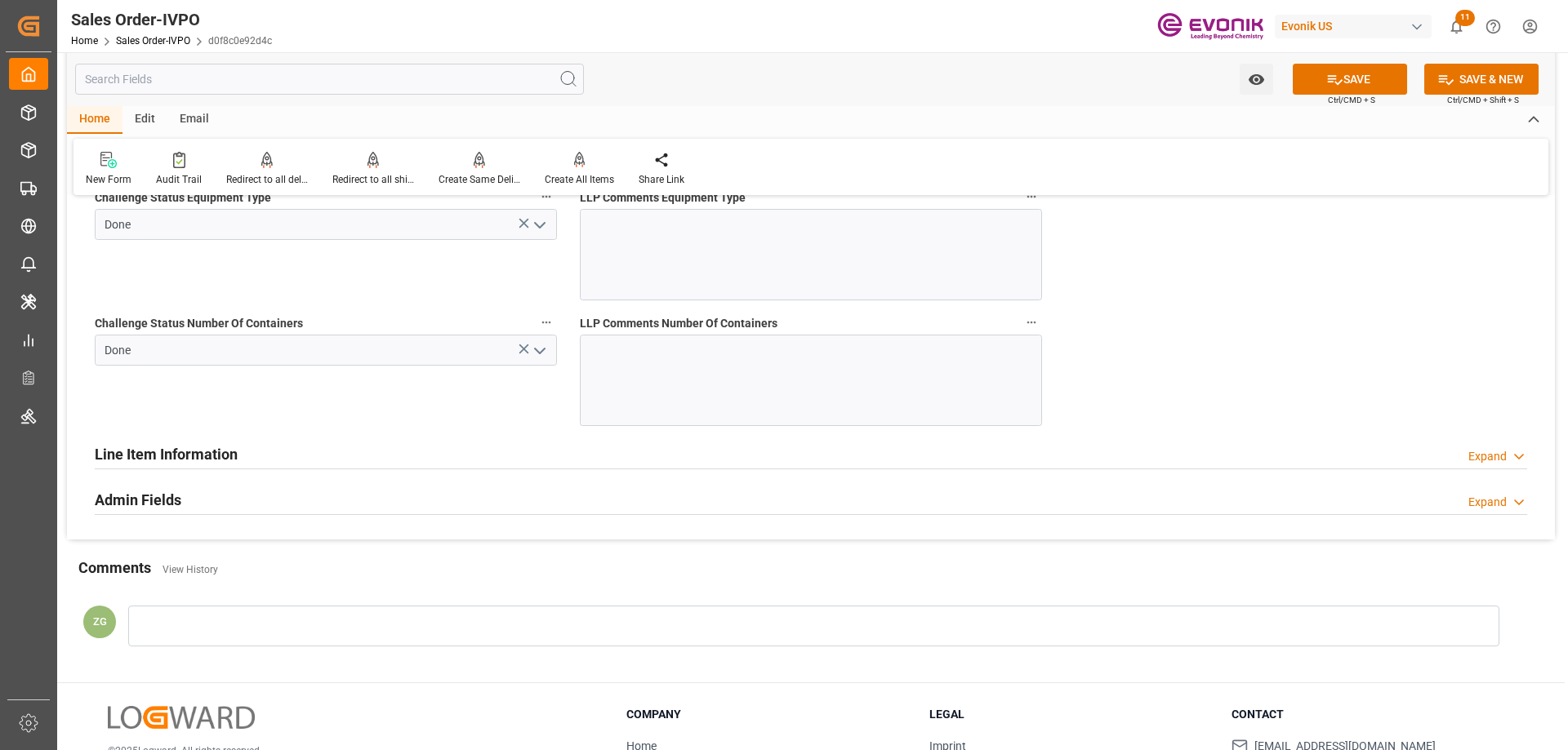
scroll to position [2857, 0]
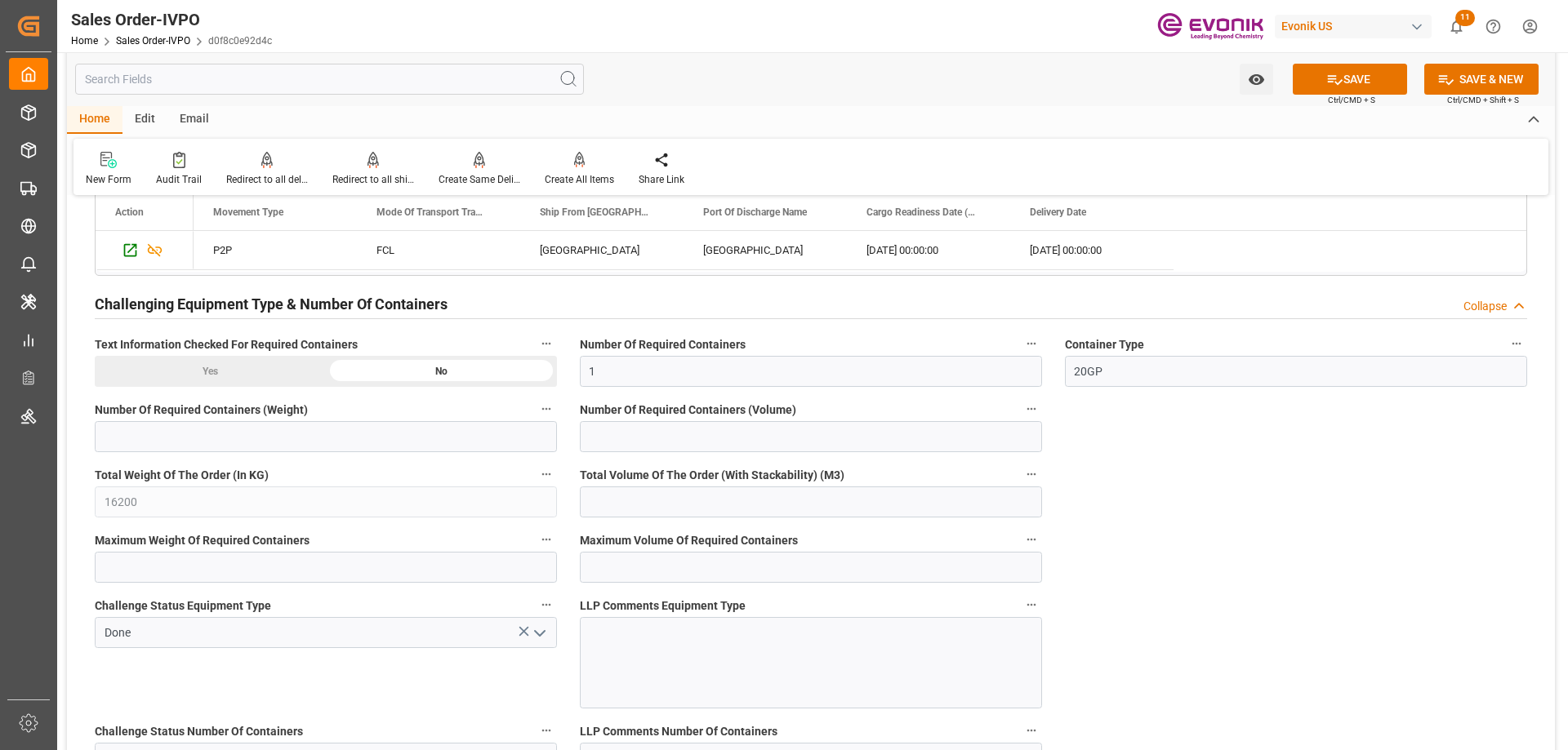
click at [149, 379] on div "Yes" at bounding box center [210, 371] width 231 height 31
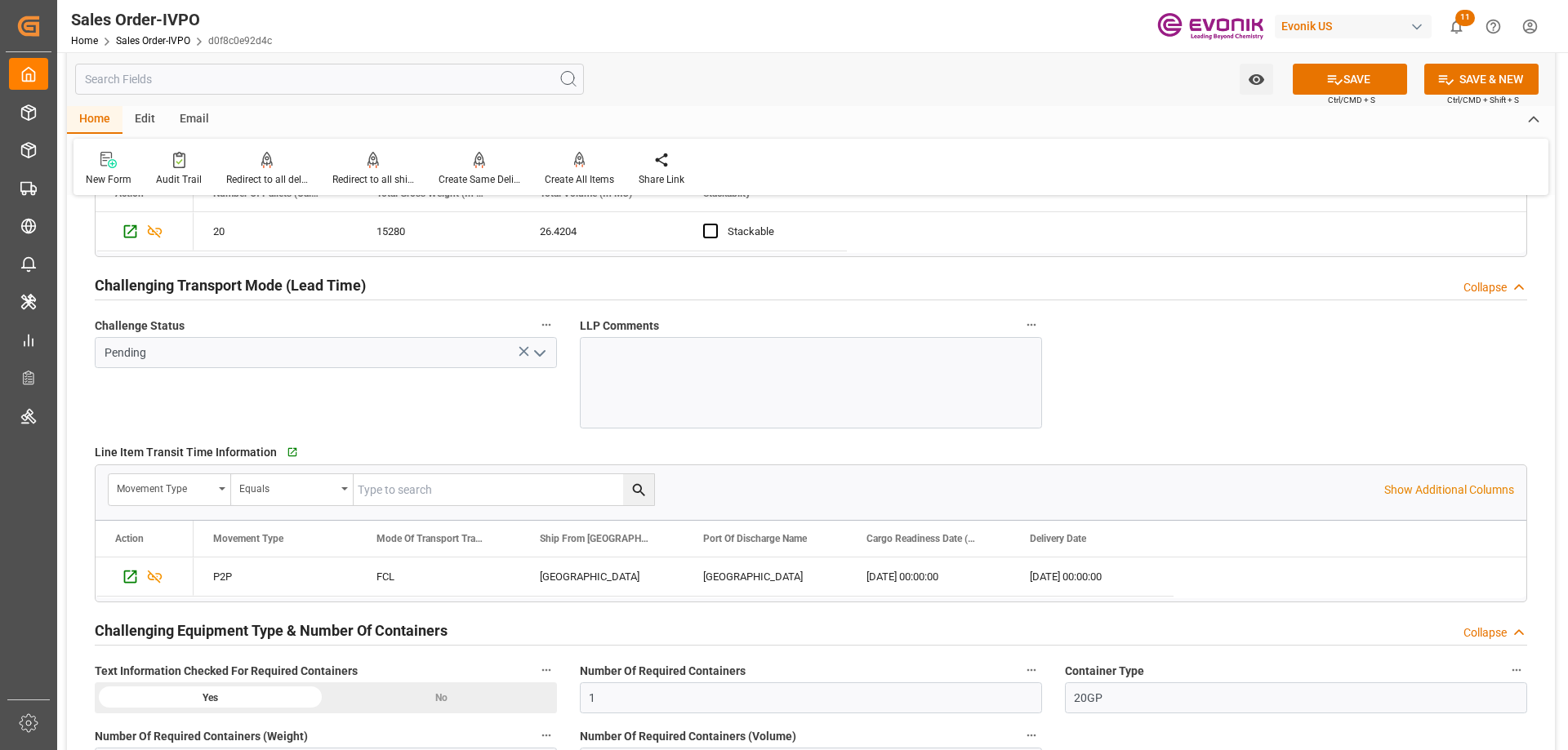
click at [540, 356] on polyline "open menu" at bounding box center [539, 353] width 9 height 5
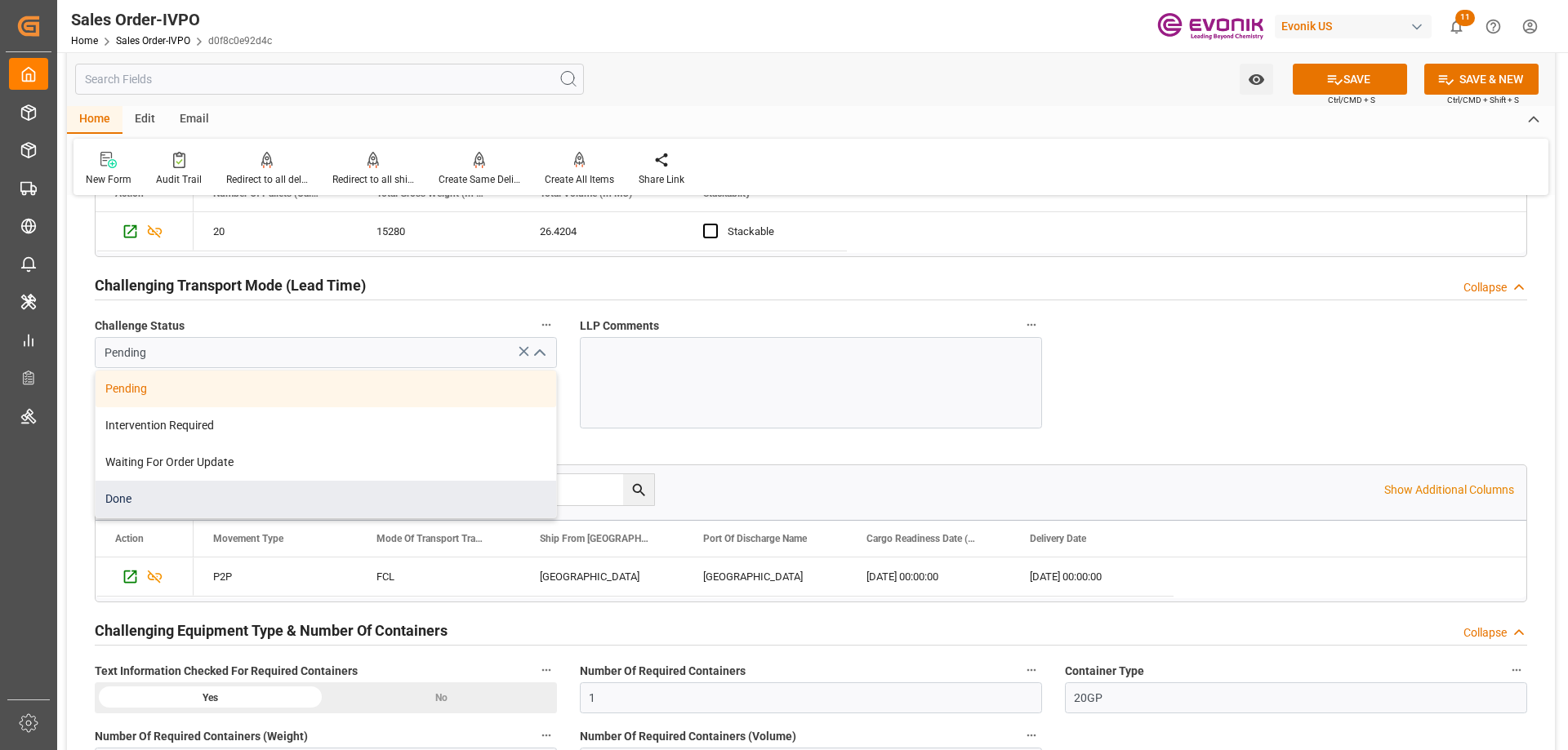
click at [135, 490] on div "Done" at bounding box center [326, 498] width 461 height 37
type input "Done"
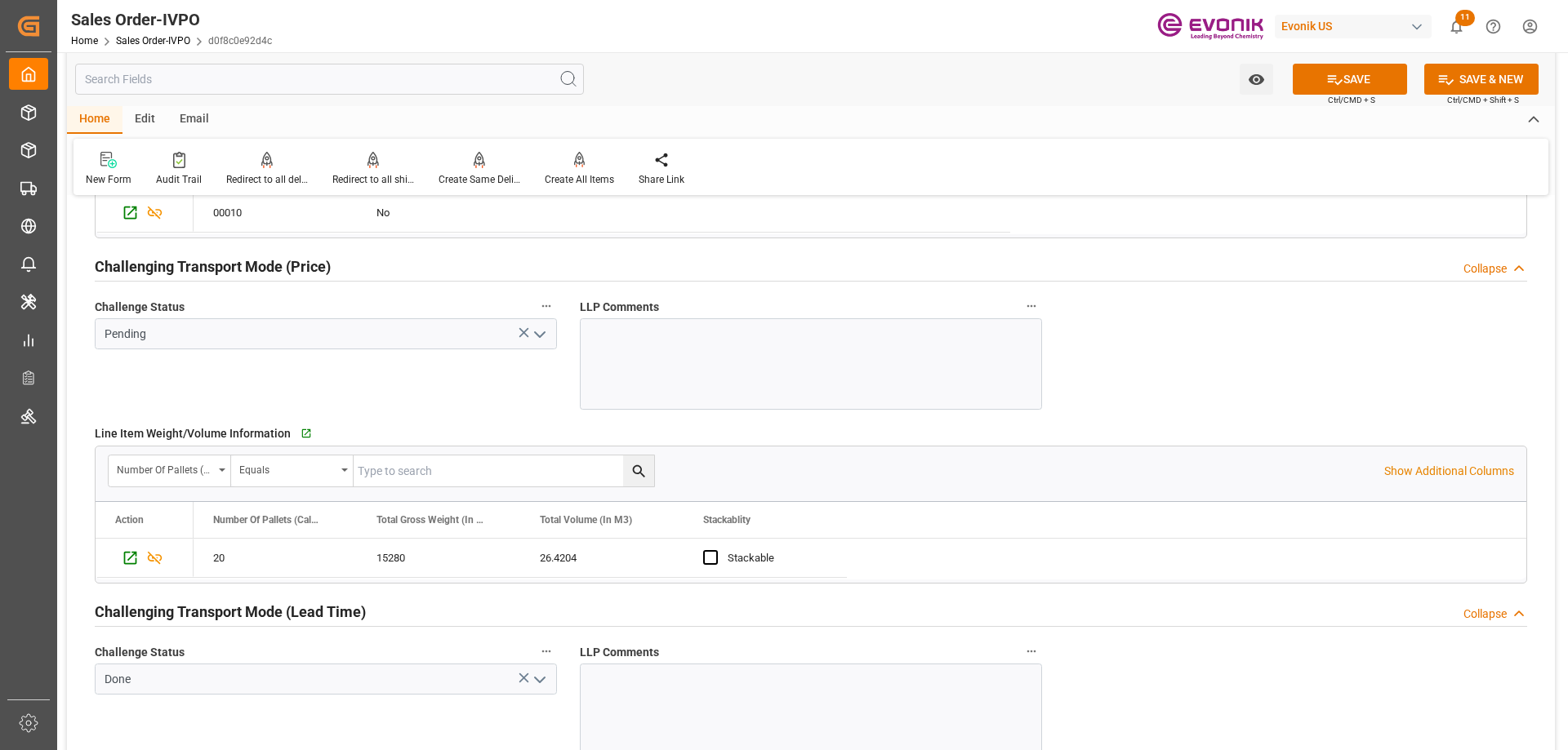
scroll to position [2122, 0]
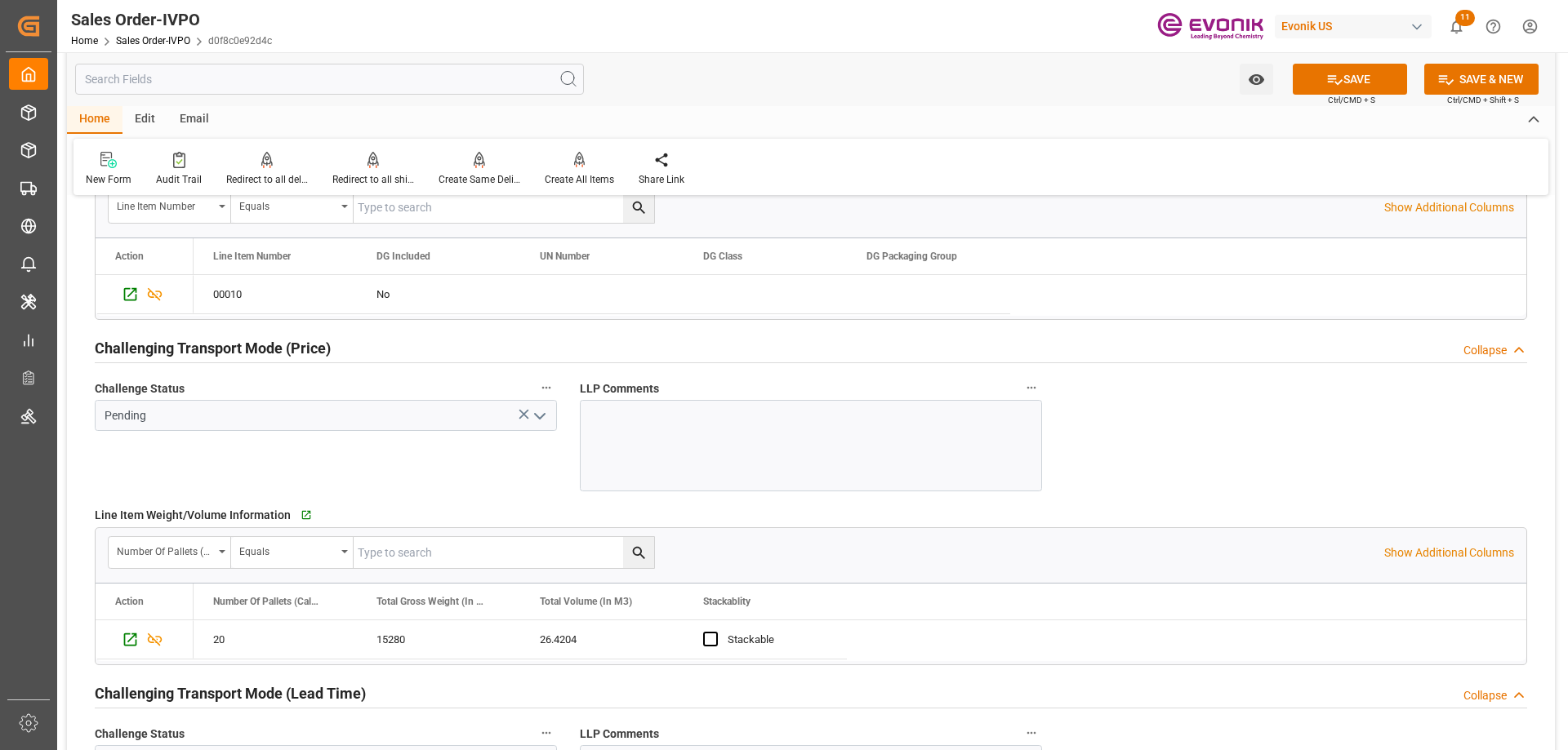
click at [538, 419] on icon "open menu" at bounding box center [539, 416] width 20 height 20
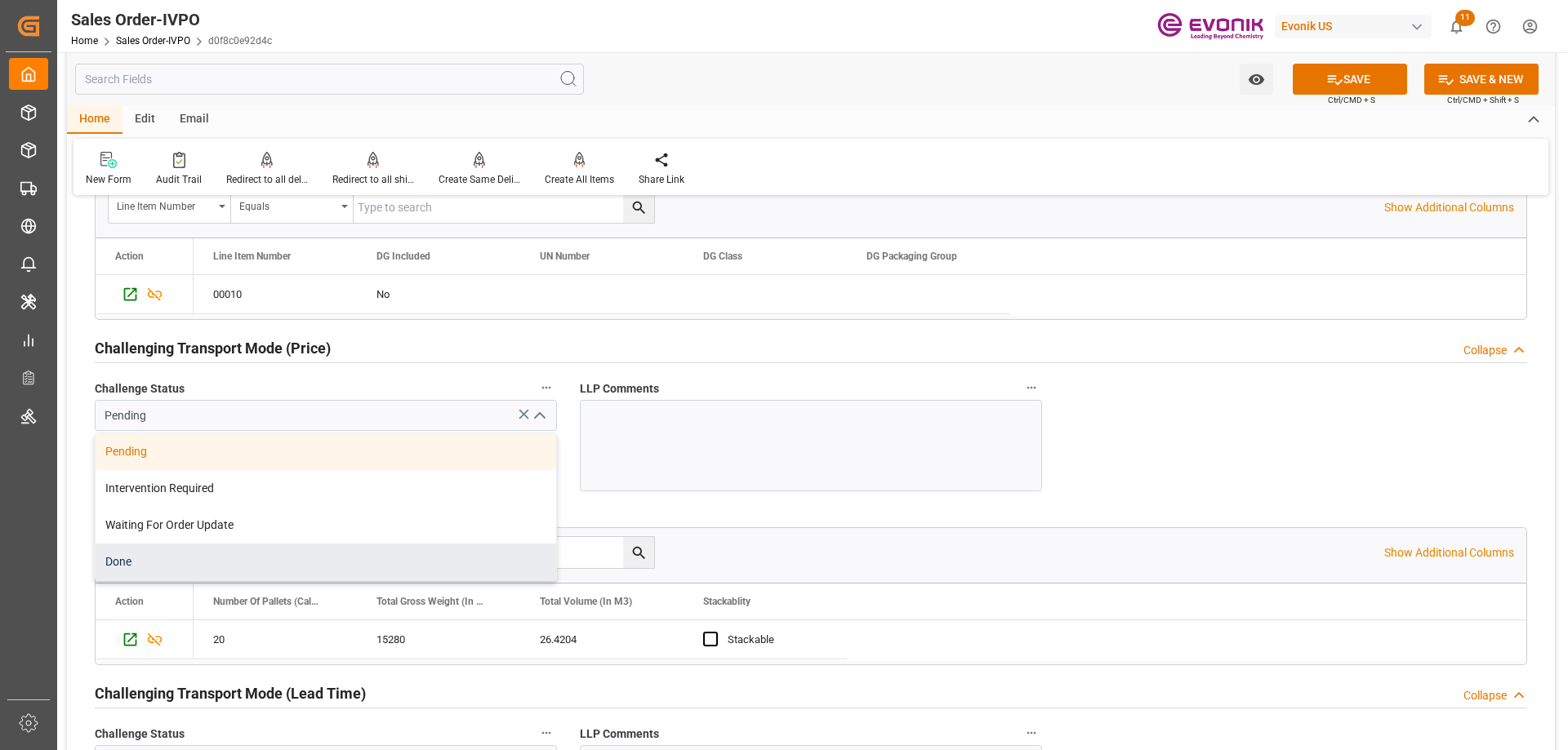
click at [136, 557] on div "Done" at bounding box center [326, 561] width 461 height 37
type input "Done"
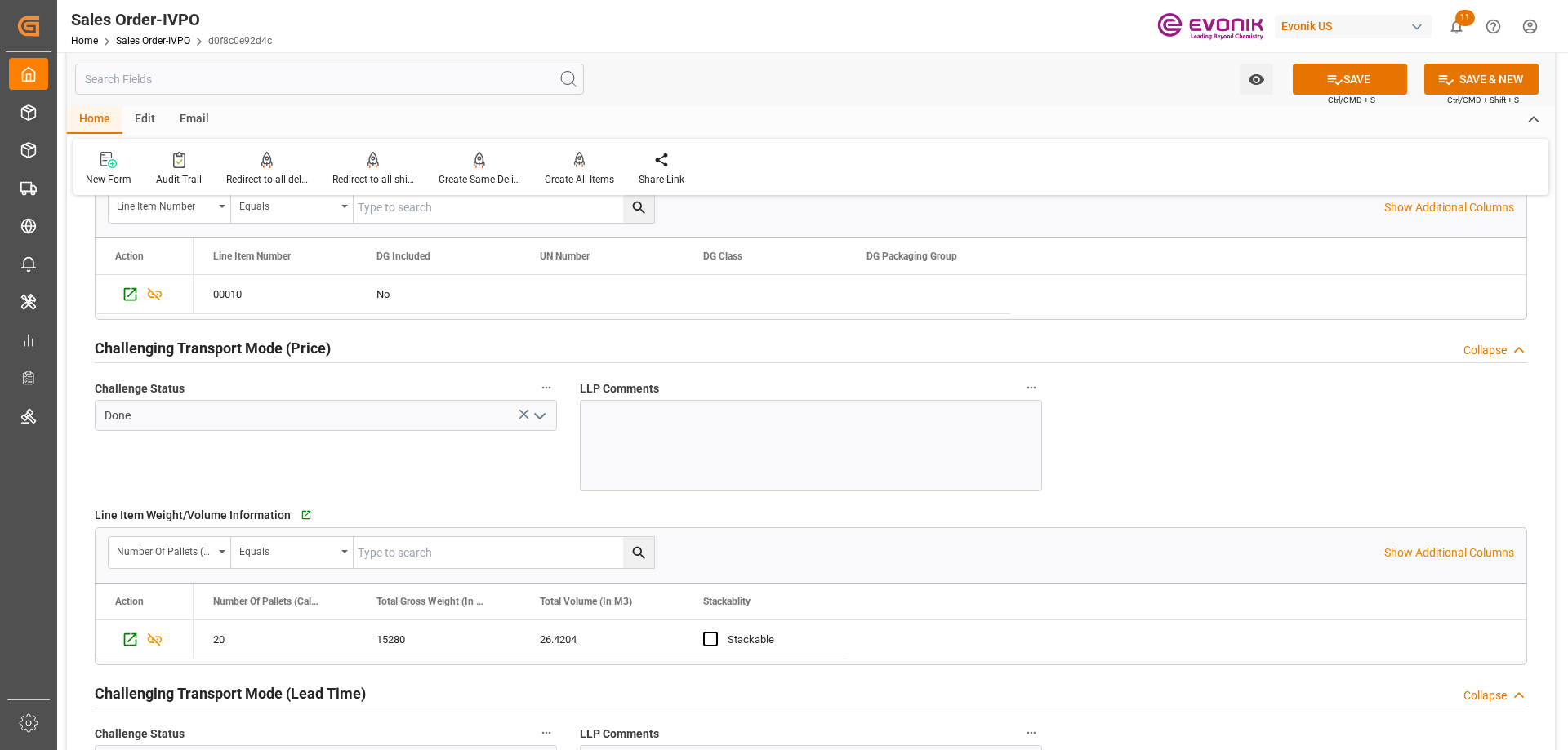
scroll to position [1714, 0]
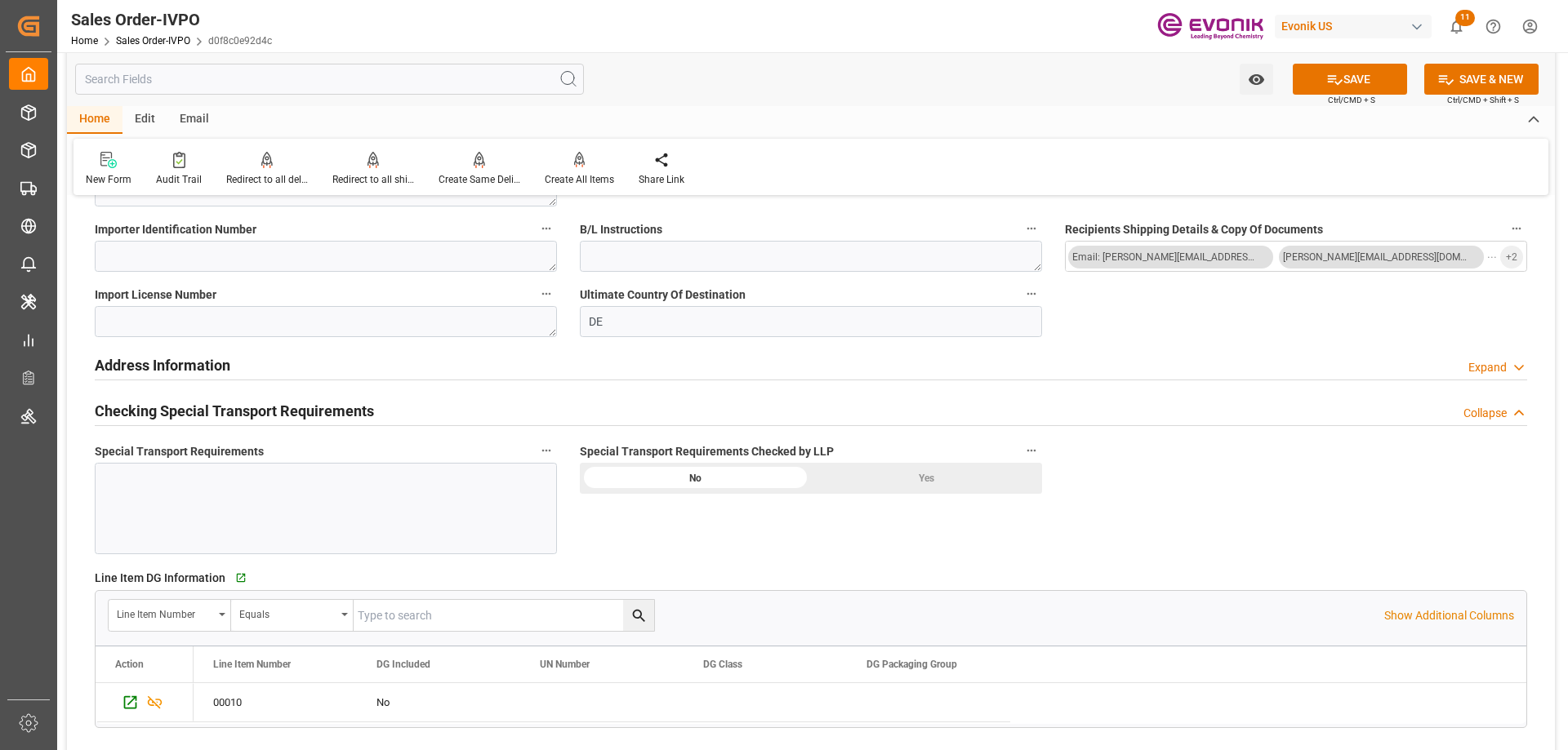
click at [848, 480] on div "Yes" at bounding box center [926, 478] width 231 height 31
click at [1335, 83] on icon at bounding box center [1334, 79] width 15 height 9
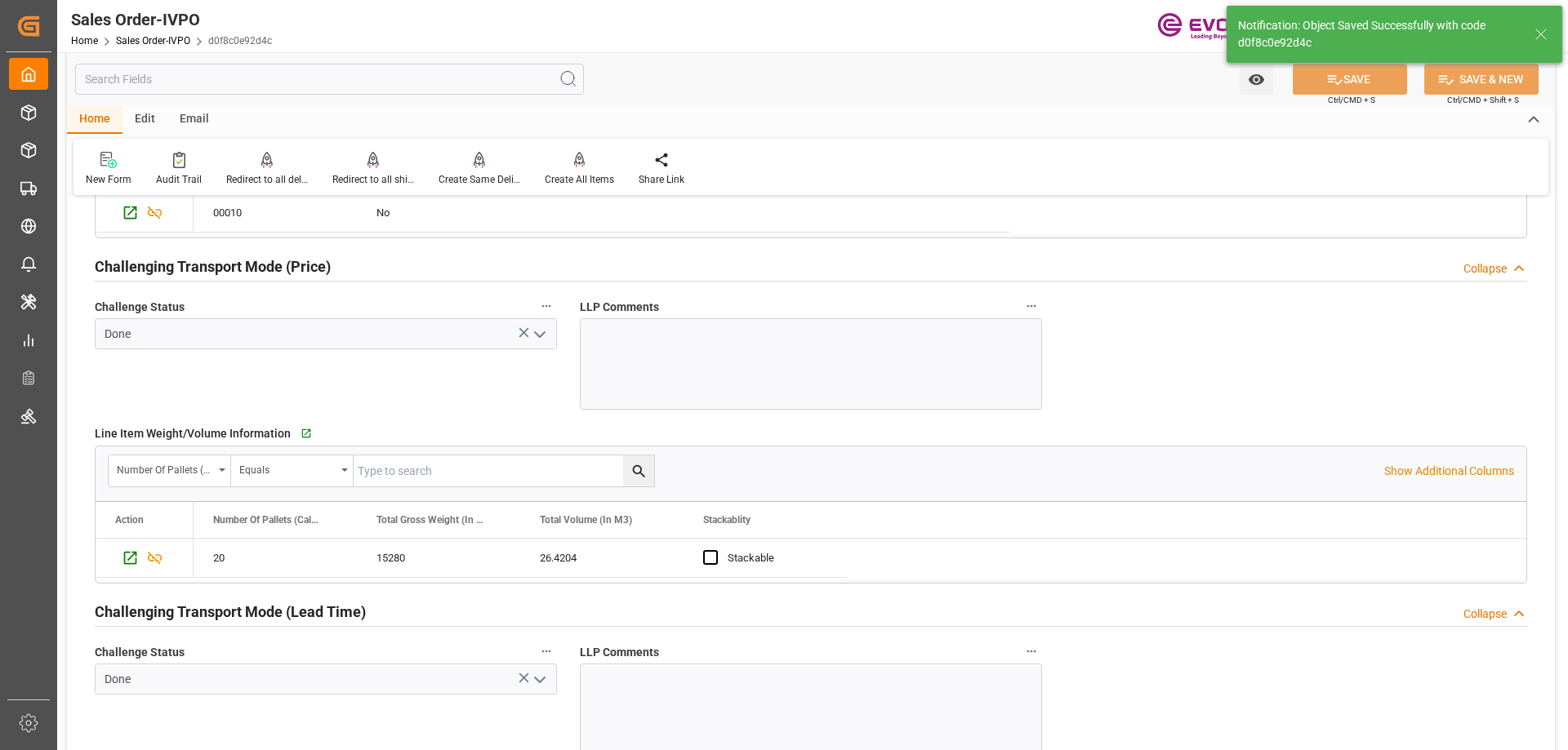
type input "08-27-2025 15:40"
type input "No"
type input "1"
type input "26.4204"
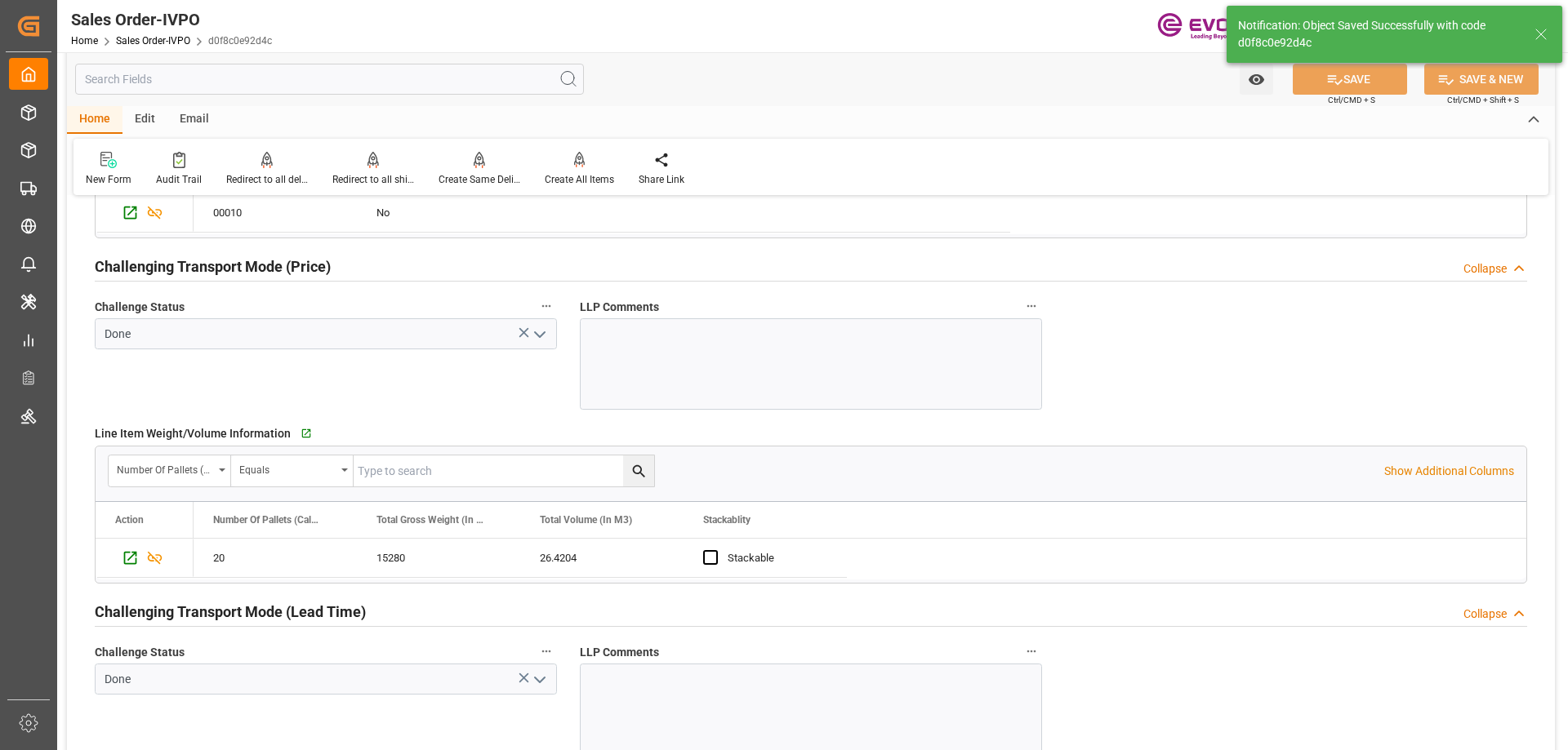
type input "17000"
type input "30"
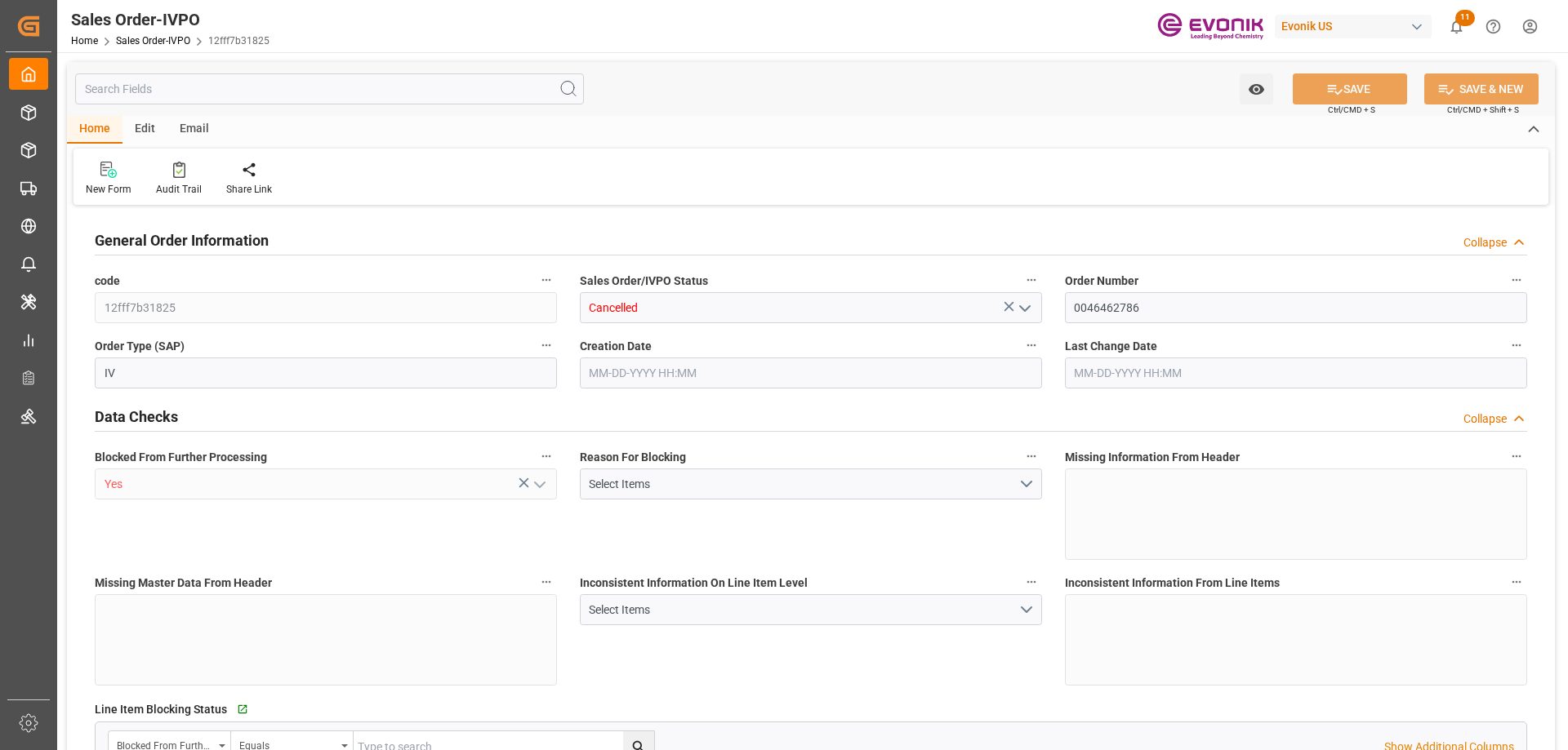
type input "NLRTM"
type input "0"
type input "1"
type input "2"
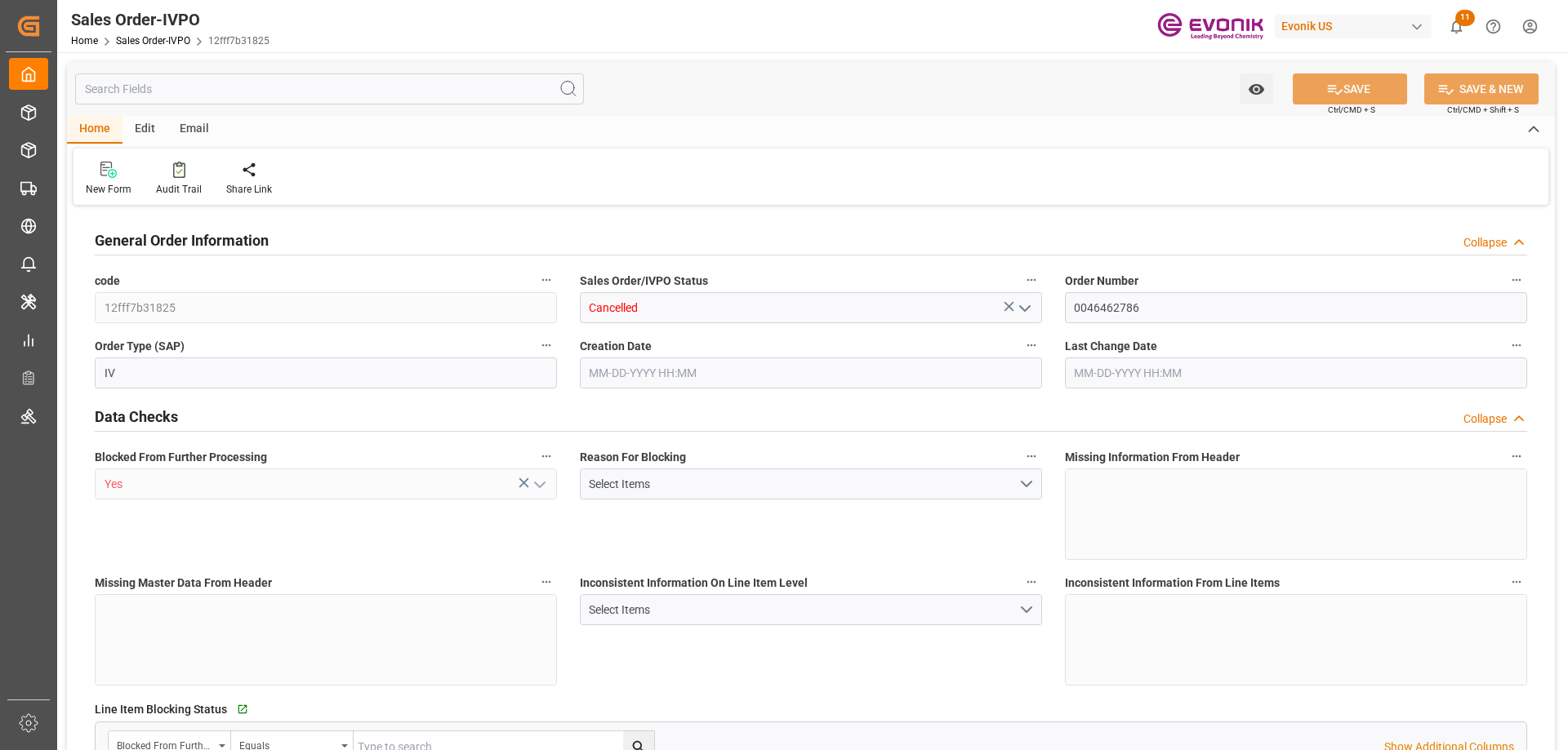
type input "0"
type input "17000"
type input "30"
type input "[DATE] 15:56"
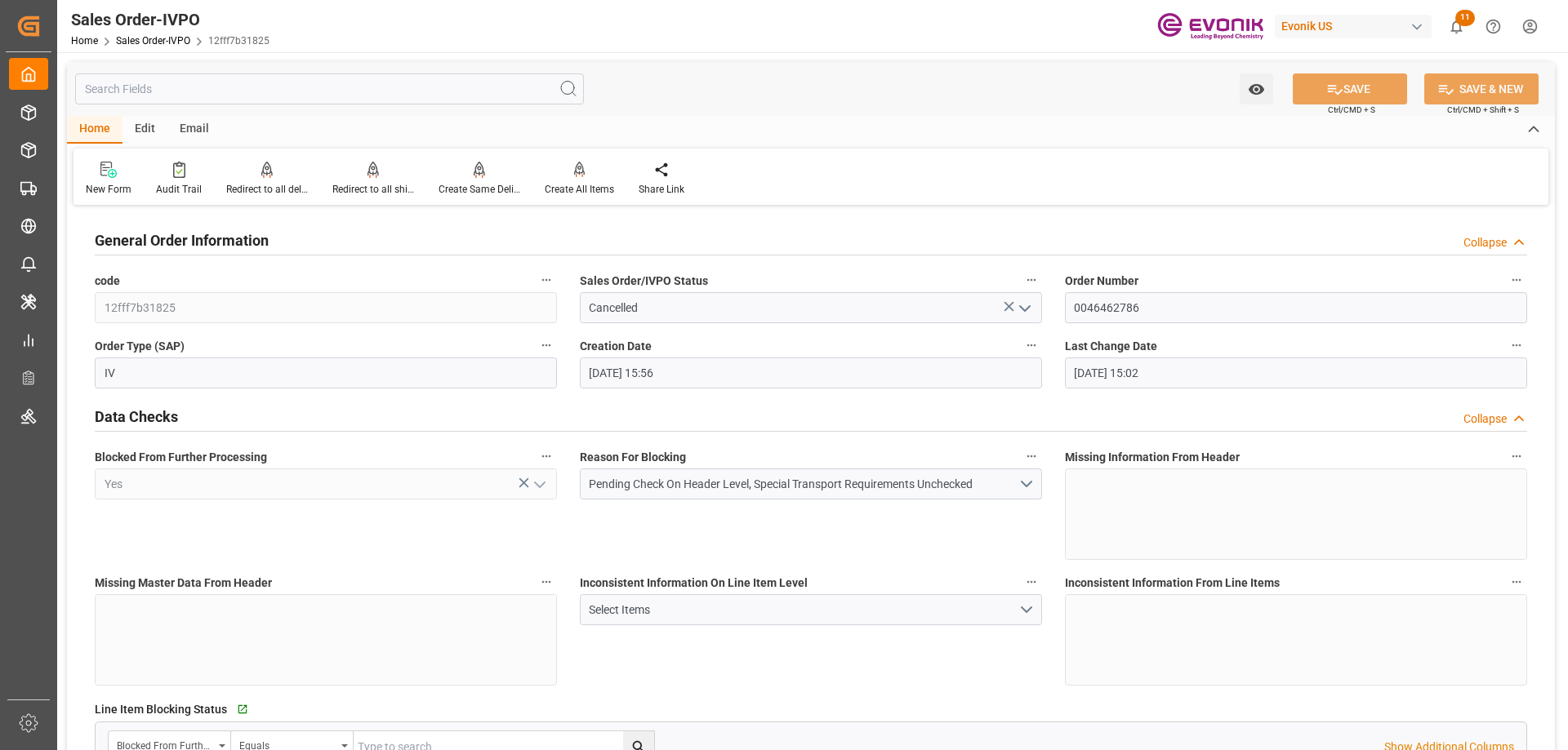
type input "[DATE] 15:02"
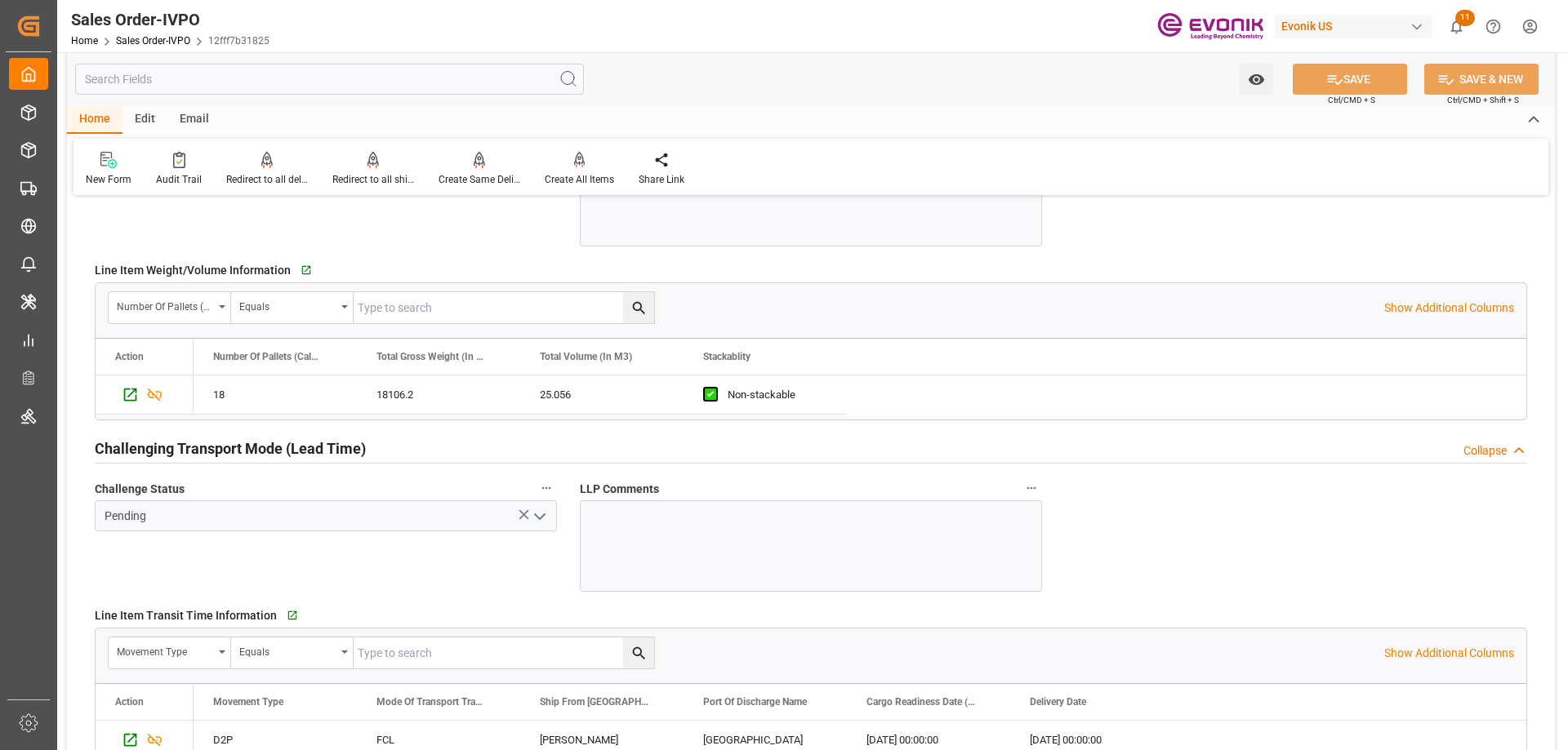
scroll to position [2694, 0]
